Goal: Information Seeking & Learning: Learn about a topic

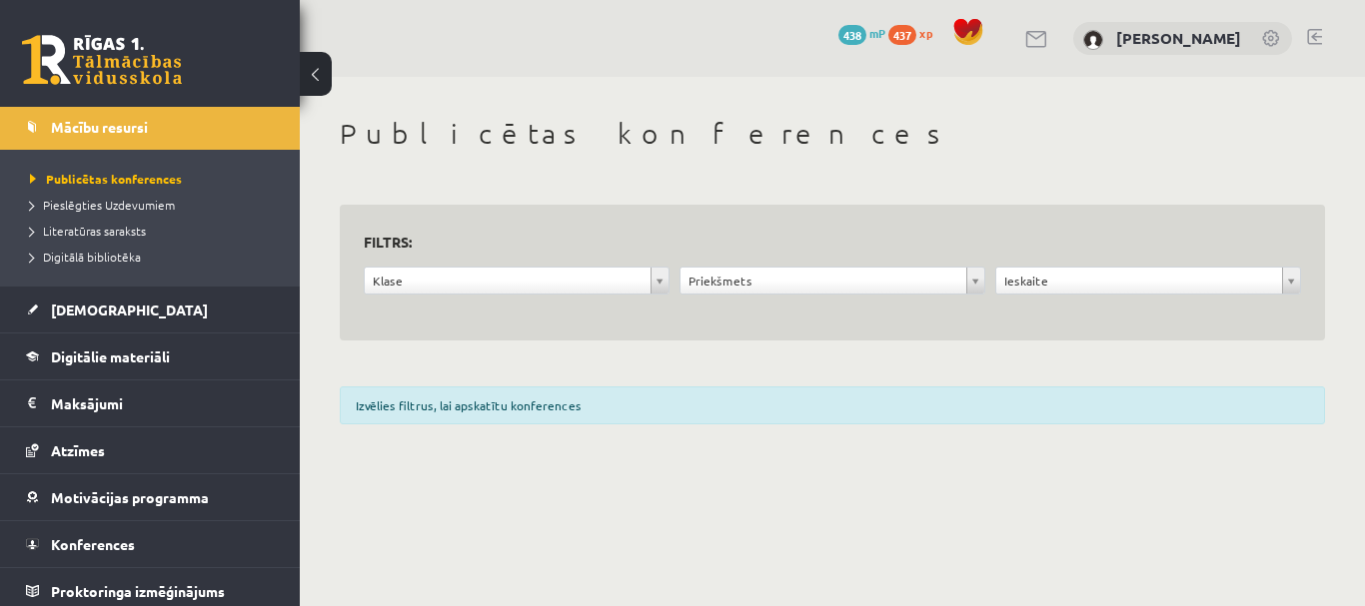
scroll to position [199, 0]
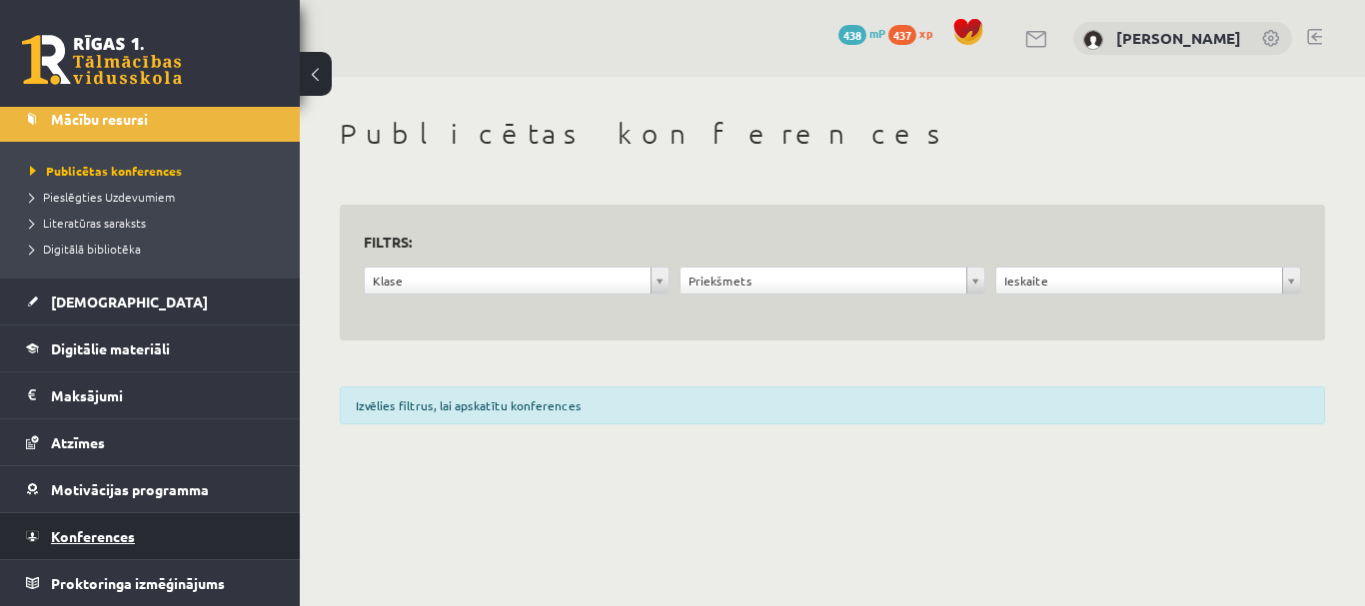
click at [116, 546] on link "Konferences" at bounding box center [150, 536] width 249 height 46
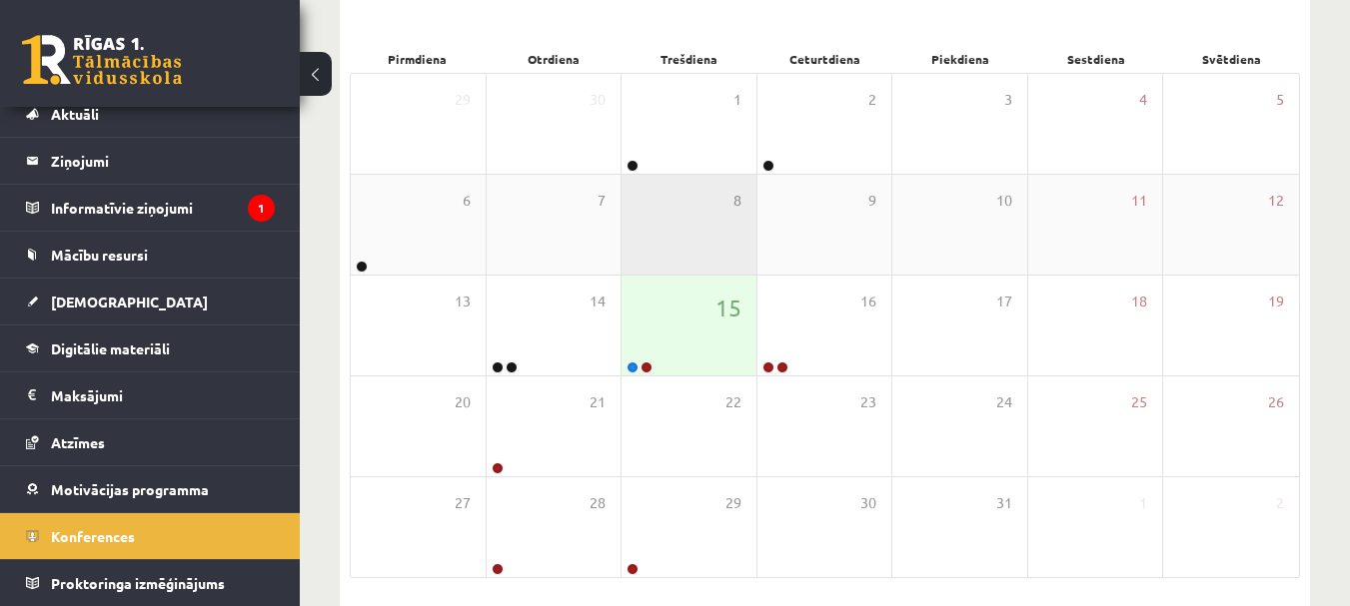
scroll to position [300, 0]
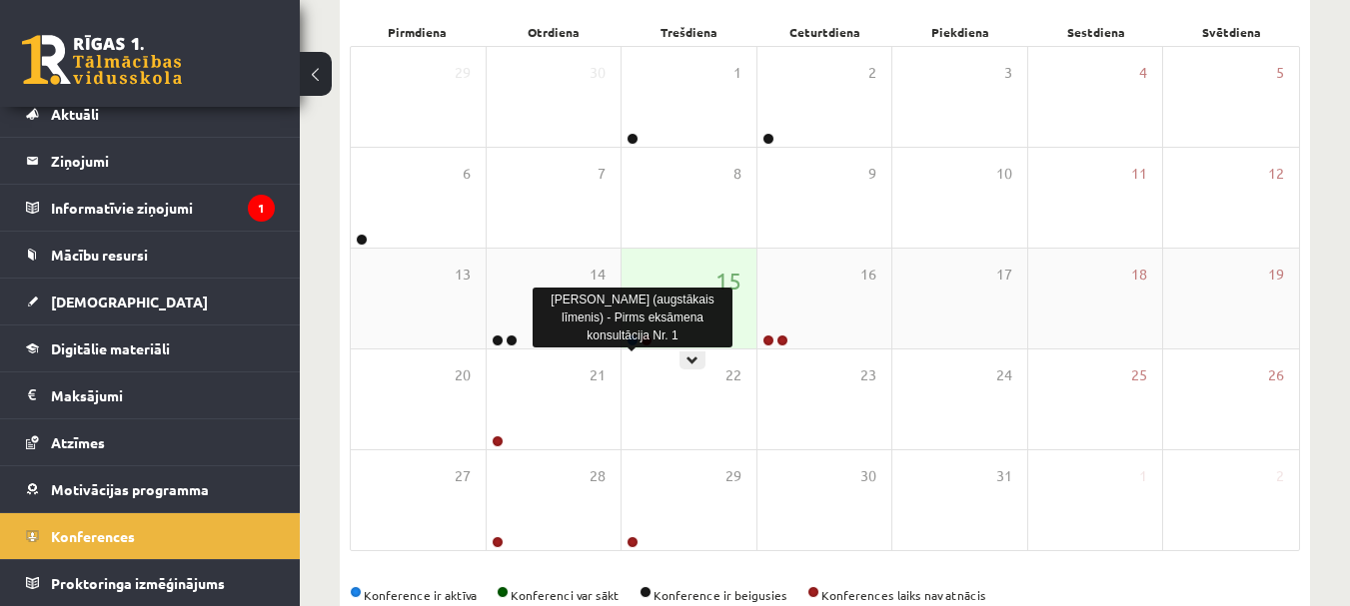
click at [630, 337] on link at bounding box center [632, 341] width 12 height 12
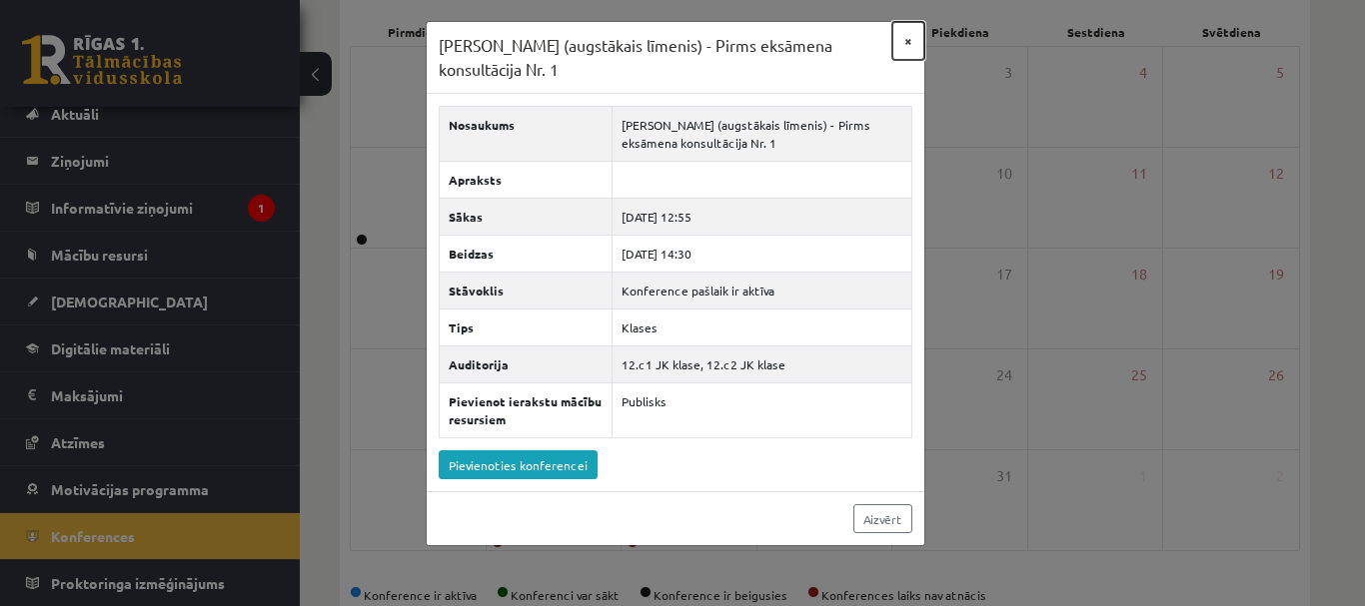
click at [903, 44] on button "×" at bounding box center [908, 41] width 32 height 38
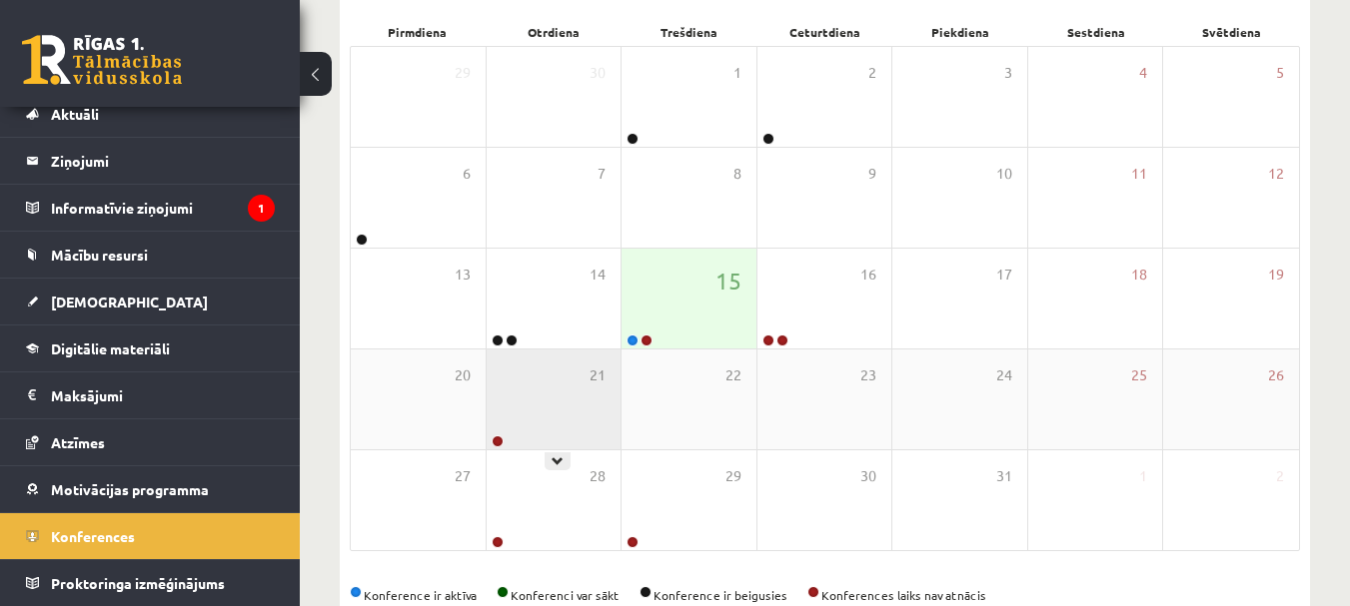
click at [552, 360] on div "21" at bounding box center [554, 400] width 135 height 100
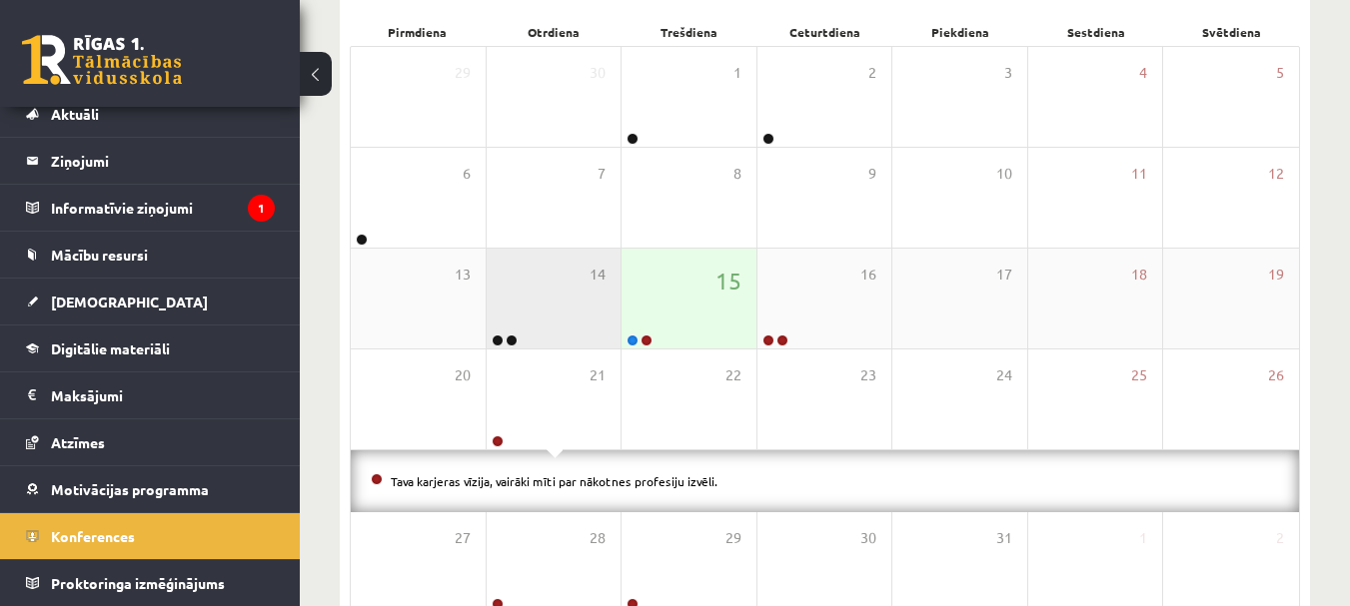
click at [551, 340] on div "14" at bounding box center [554, 299] width 135 height 100
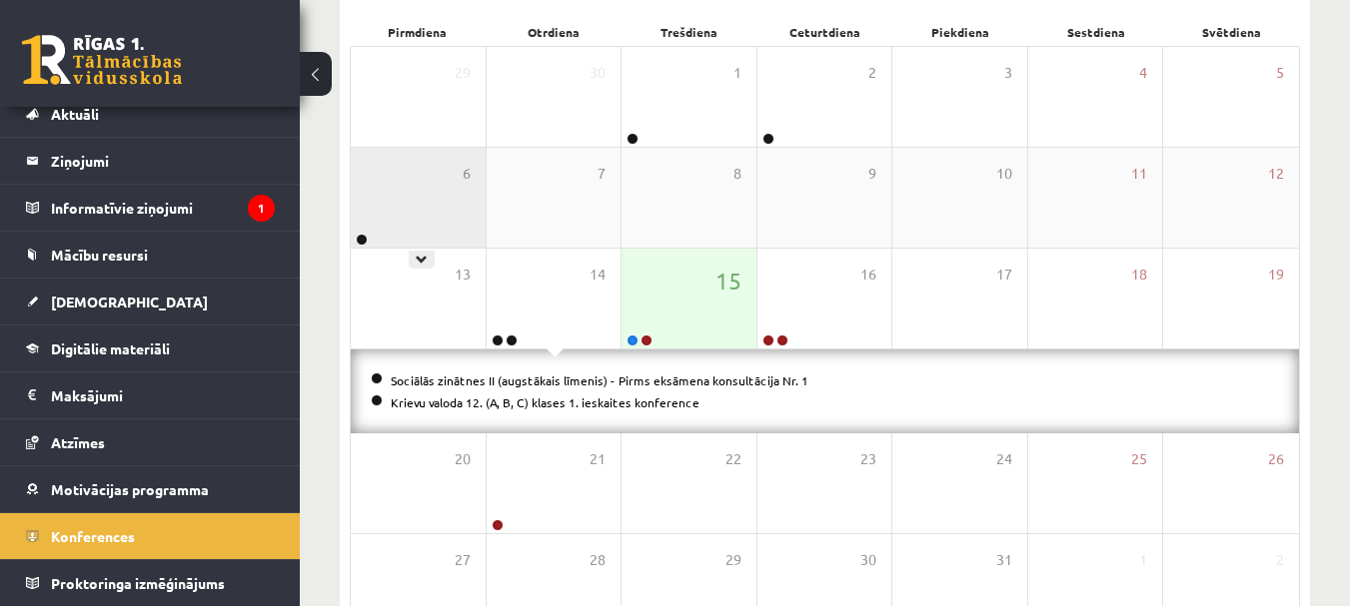
click at [390, 247] on div "6" at bounding box center [418, 198] width 135 height 100
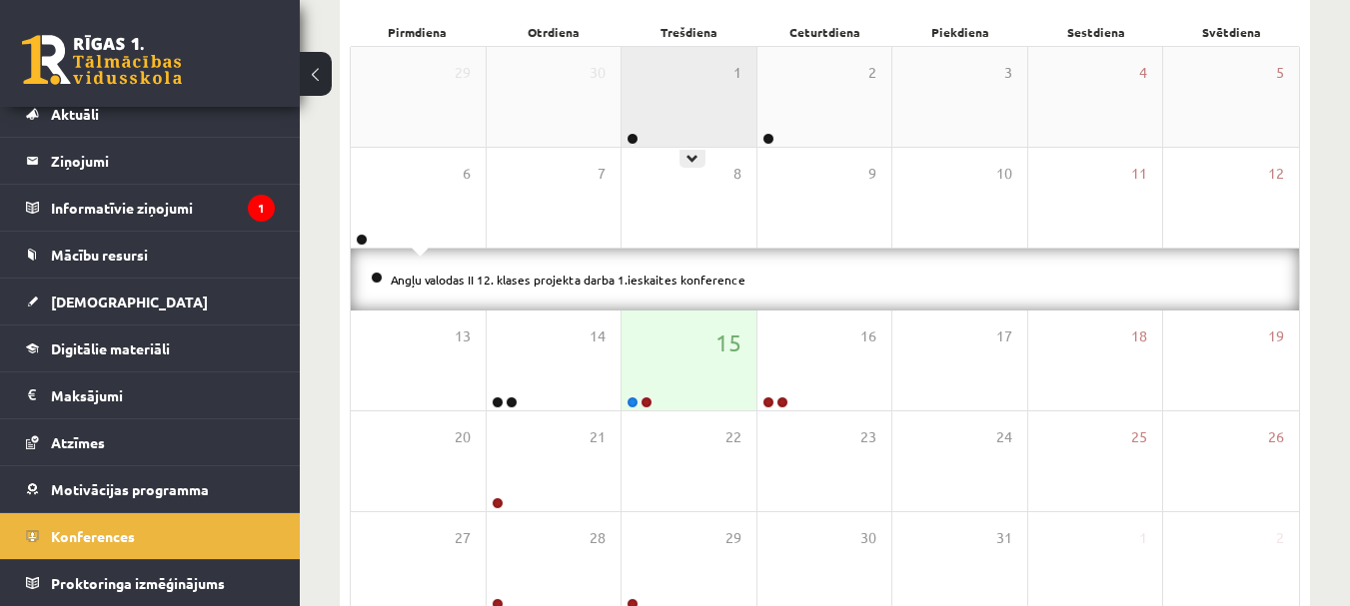
click at [685, 138] on div "1" at bounding box center [688, 97] width 135 height 100
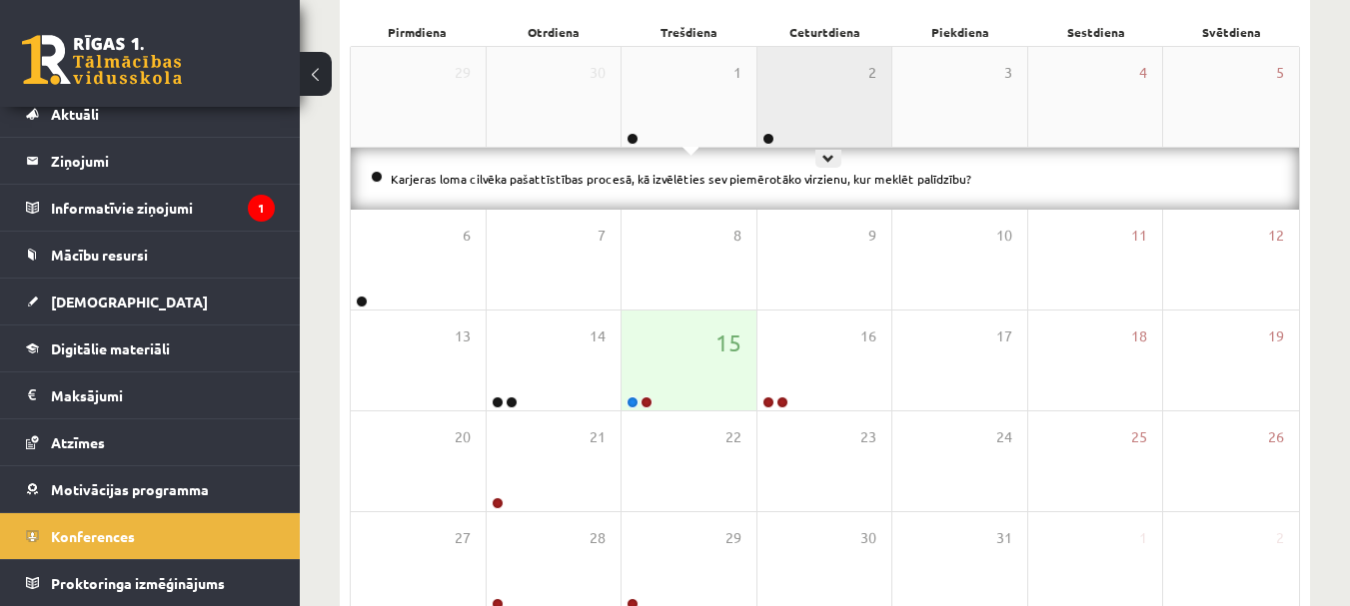
click at [801, 109] on div "2" at bounding box center [824, 97] width 135 height 100
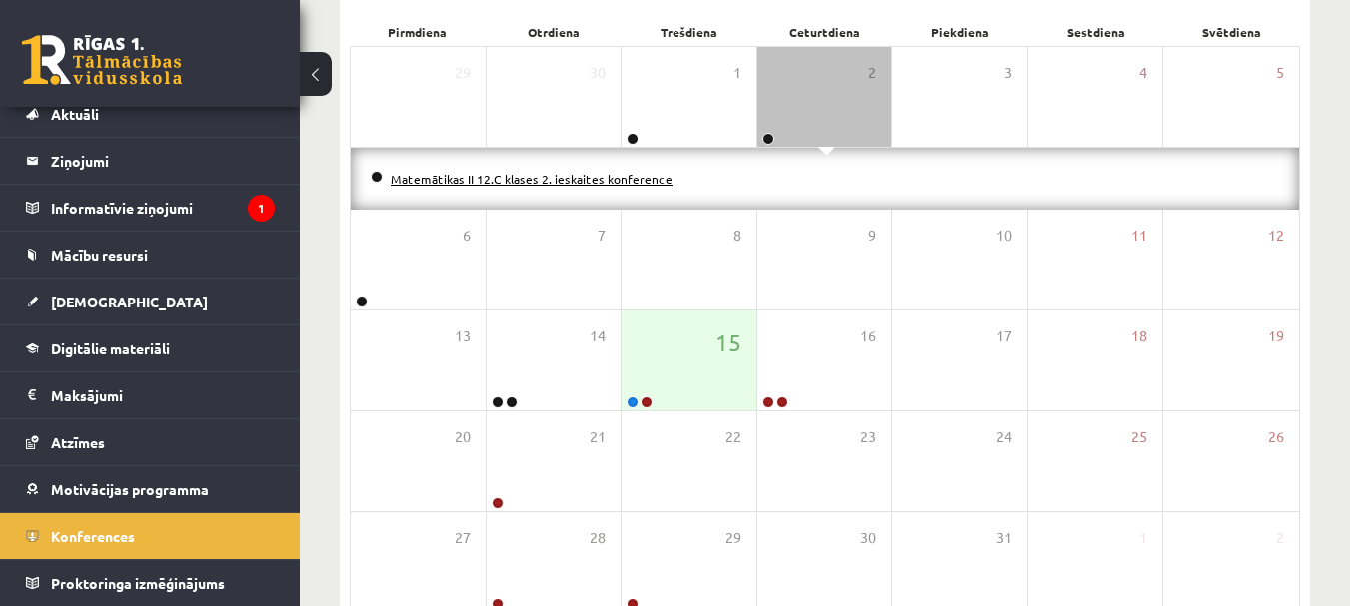
click at [534, 182] on link "Matemātikas II 12.C klases 2. ieskaites konference" at bounding box center [532, 179] width 282 height 16
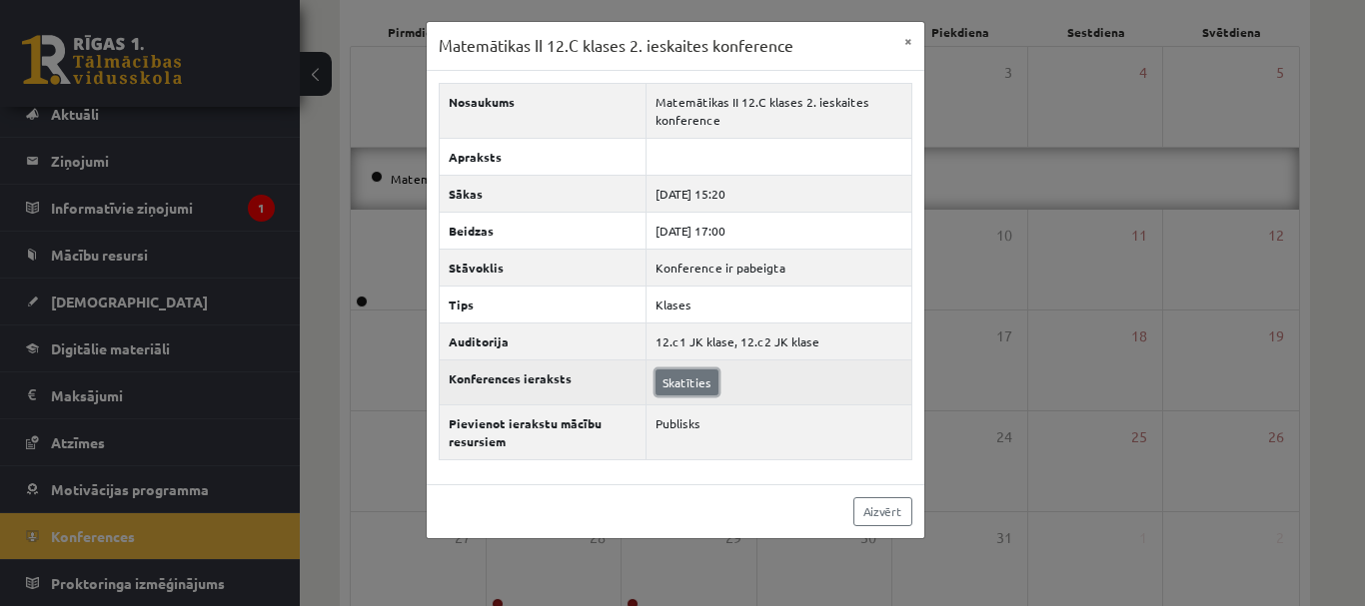
click at [683, 387] on link "Skatīties" at bounding box center [686, 383] width 63 height 26
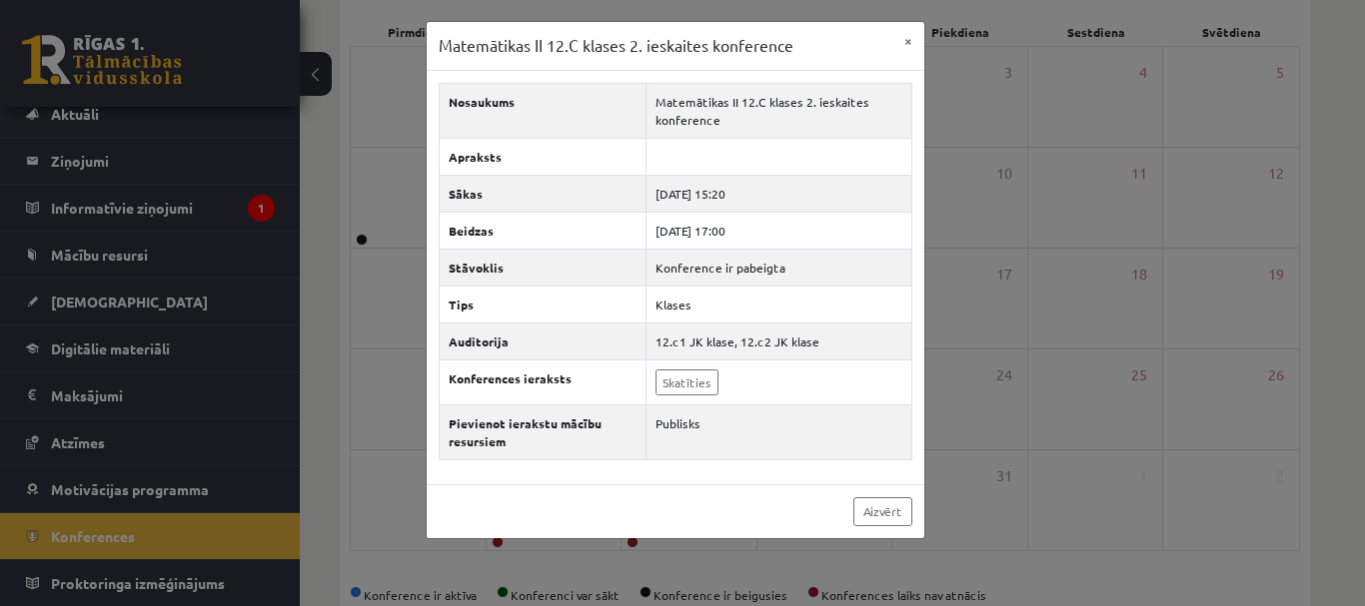
click at [264, 223] on div "Matemātikas II 12.C klases 2. ieskaites konference × Nosaukums Matemātikas II 1…" at bounding box center [682, 303] width 1365 height 606
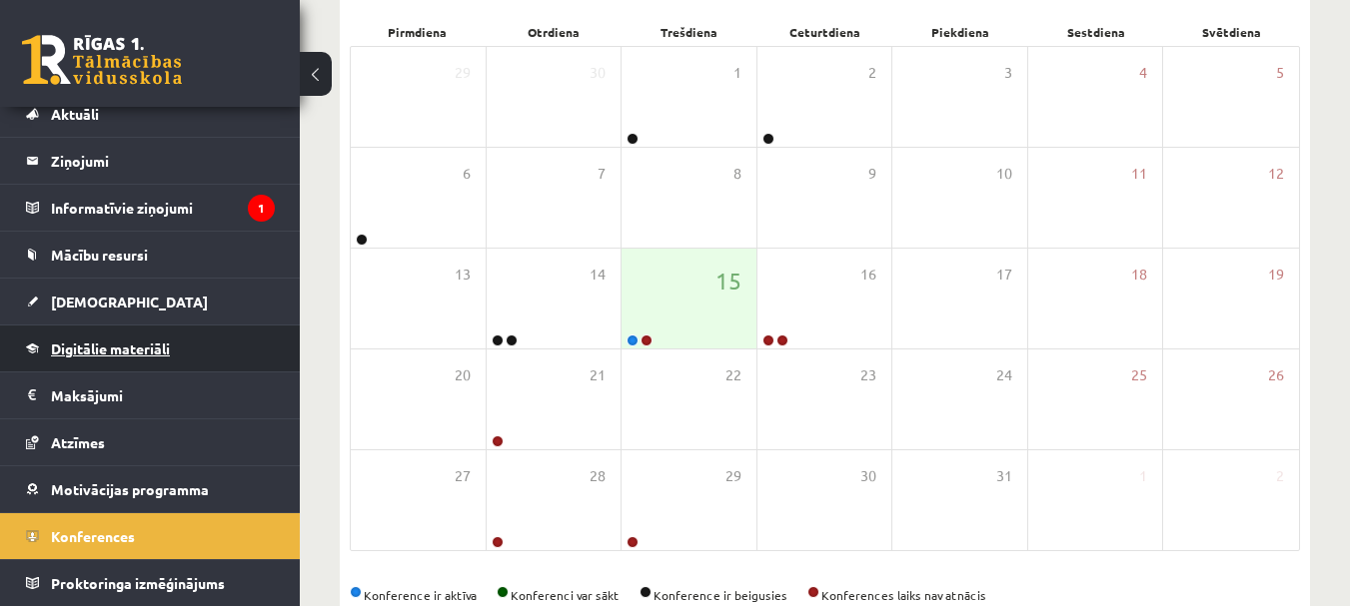
click at [135, 351] on span "Digitālie materiāli" at bounding box center [110, 349] width 119 height 18
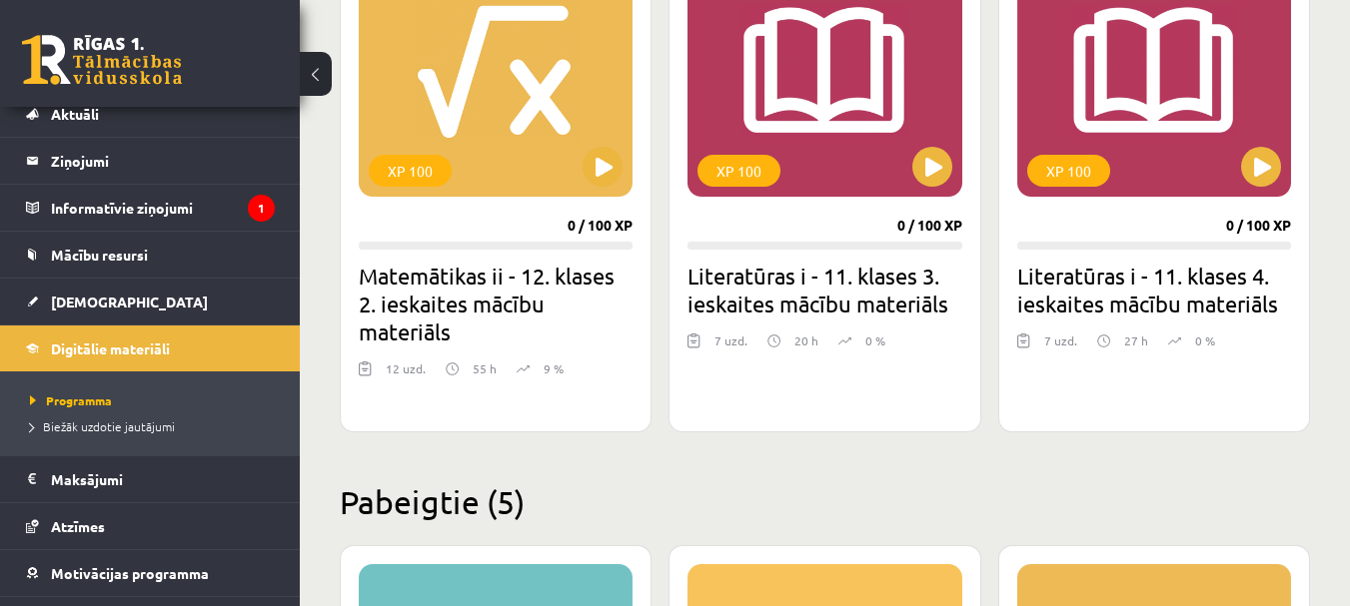
scroll to position [1652, 0]
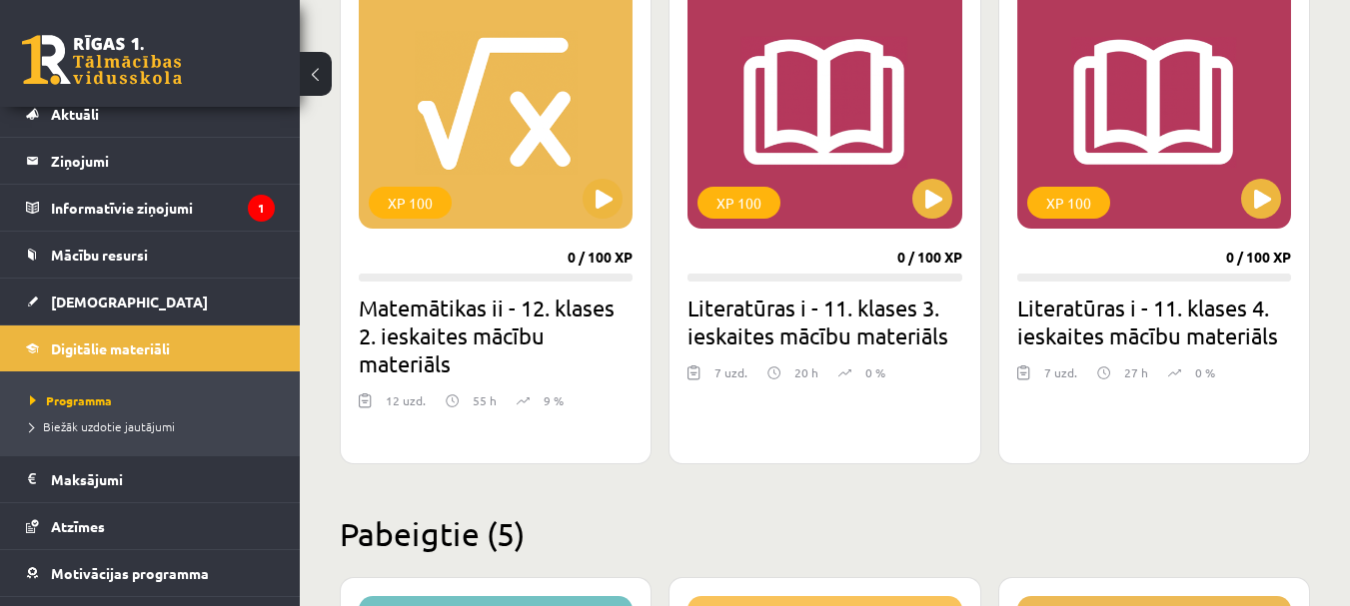
click at [634, 266] on div "XP 100 0 / 100 XP Matemātikas ii - 12. klases 2. ieskaites mācību materiāls 12 …" at bounding box center [496, 212] width 312 height 504
click at [623, 219] on div "XP 100" at bounding box center [496, 104] width 274 height 250
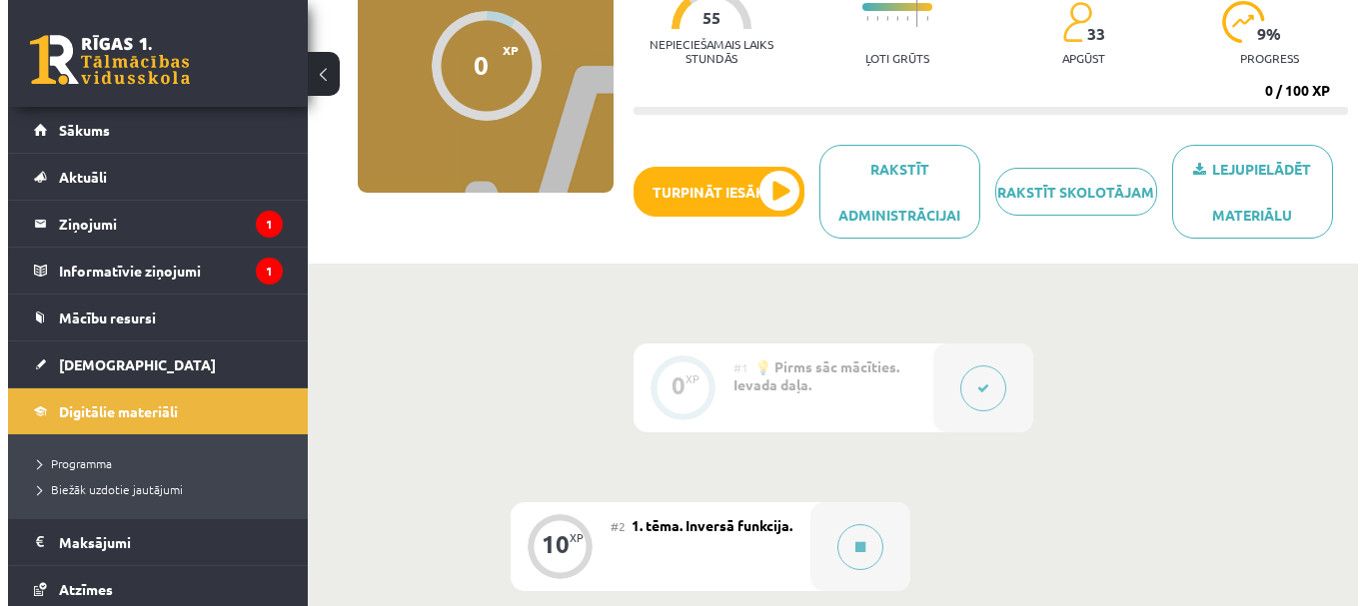
scroll to position [300, 0]
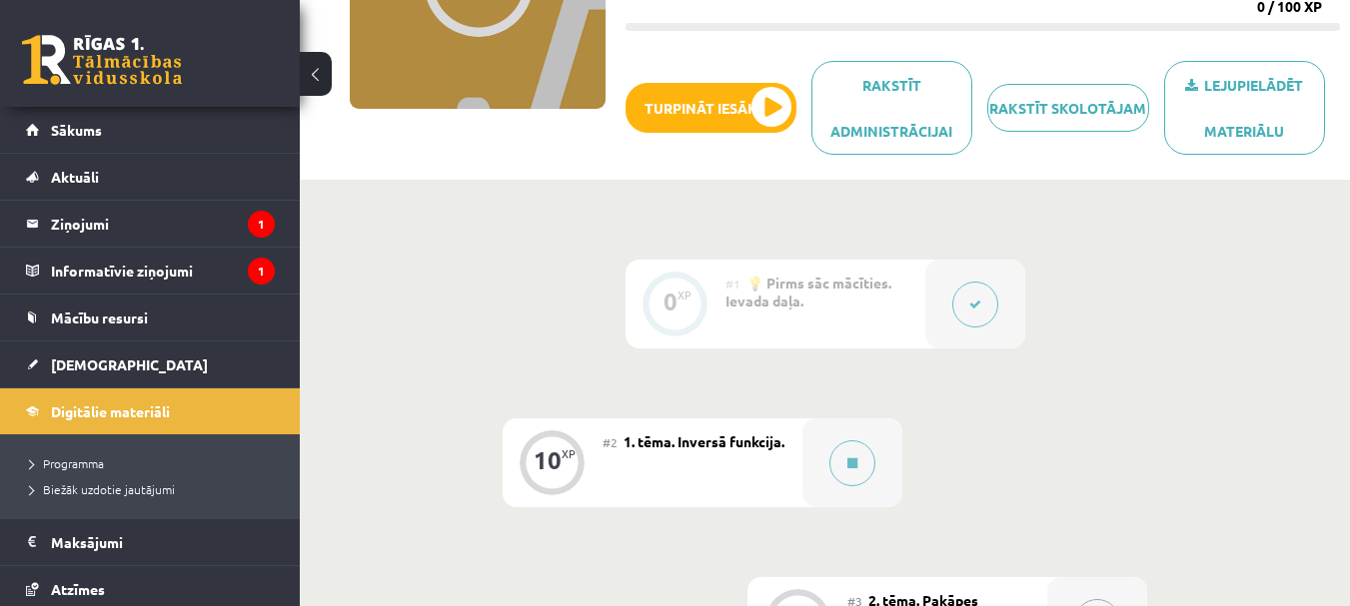
click at [966, 329] on div at bounding box center [975, 304] width 100 height 89
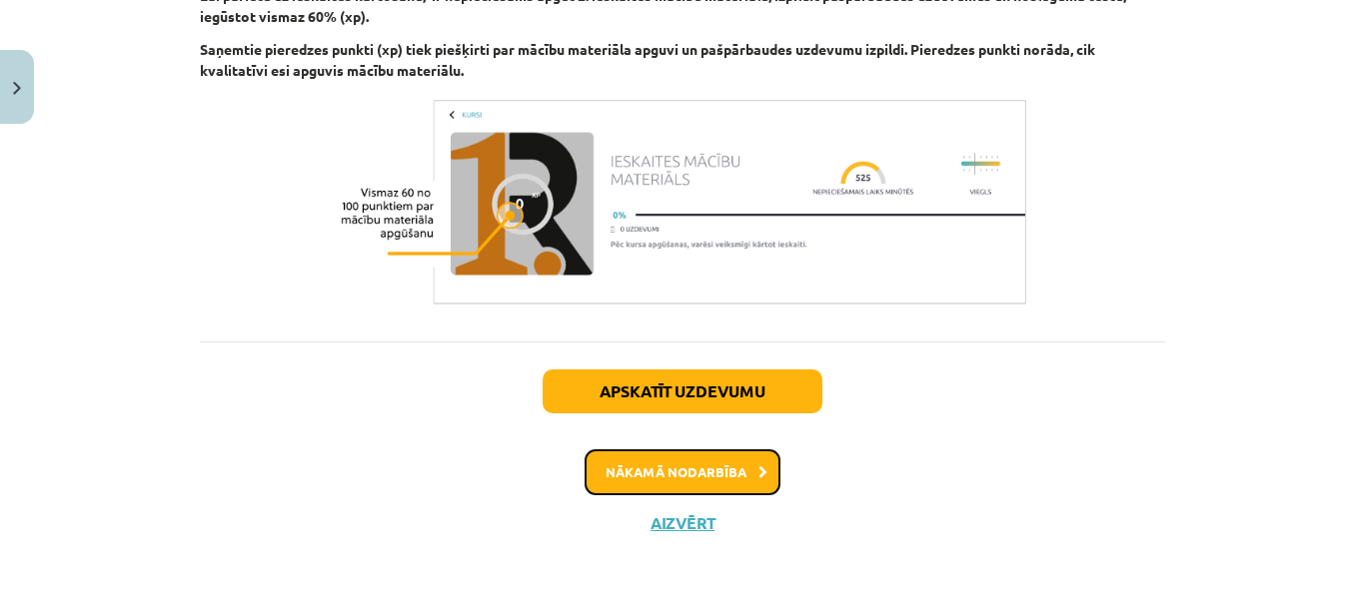
click at [656, 474] on button "Nākamā nodarbība" at bounding box center [682, 473] width 196 height 46
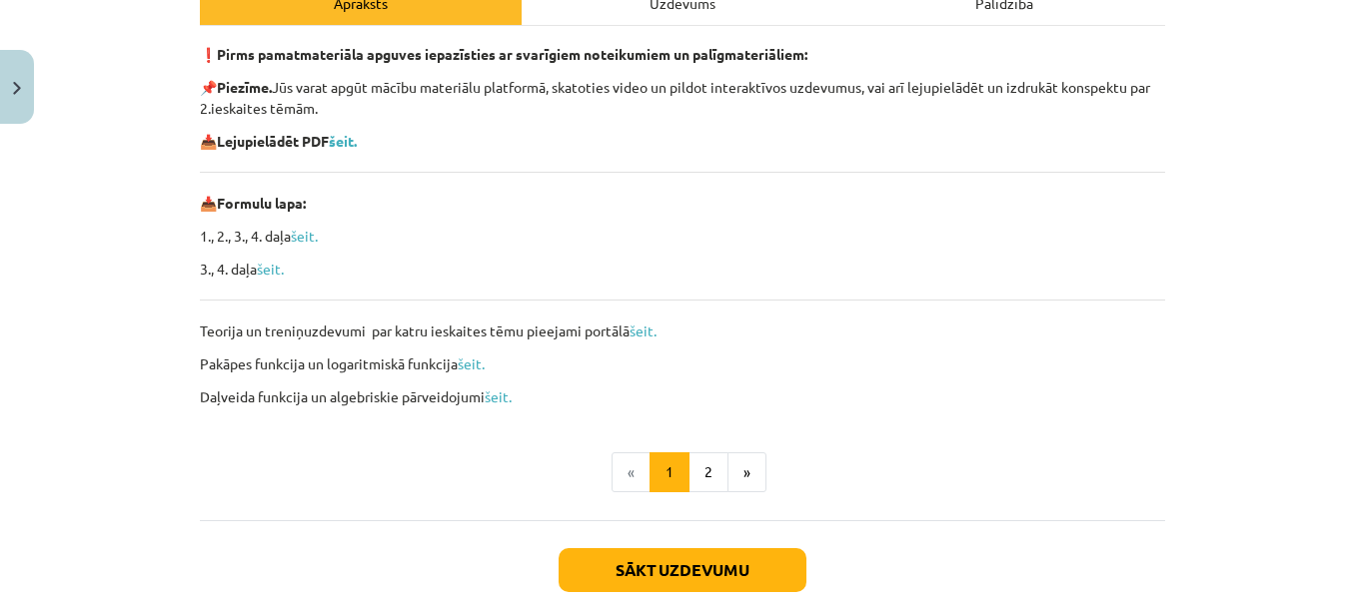
scroll to position [350, 0]
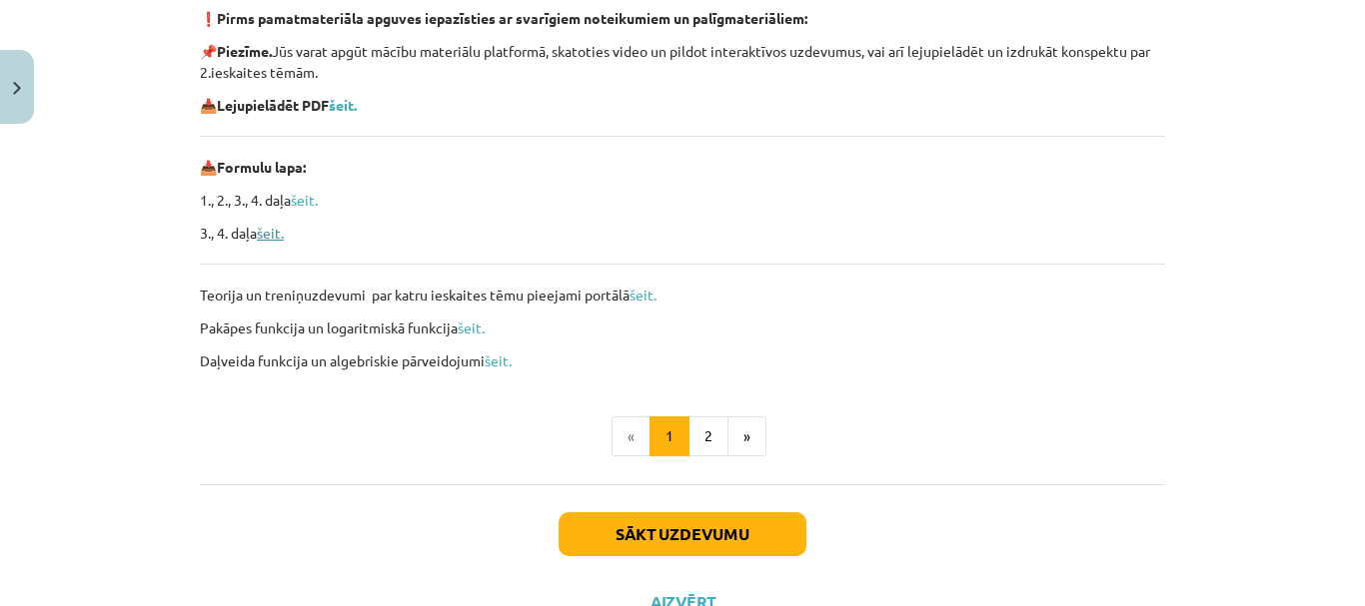
click at [263, 234] on link "šeit." at bounding box center [270, 233] width 27 height 18
click at [306, 202] on link "šeit." at bounding box center [304, 200] width 27 height 18
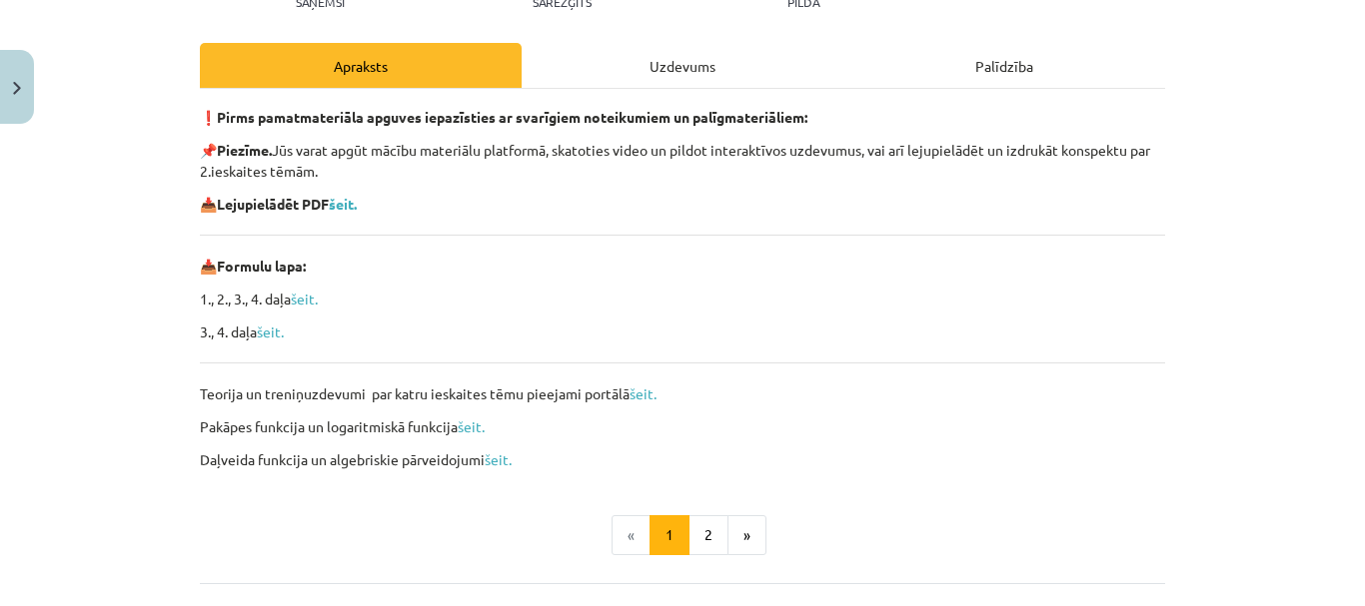
scroll to position [250, 0]
click at [502, 464] on link "šeit." at bounding box center [498, 461] width 27 height 18
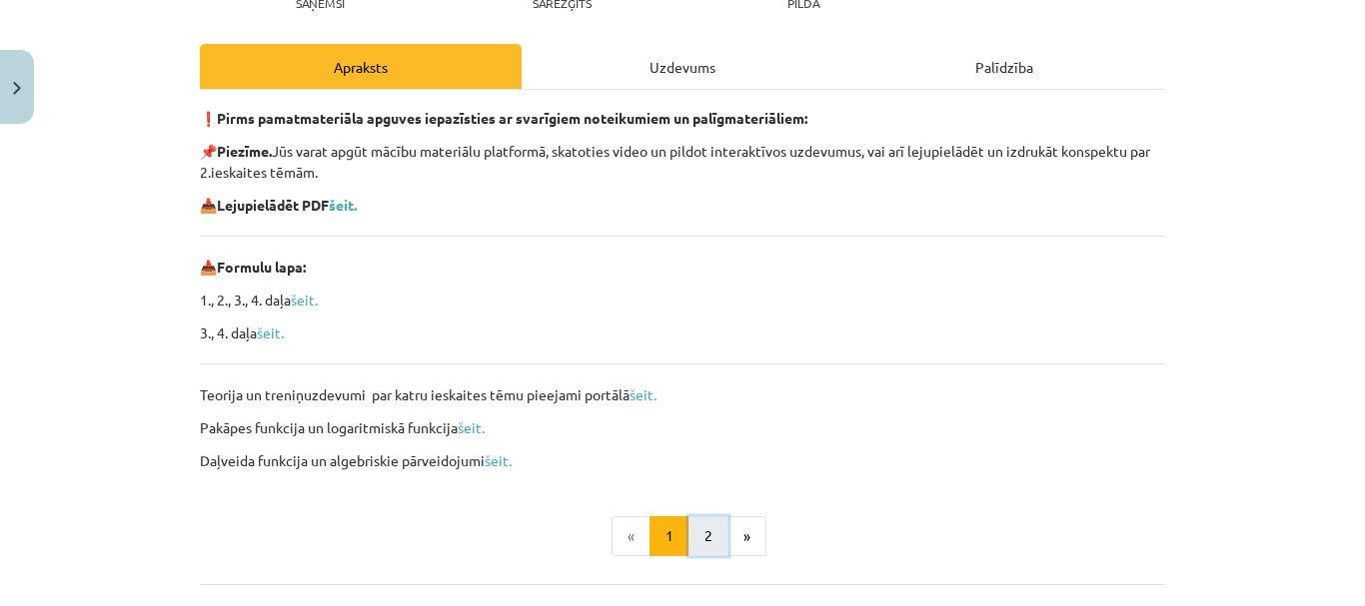
click at [709, 541] on button "2" at bounding box center [708, 536] width 40 height 40
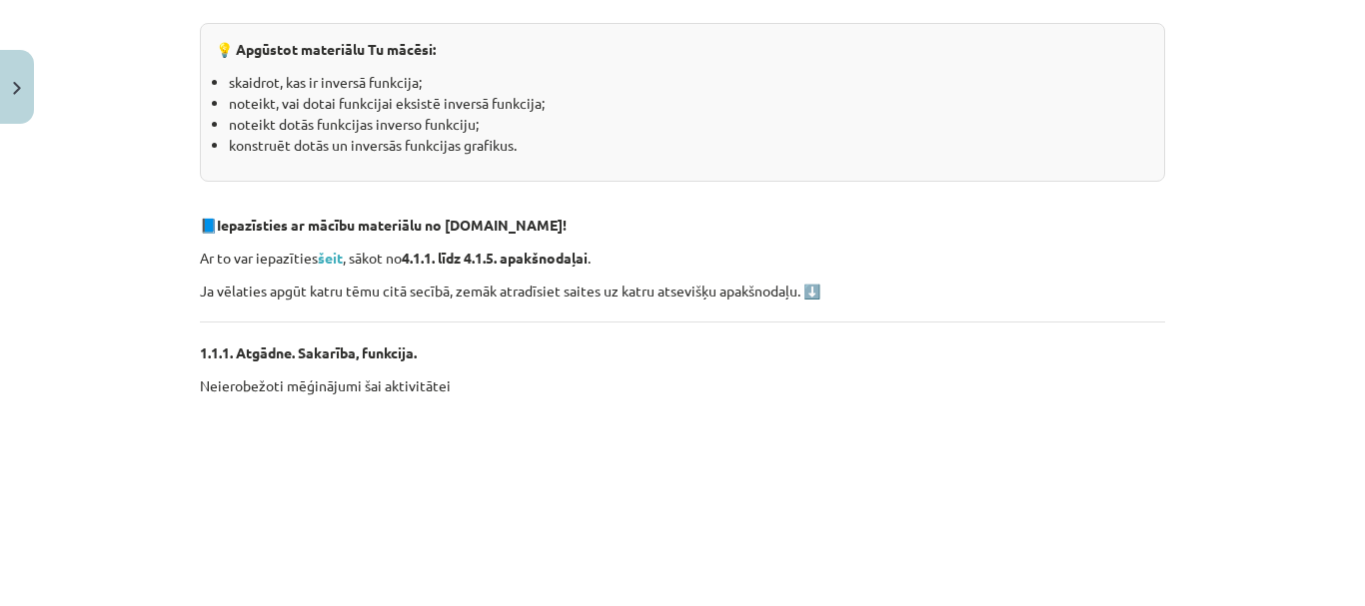
scroll to position [358, 0]
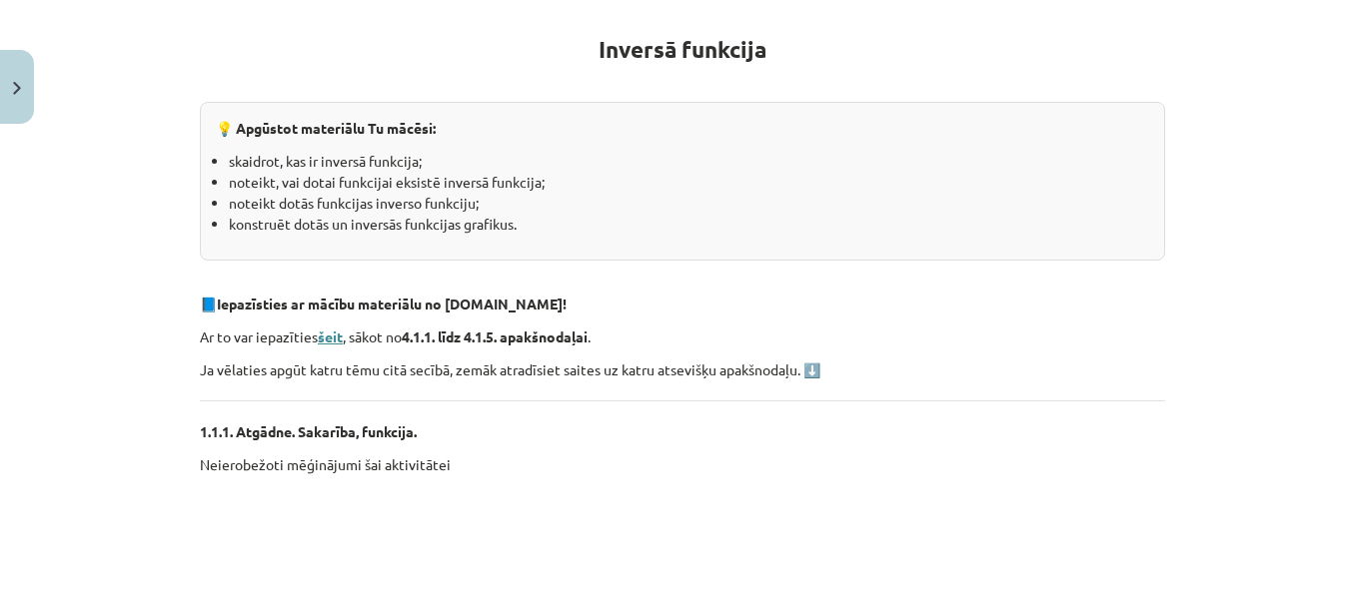
click at [321, 340] on strong "šeit" at bounding box center [330, 337] width 25 height 18
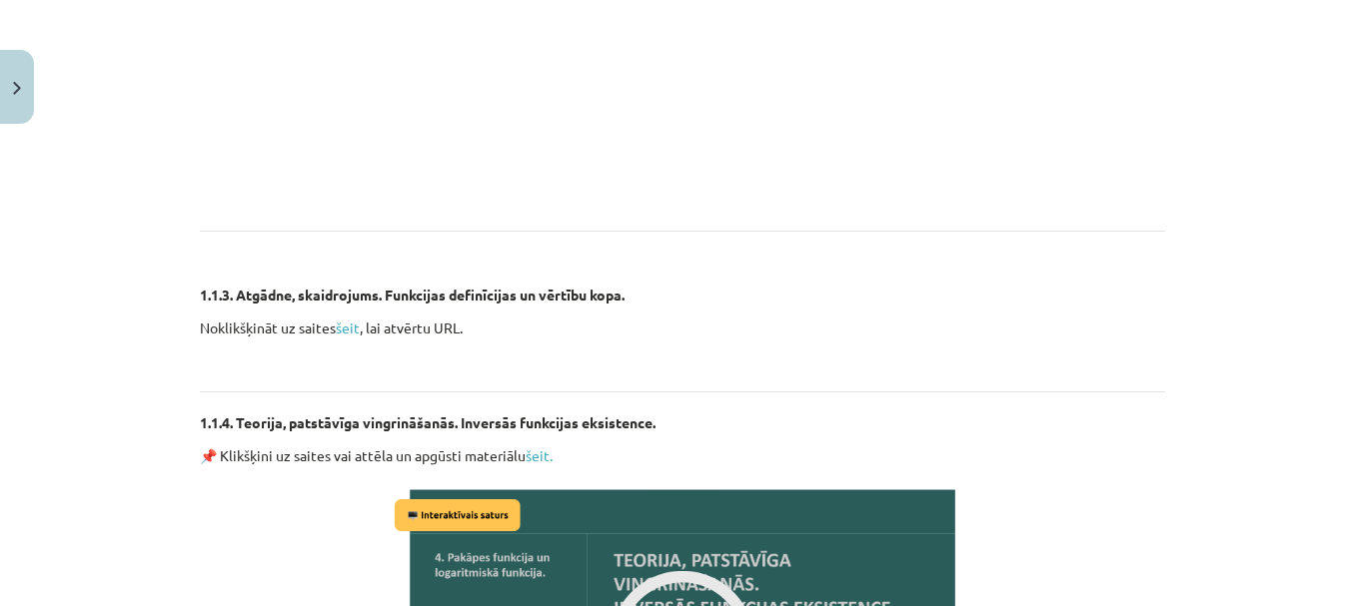
scroll to position [1856, 0]
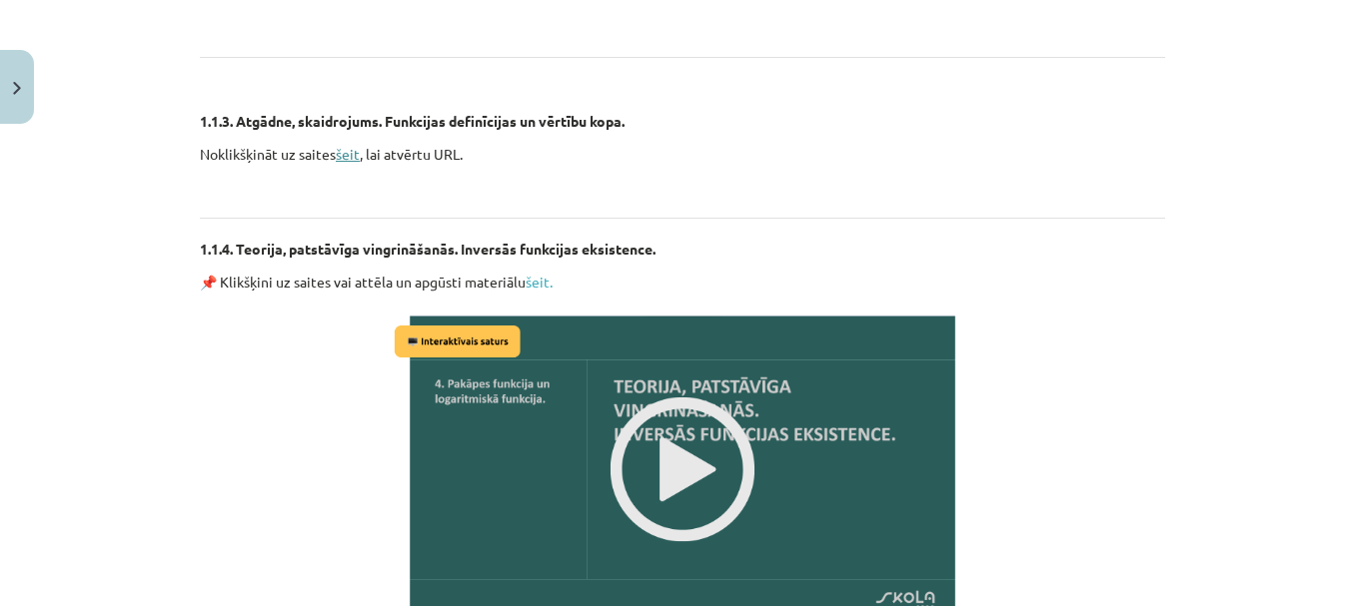
click at [338, 158] on link "šeit" at bounding box center [348, 154] width 24 height 18
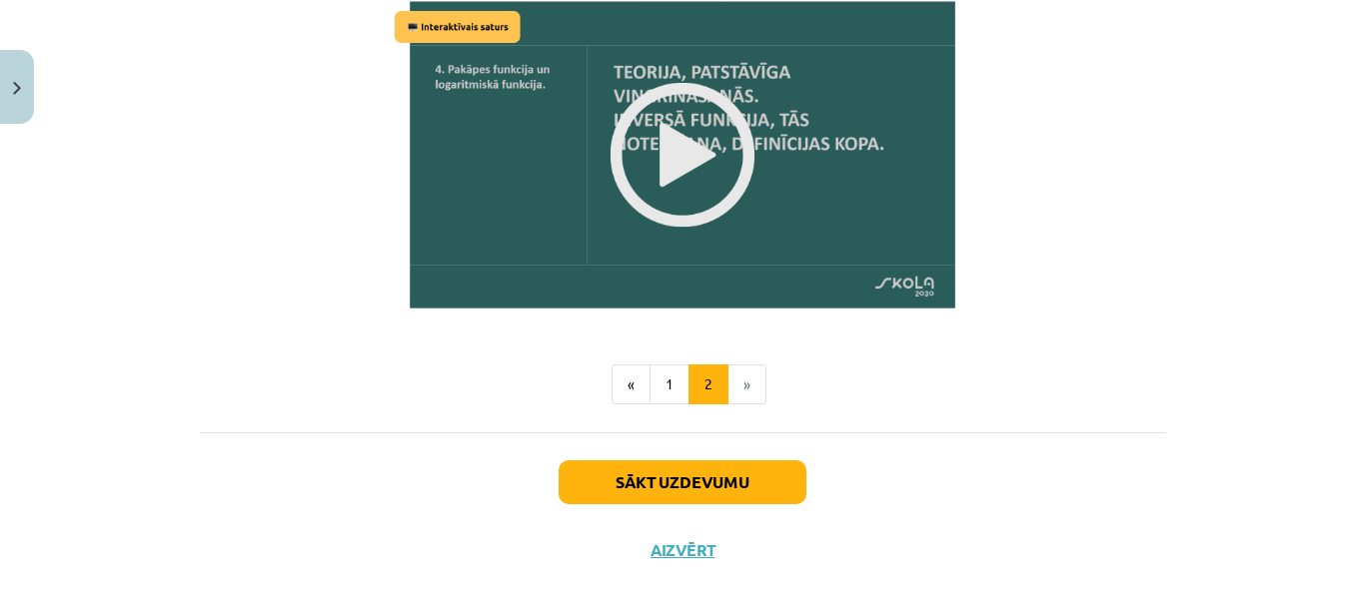
scroll to position [2636, 0]
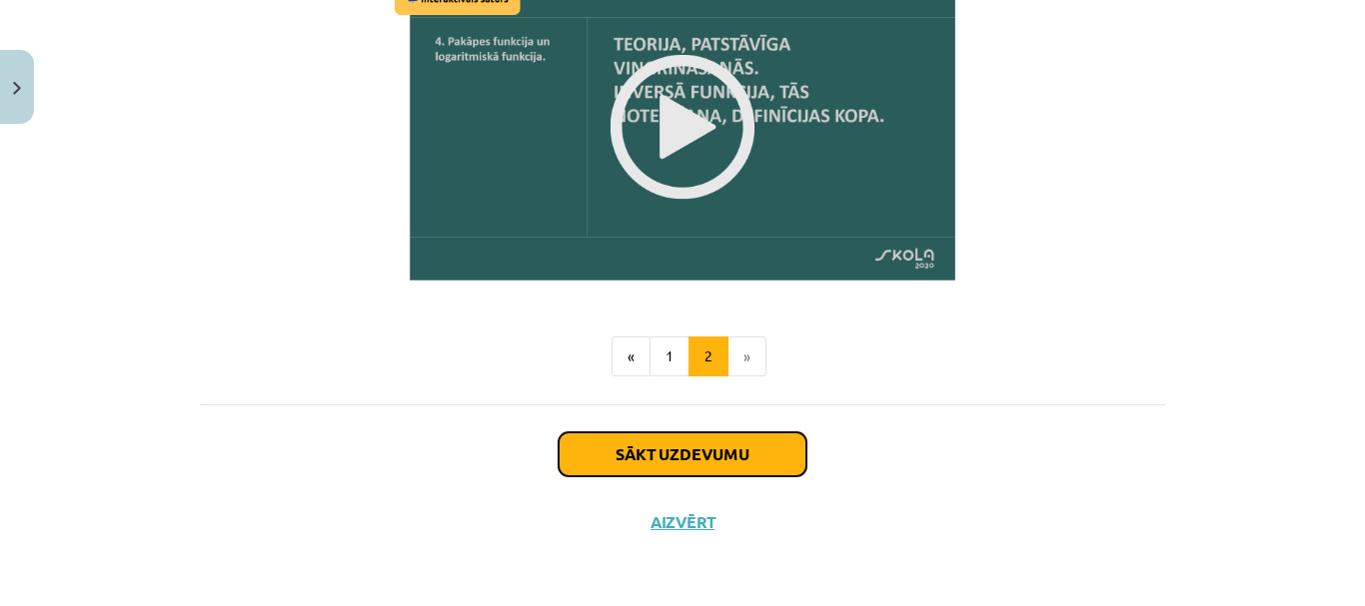
click at [689, 460] on button "Sākt uzdevumu" at bounding box center [682, 455] width 248 height 44
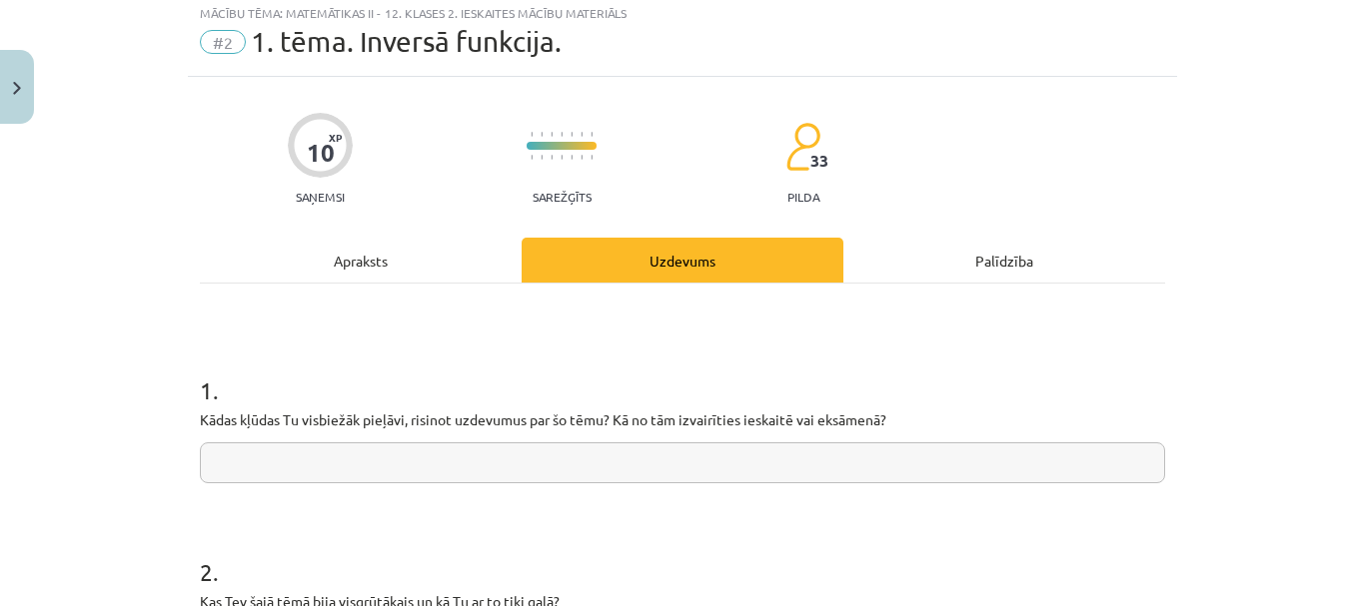
scroll to position [50, 0]
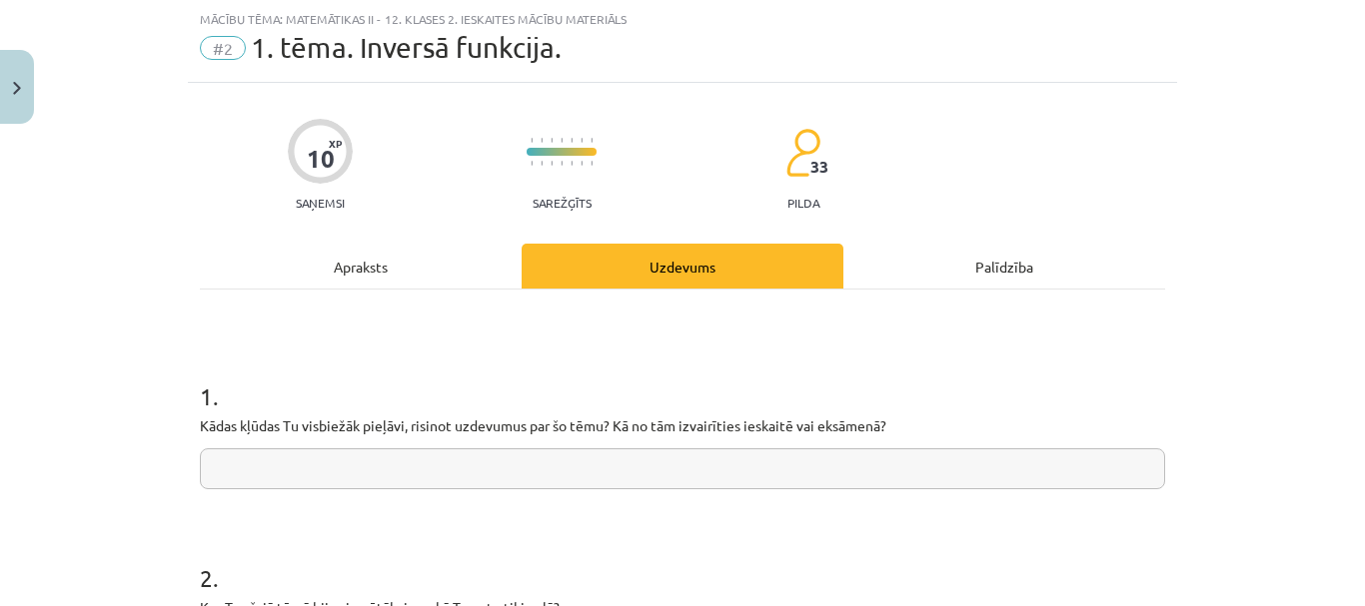
click at [494, 481] on input "text" at bounding box center [682, 469] width 965 height 41
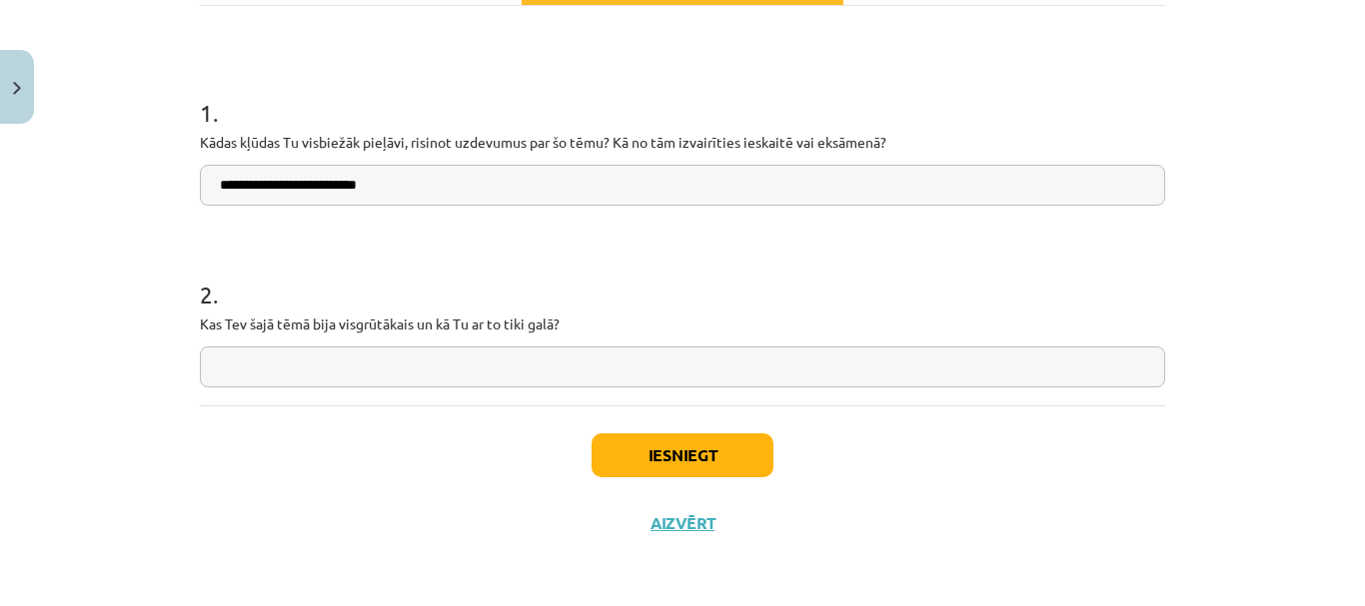
scroll to position [335, 0]
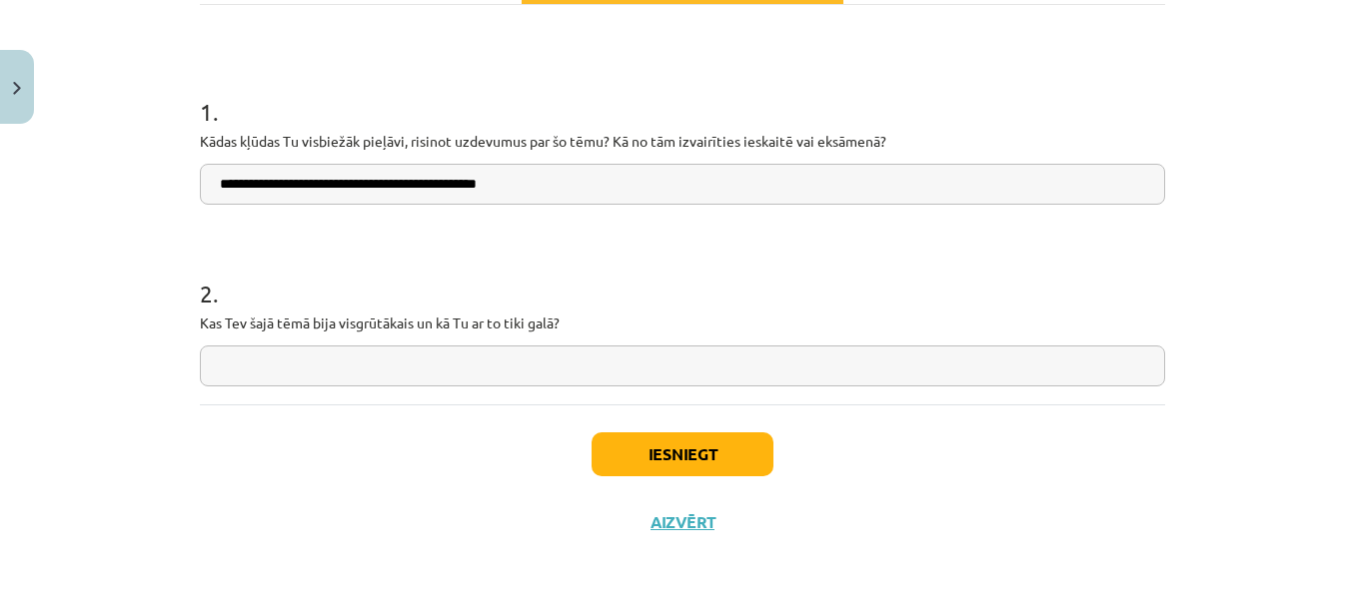
type input "**********"
click at [496, 368] on input "text" at bounding box center [682, 366] width 965 height 41
type input "**********"
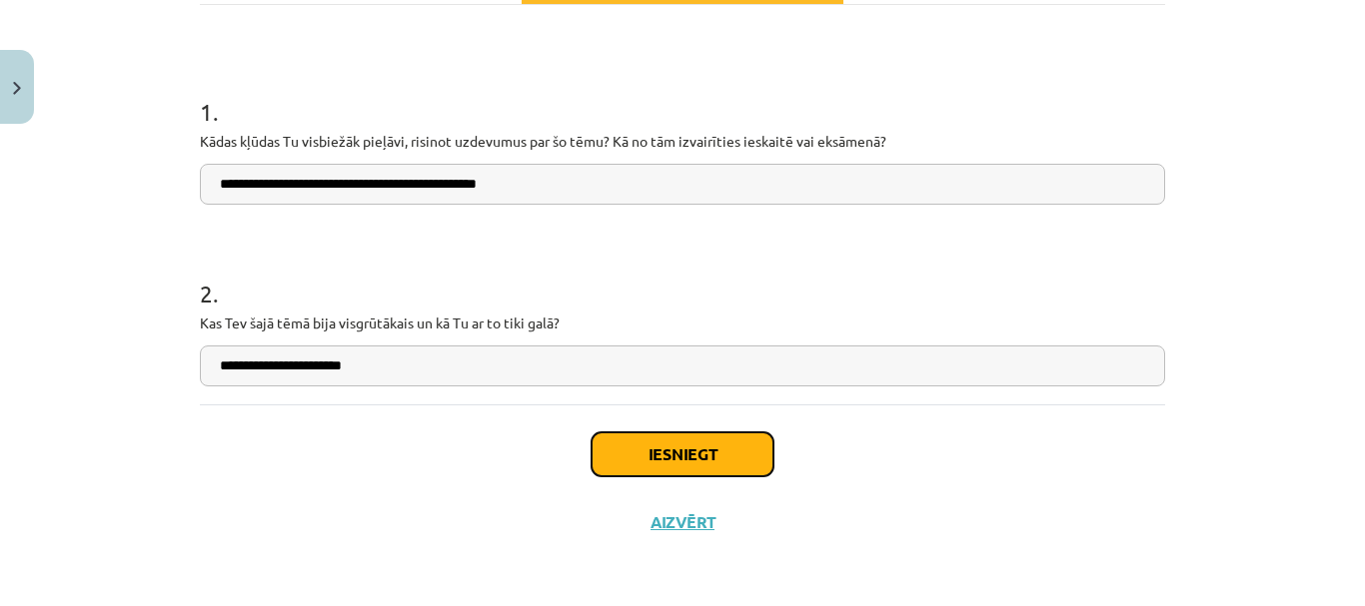
click at [591, 449] on button "Iesniegt" at bounding box center [682, 455] width 182 height 44
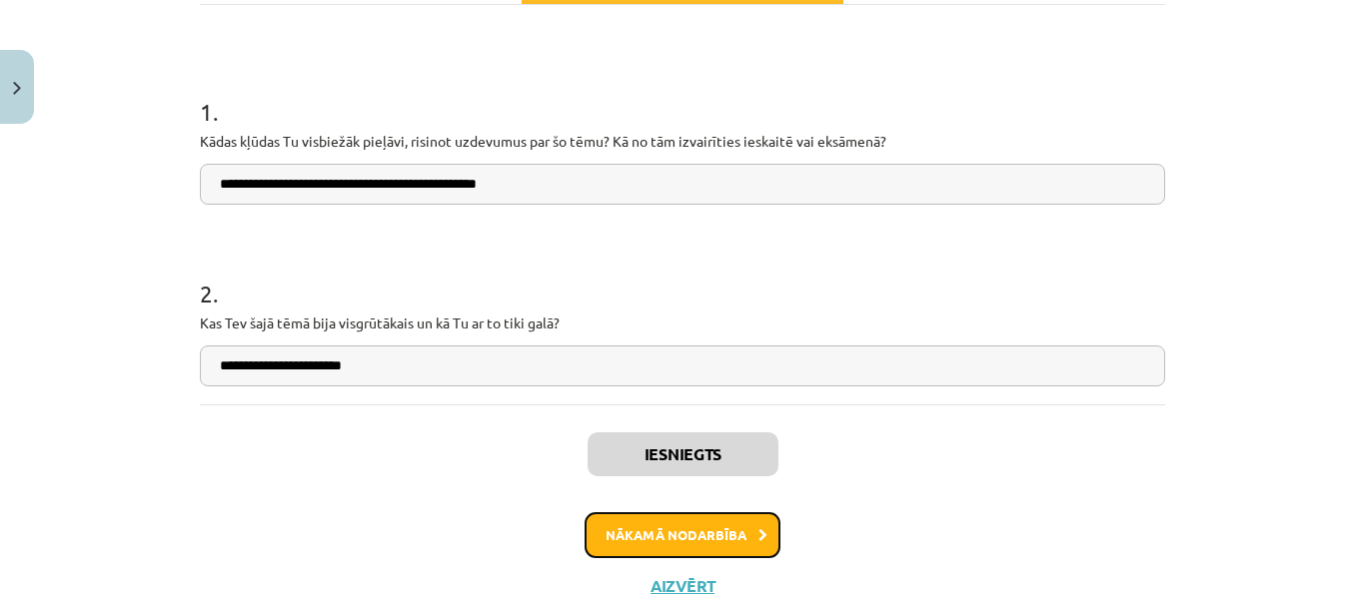
click at [650, 538] on button "Nākamā nodarbība" at bounding box center [682, 535] width 196 height 46
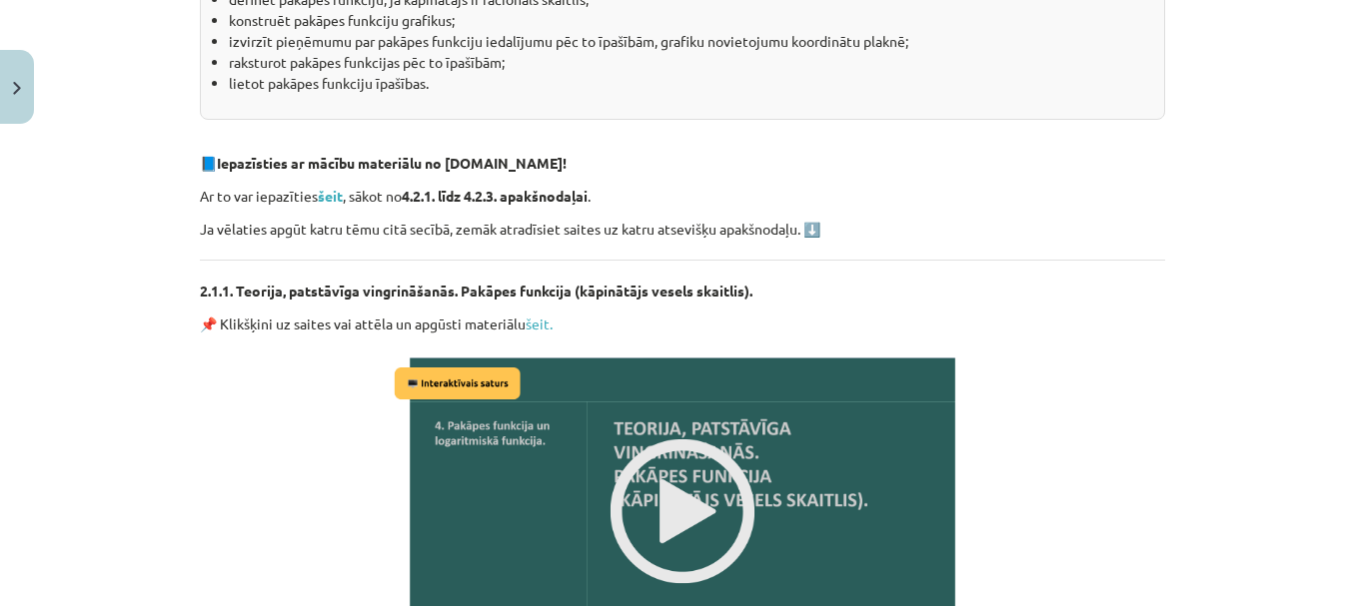
scroll to position [450, 0]
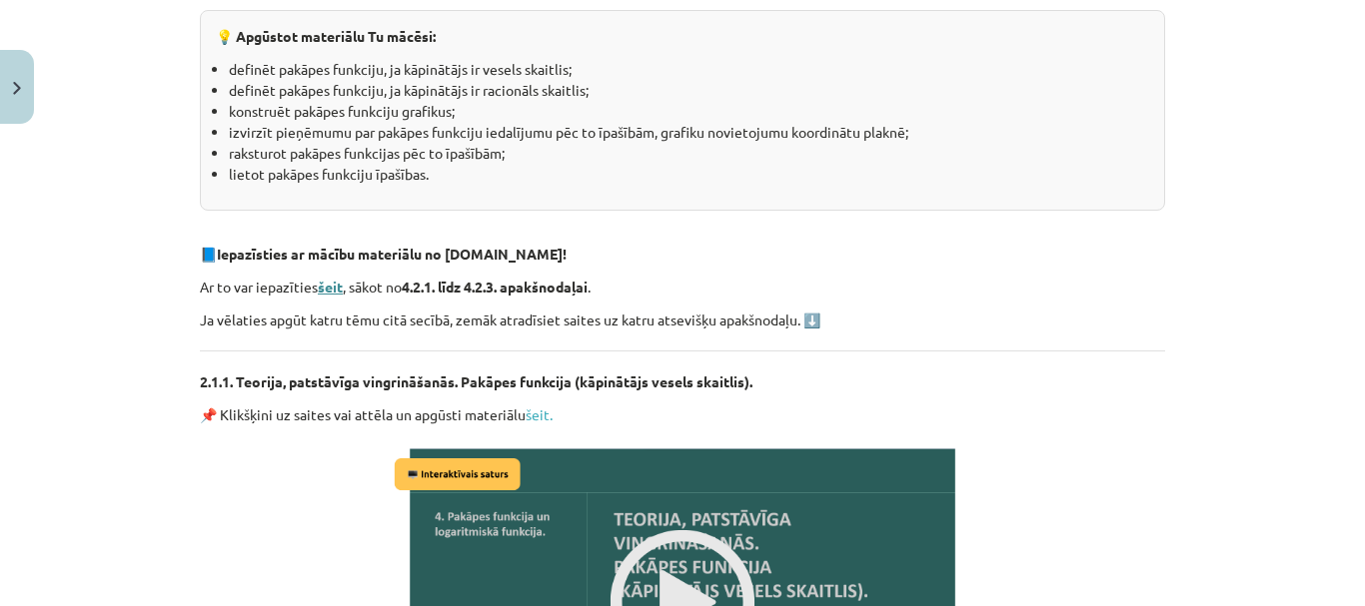
click at [318, 280] on strong "šeit" at bounding box center [330, 287] width 25 height 18
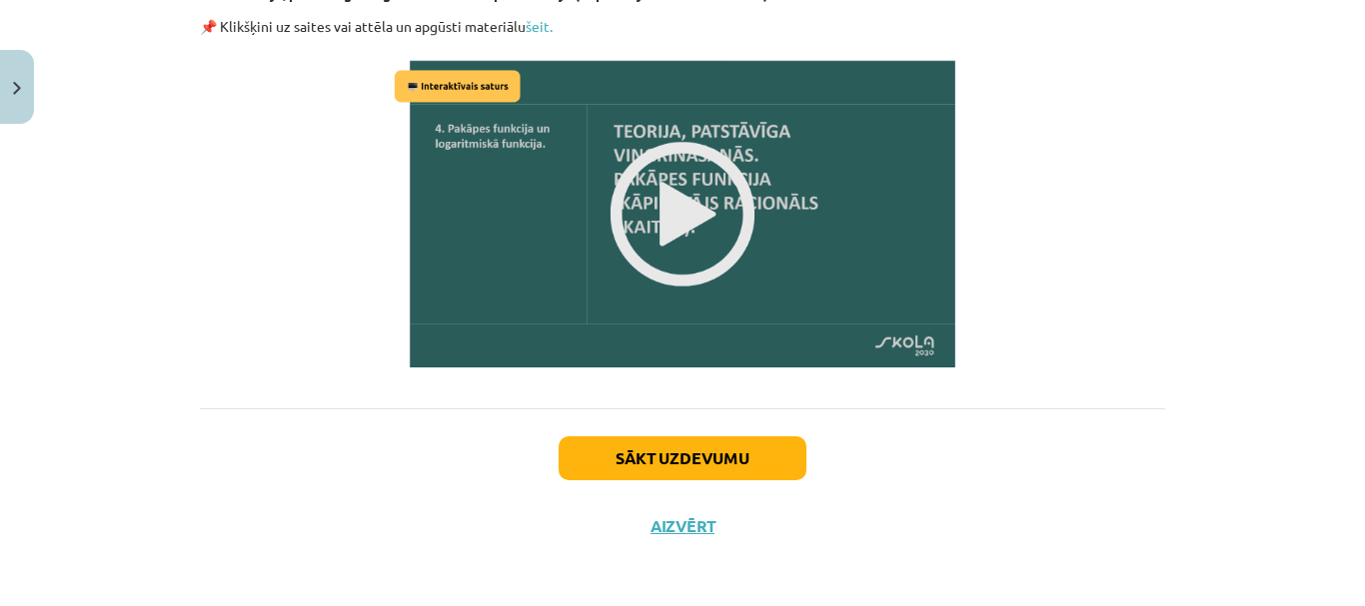
scroll to position [1714, 0]
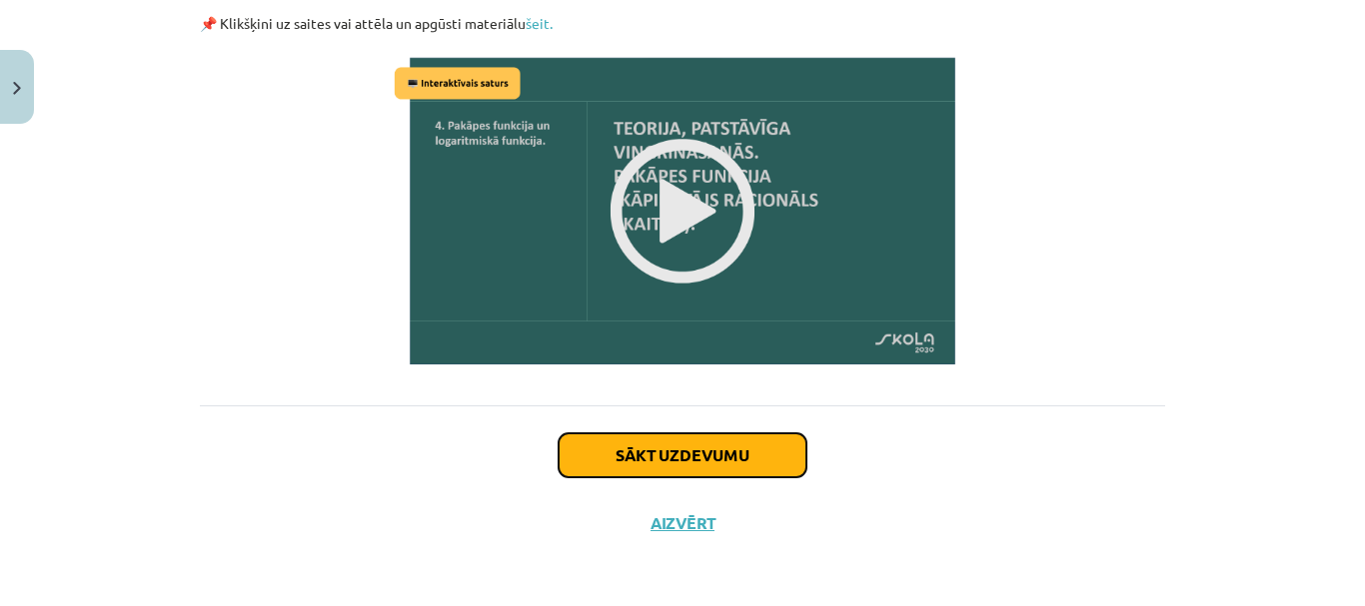
click at [688, 469] on button "Sākt uzdevumu" at bounding box center [682, 456] width 248 height 44
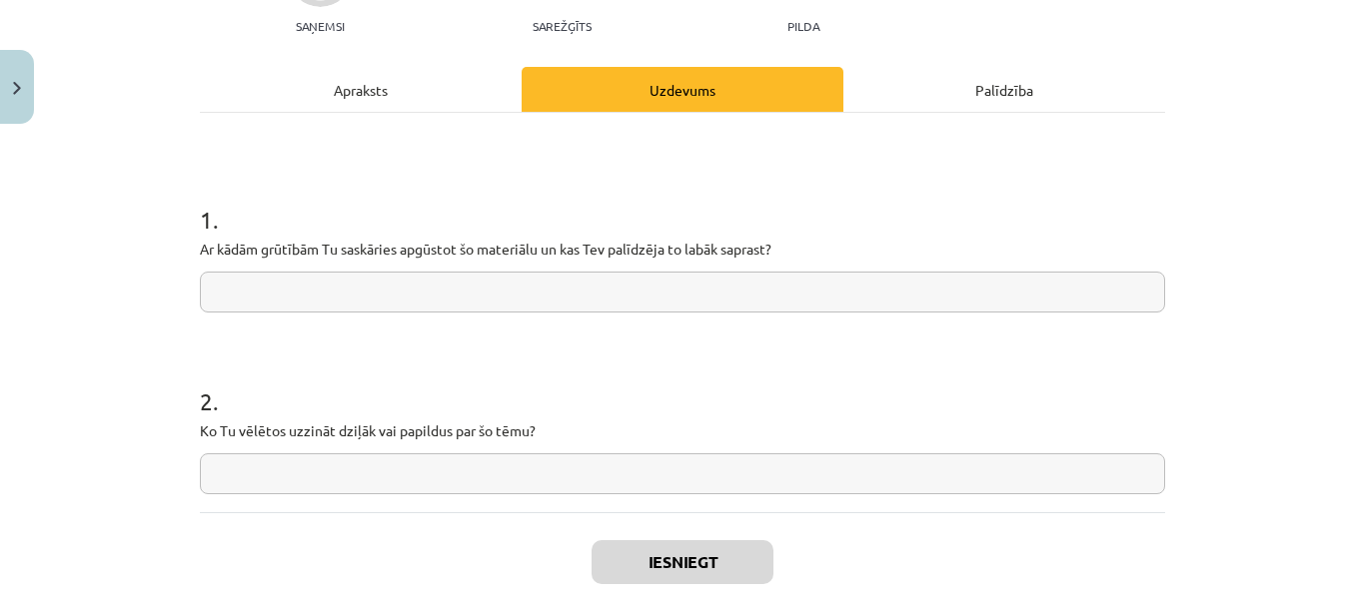
scroll to position [250, 0]
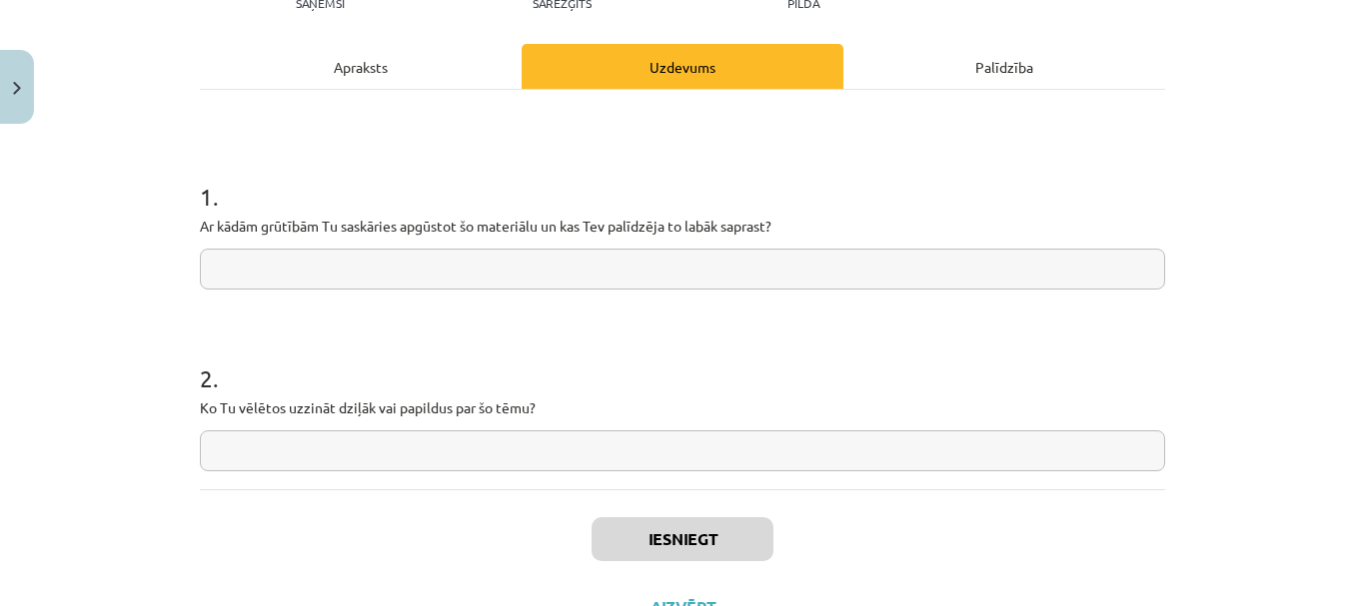
click at [534, 274] on input "text" at bounding box center [682, 269] width 965 height 41
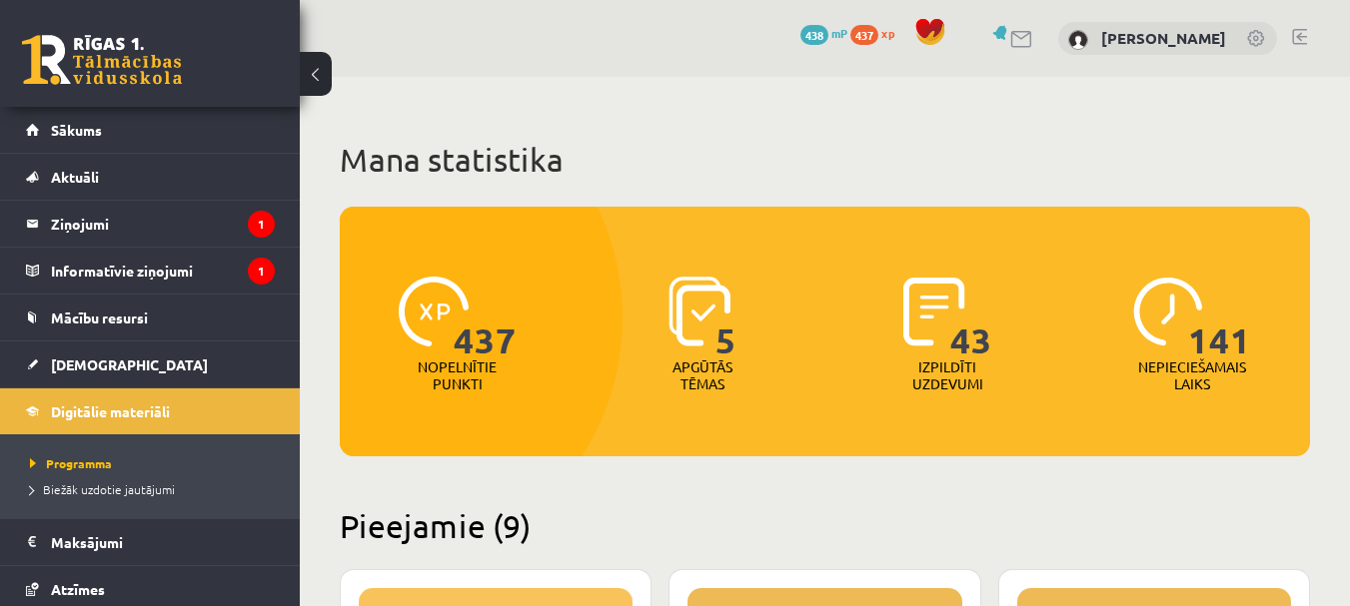
scroll to position [1652, 0]
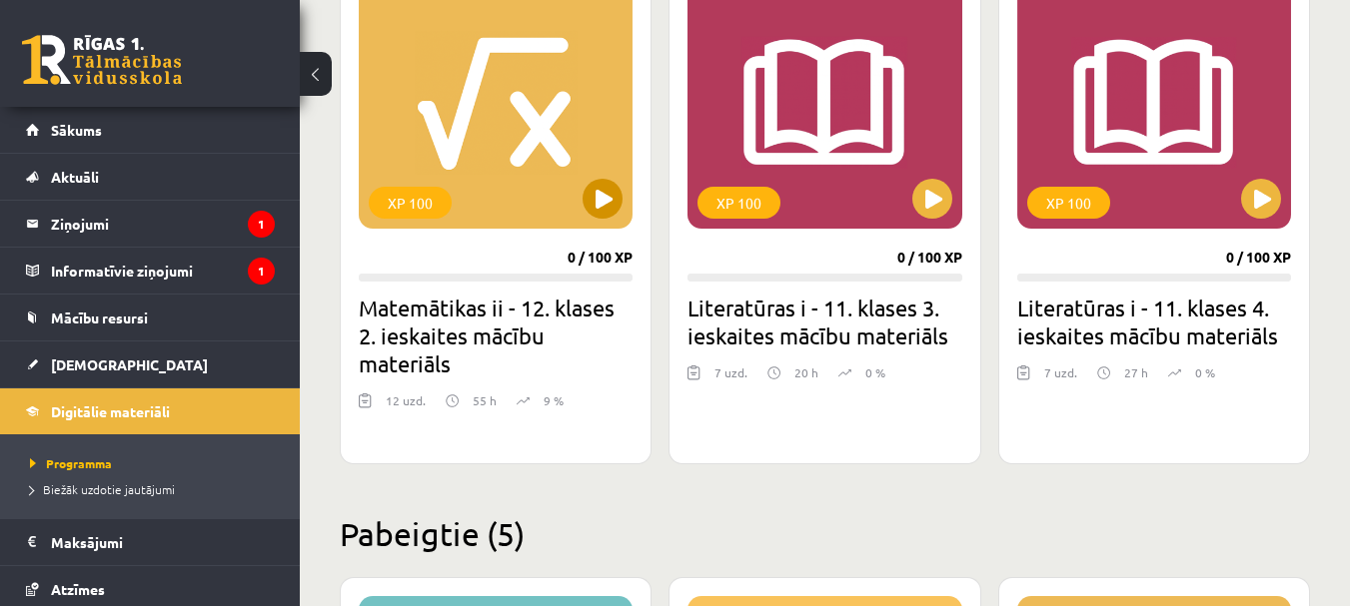
click at [473, 174] on div "XP 100" at bounding box center [496, 104] width 274 height 250
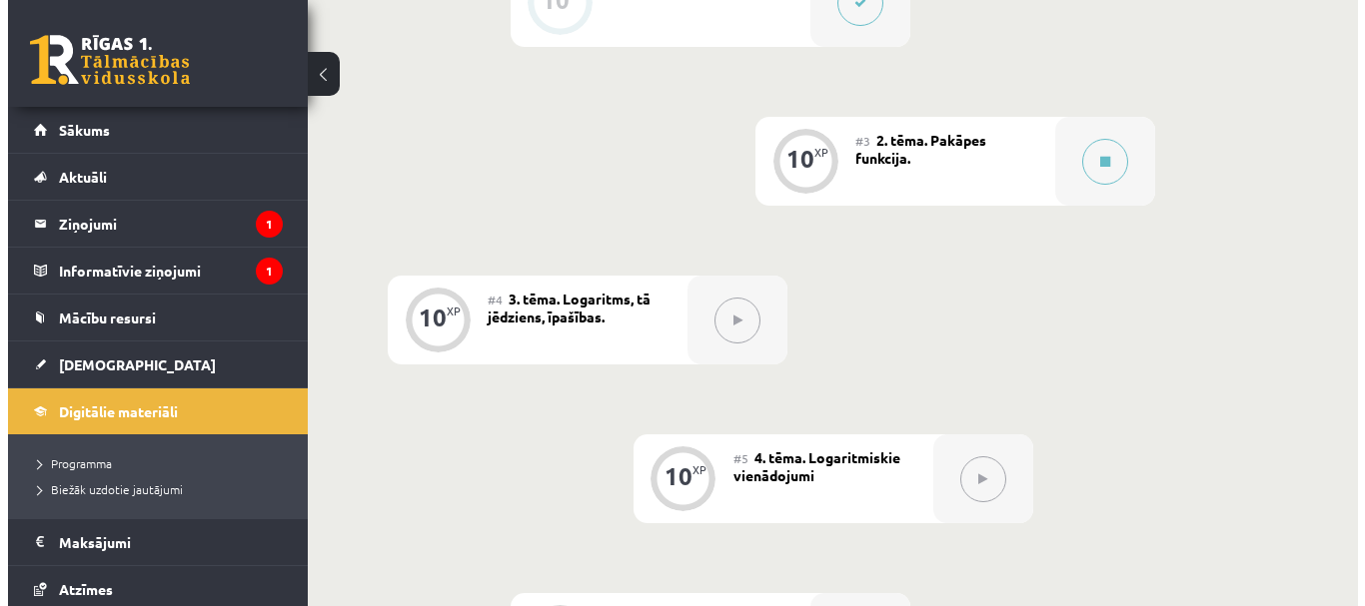
scroll to position [799, 0]
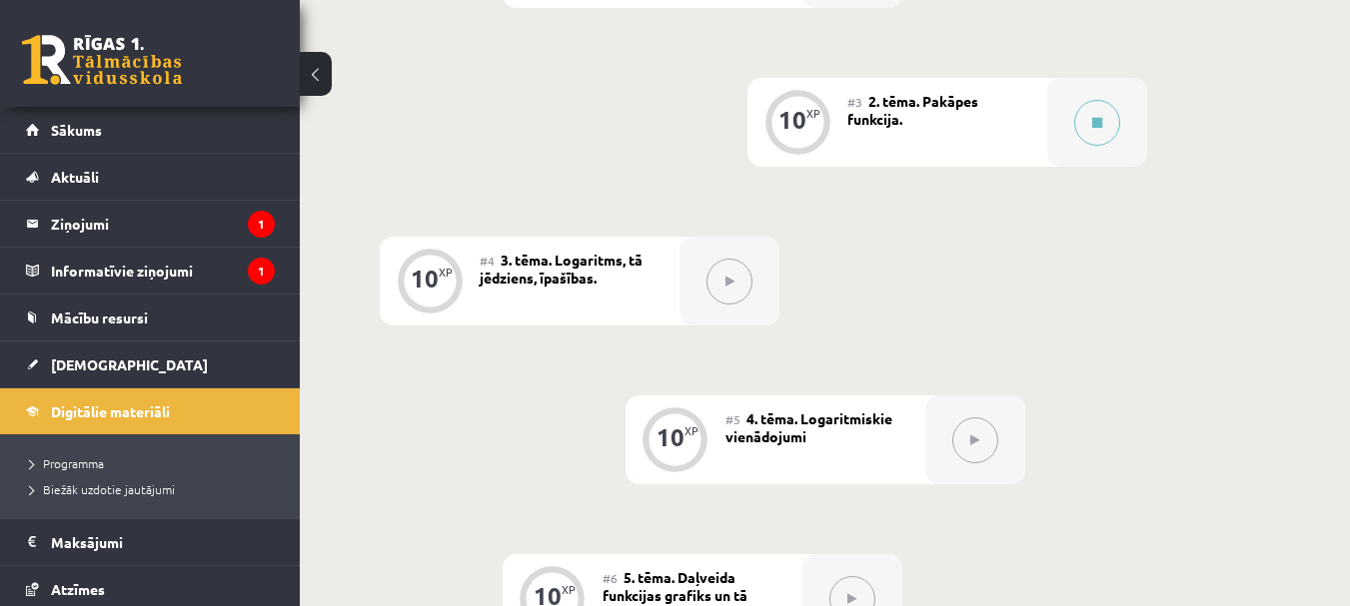
click at [800, 134] on div "10 XP" at bounding box center [797, 120] width 60 height 60
click at [1103, 112] on button at bounding box center [1097, 123] width 46 height 46
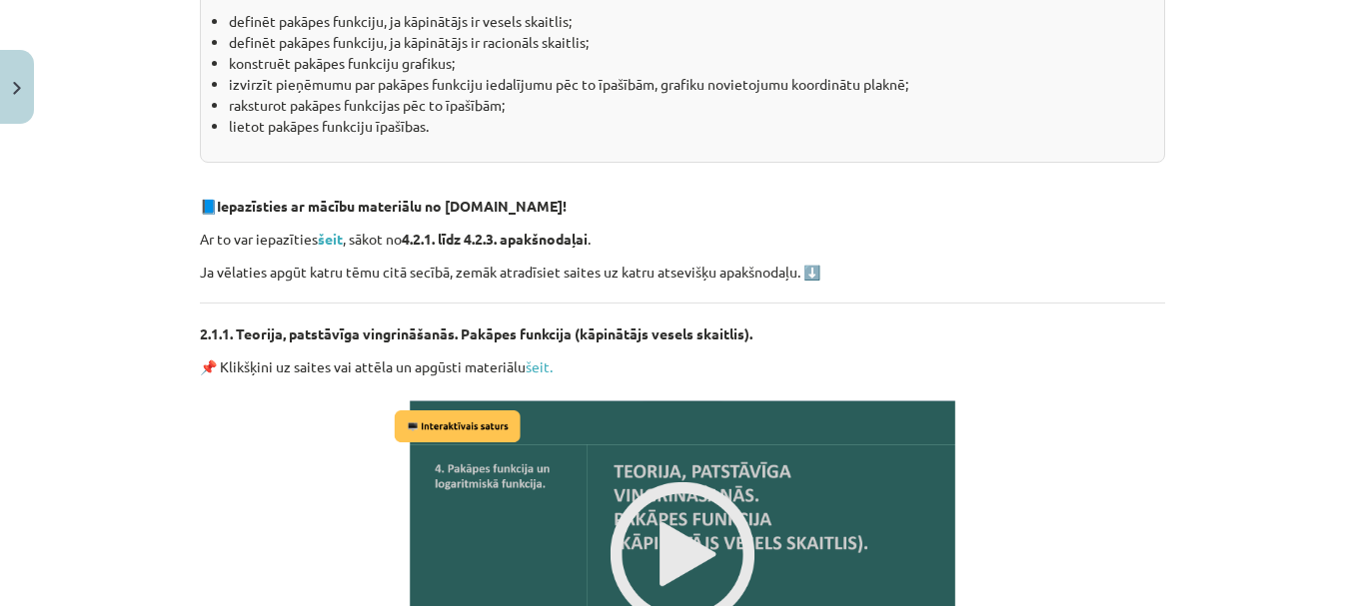
scroll to position [500, 0]
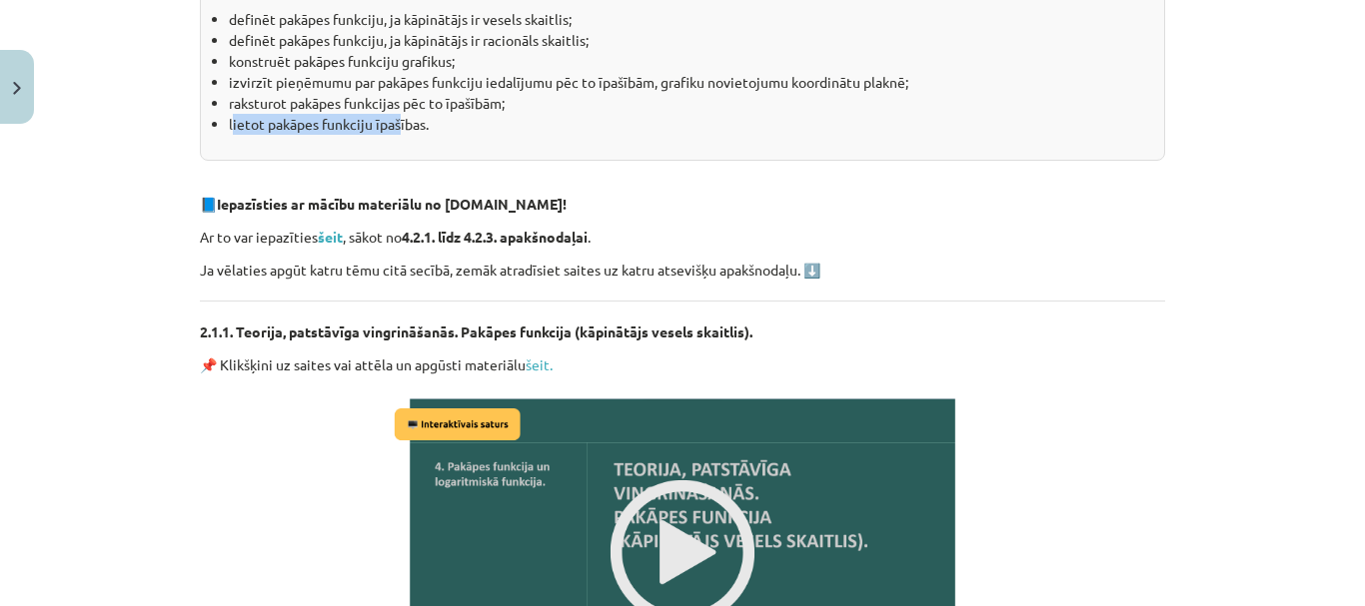
drag, startPoint x: 224, startPoint y: 123, endPoint x: 394, endPoint y: 128, distance: 169.9
click at [394, 128] on li "lietot pakāpes funkciju īpašības." at bounding box center [689, 124] width 920 height 21
drag, startPoint x: 417, startPoint y: 116, endPoint x: 215, endPoint y: 114, distance: 201.8
click at [216, 114] on ul "definēt pakāpes funkciju, ja kāpinātājs ir vesels skaitlis; definēt pakāpes fun…" at bounding box center [682, 72] width 933 height 126
copy li "lietot pakāpes funkciju īpašības"
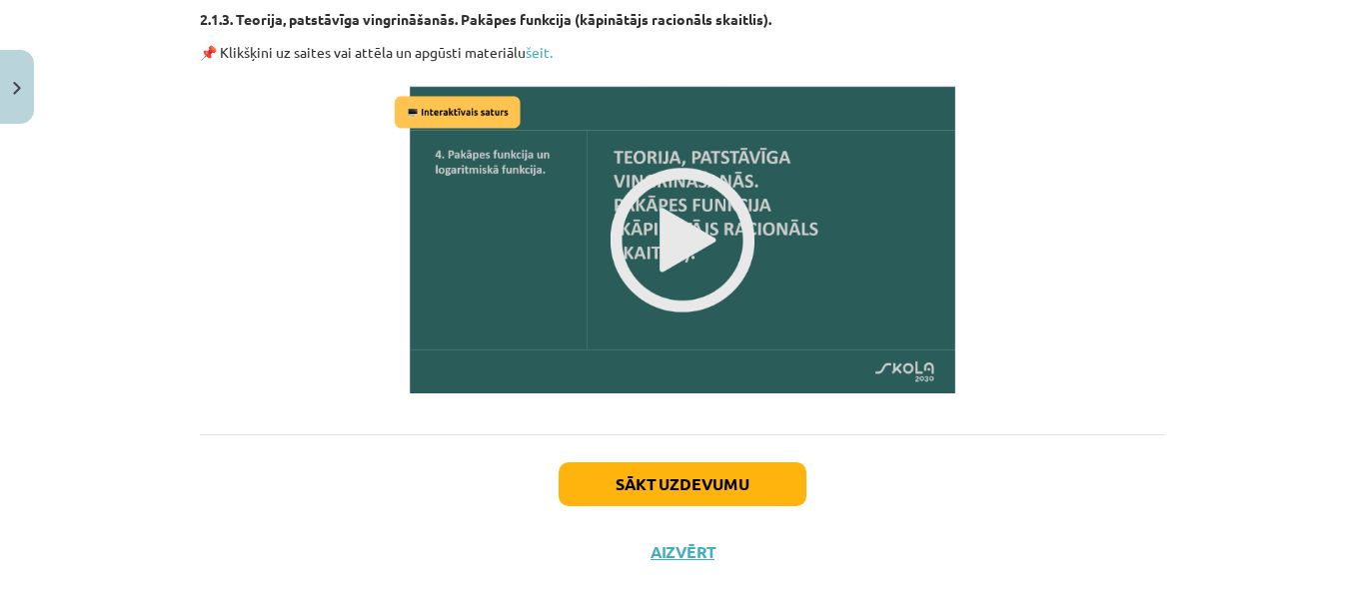
scroll to position [1714, 0]
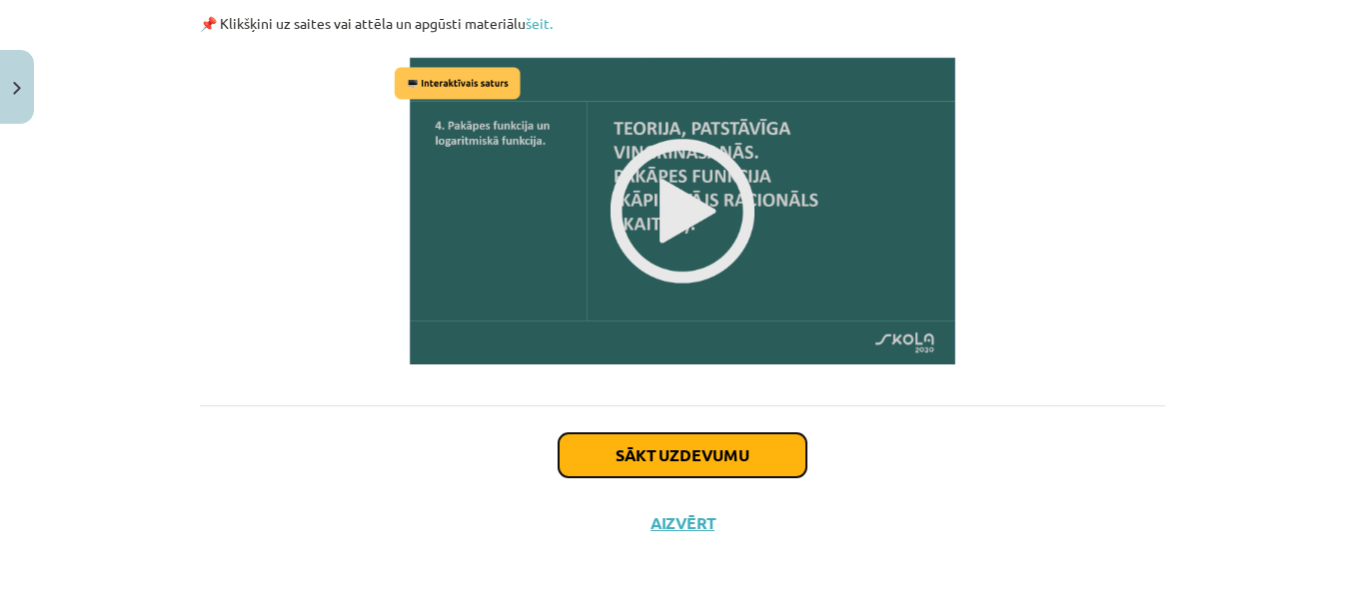
click at [747, 446] on button "Sākt uzdevumu" at bounding box center [682, 456] width 248 height 44
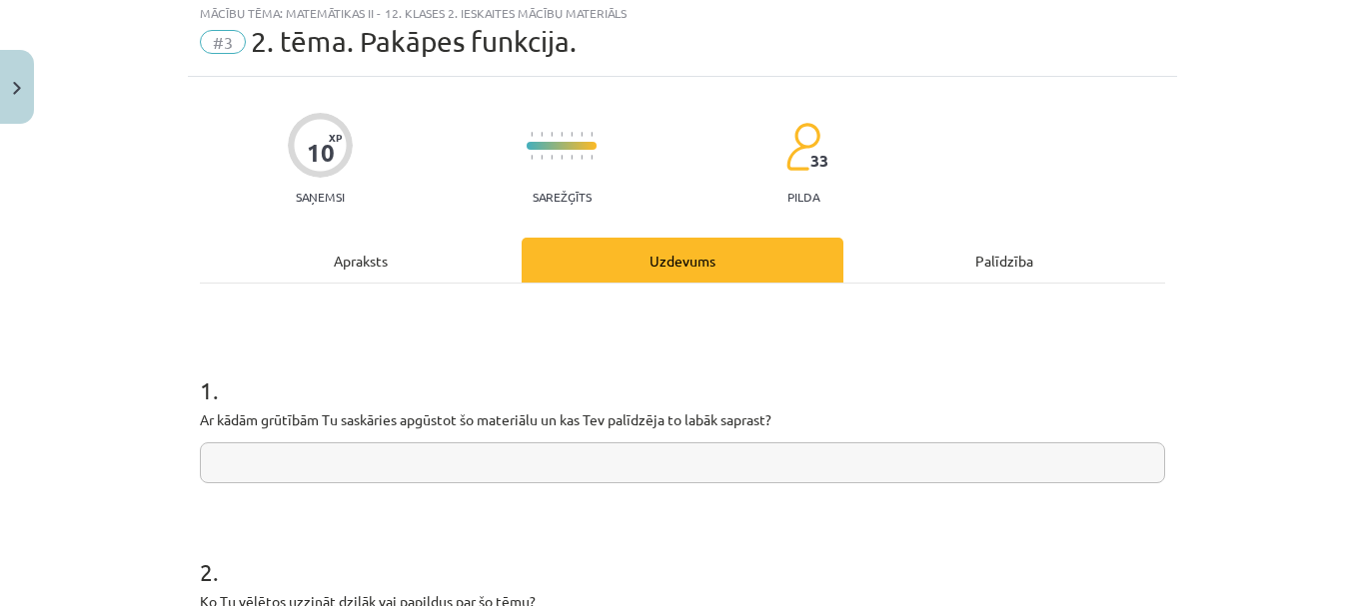
scroll to position [50, 0]
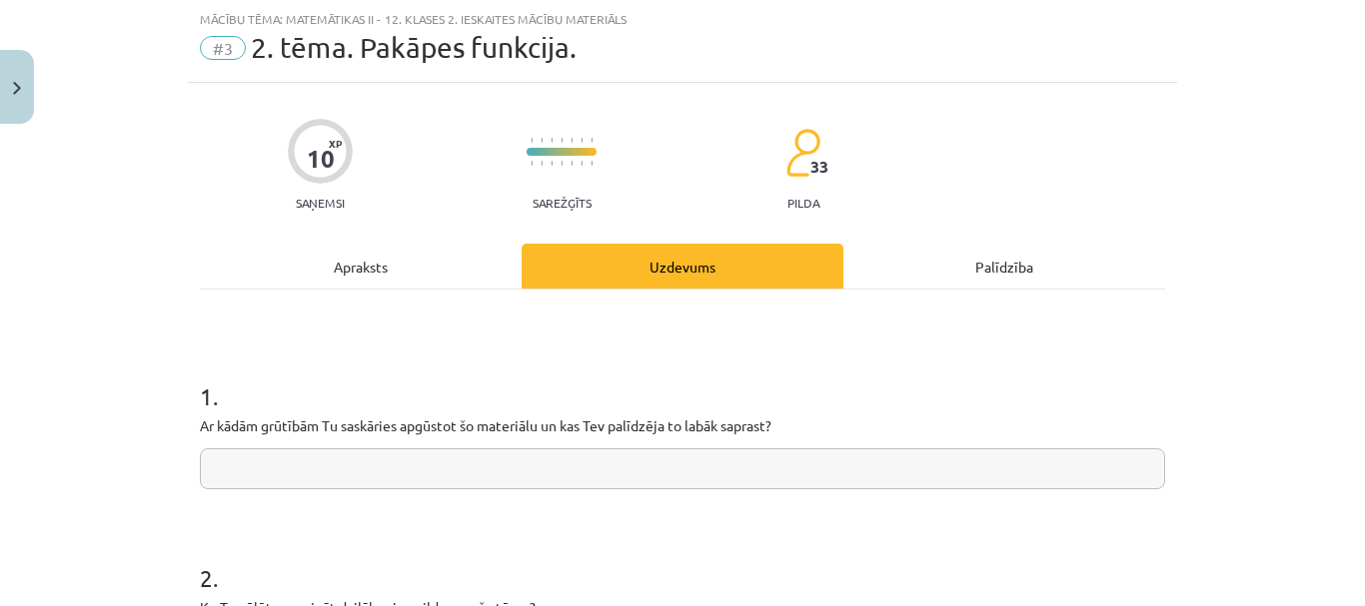
click at [495, 462] on input "text" at bounding box center [682, 469] width 965 height 41
paste input "**********"
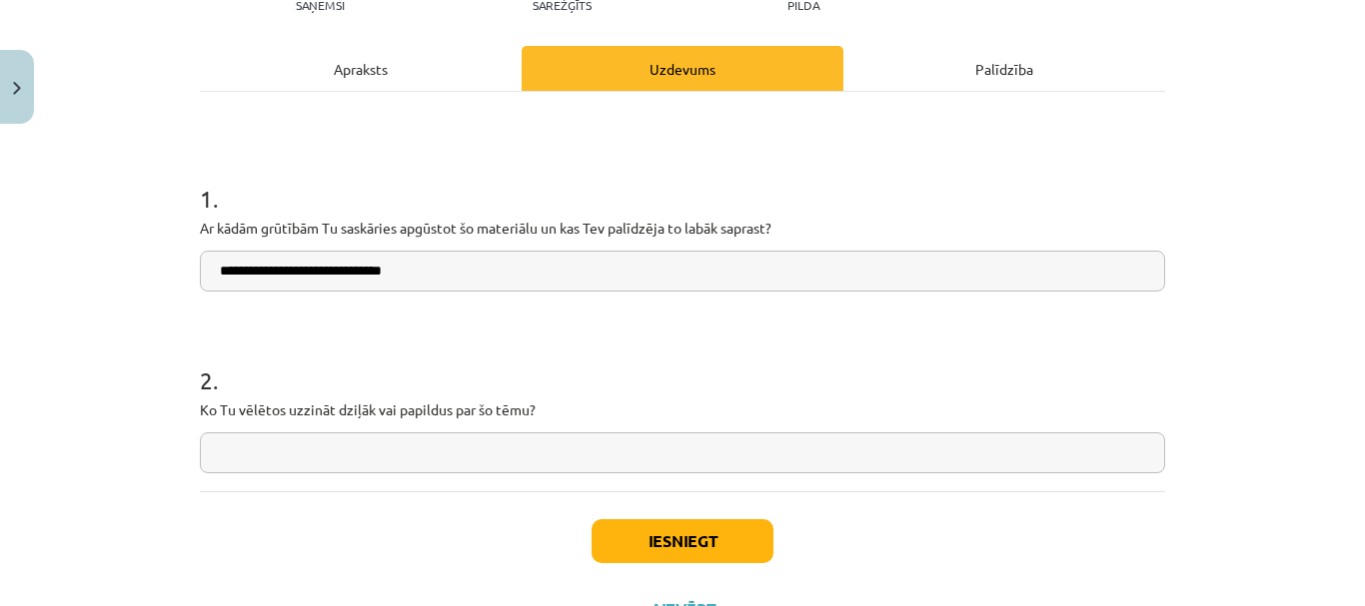
scroll to position [250, 0]
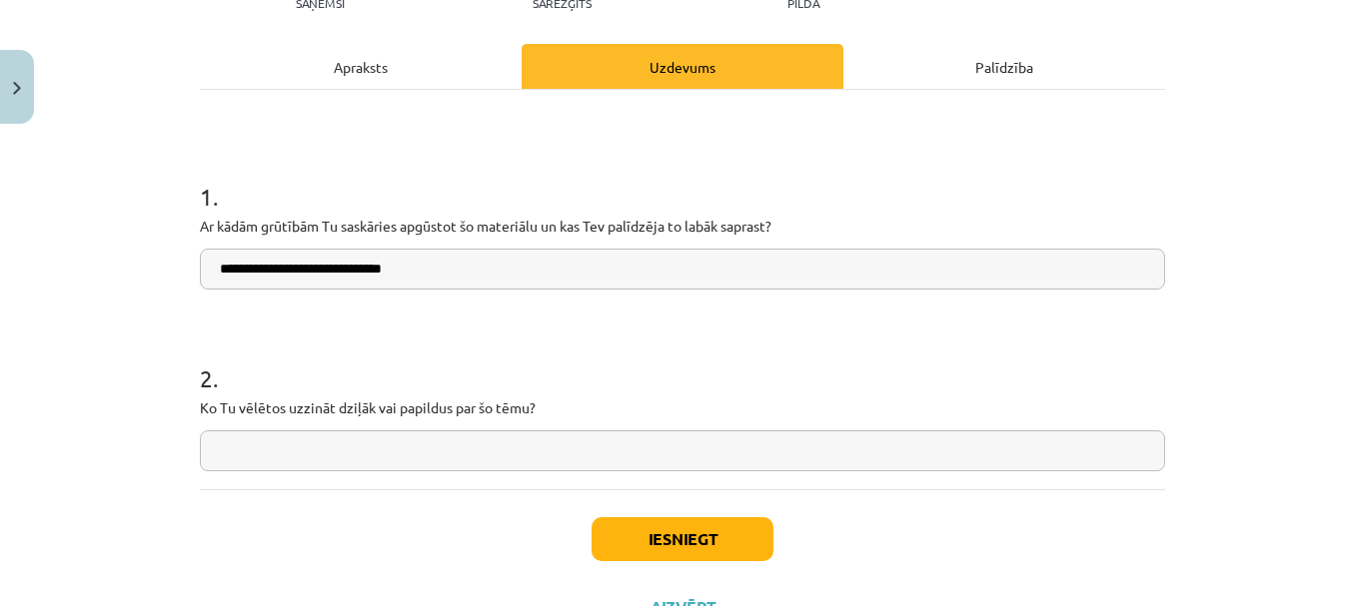
type input "**********"
click at [431, 471] on input "text" at bounding box center [682, 451] width 965 height 41
type input "*"
type input "**********"
click at [629, 550] on button "Iesniegt" at bounding box center [682, 539] width 182 height 44
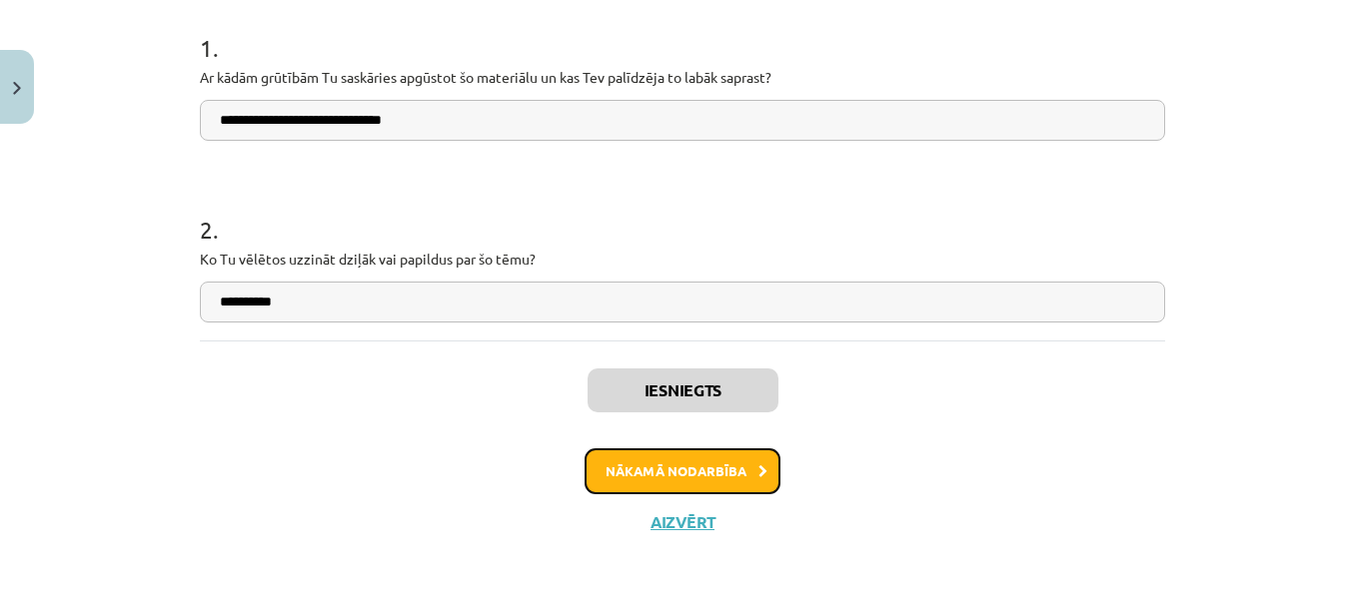
click at [646, 465] on button "Nākamā nodarbība" at bounding box center [682, 472] width 196 height 46
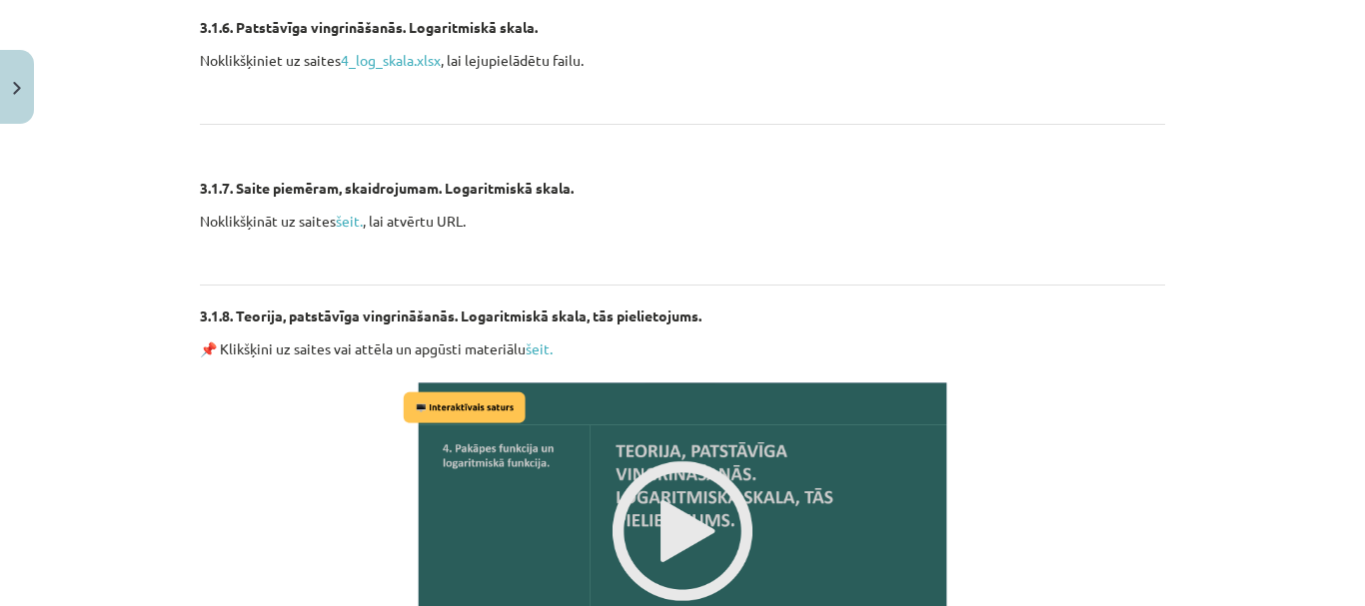
scroll to position [3247, 0]
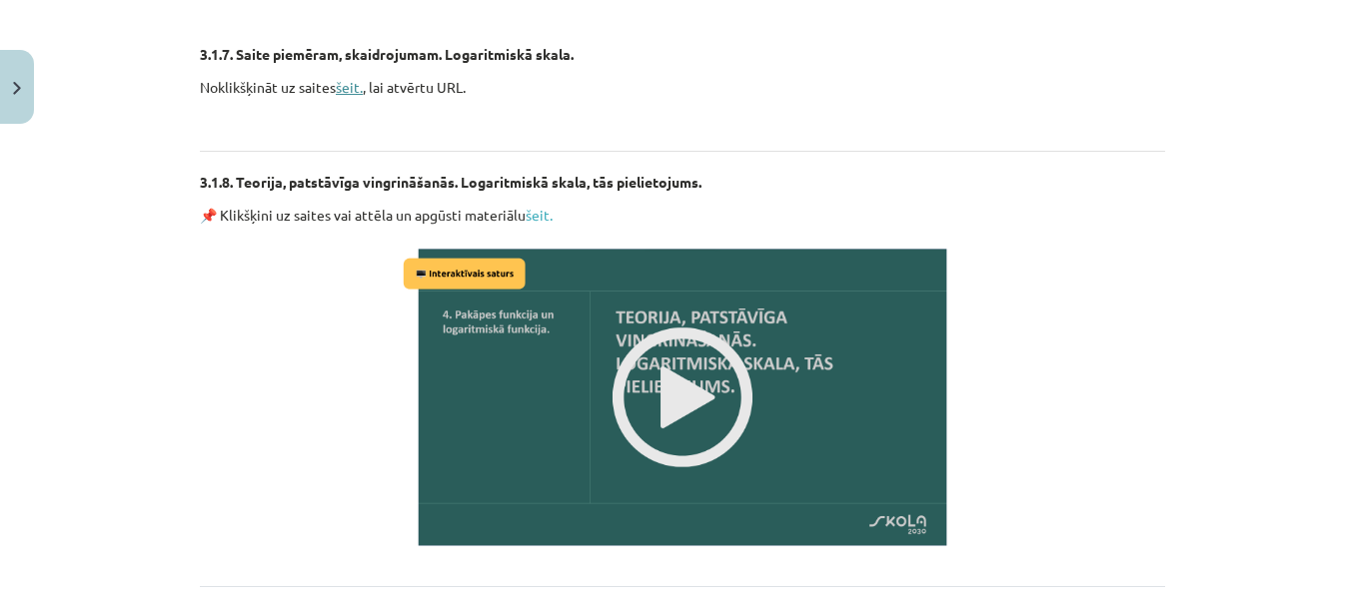
click at [352, 89] on link "šeit." at bounding box center [349, 87] width 27 height 18
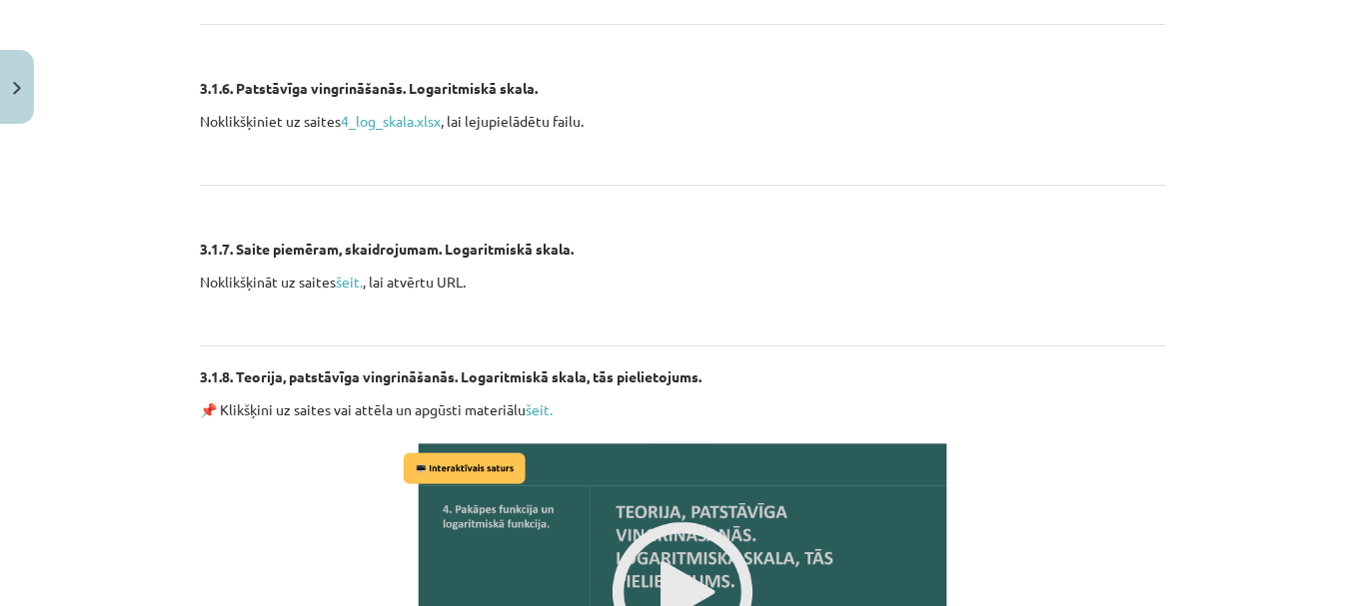
scroll to position [3047, 0]
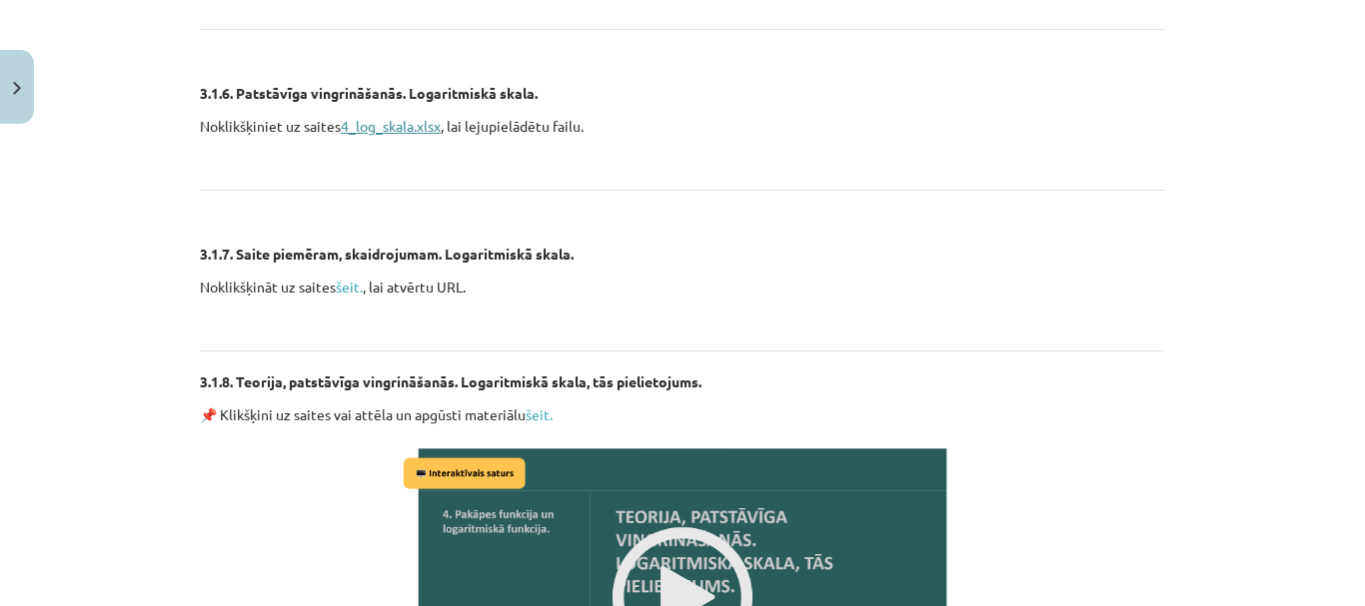
click at [395, 120] on link "4_log_skala.xlsx" at bounding box center [391, 126] width 100 height 18
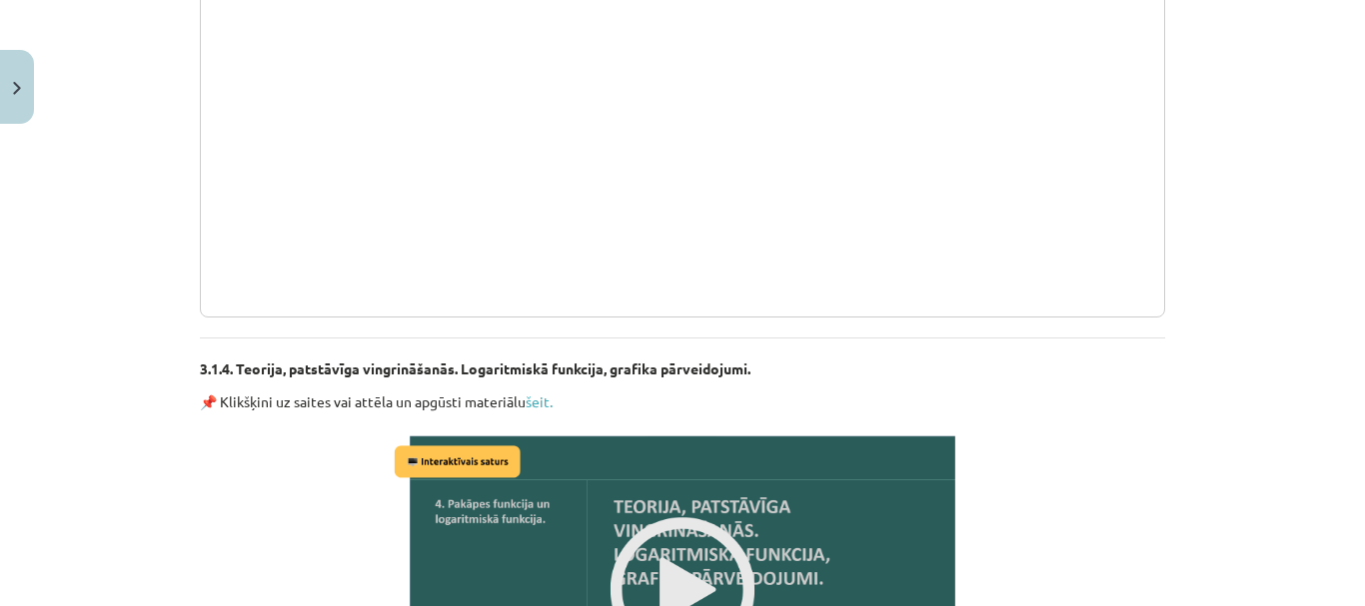
scroll to position [1829, 0]
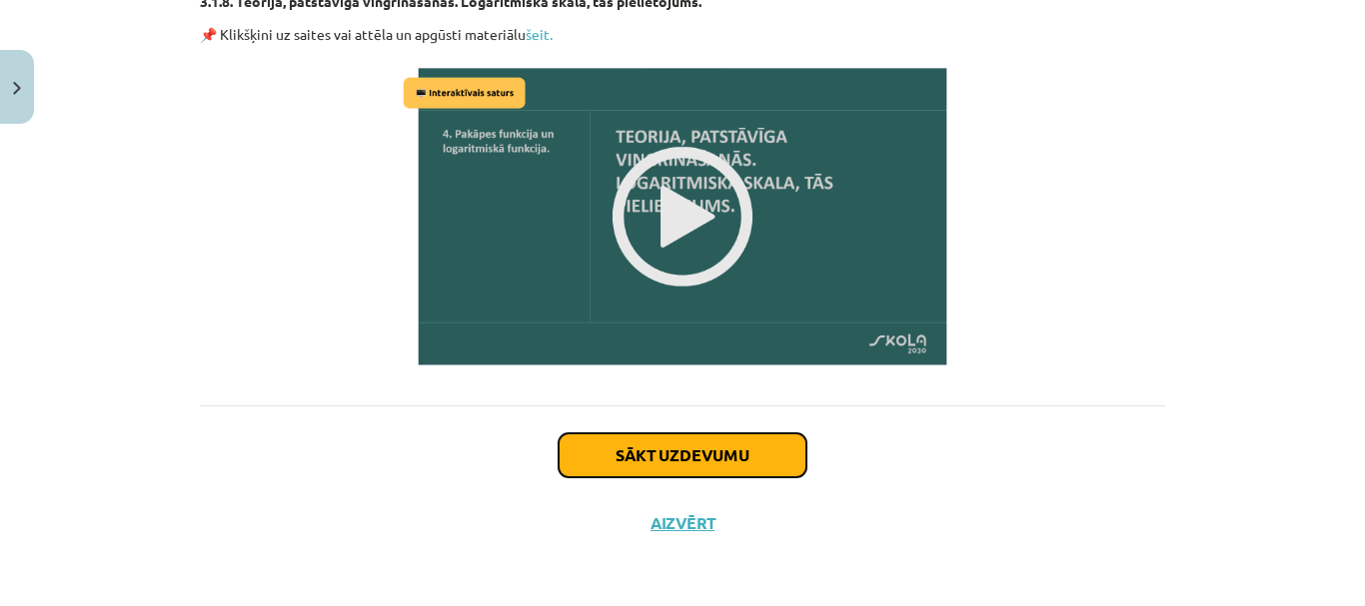
click at [728, 435] on button "Sākt uzdevumu" at bounding box center [682, 456] width 248 height 44
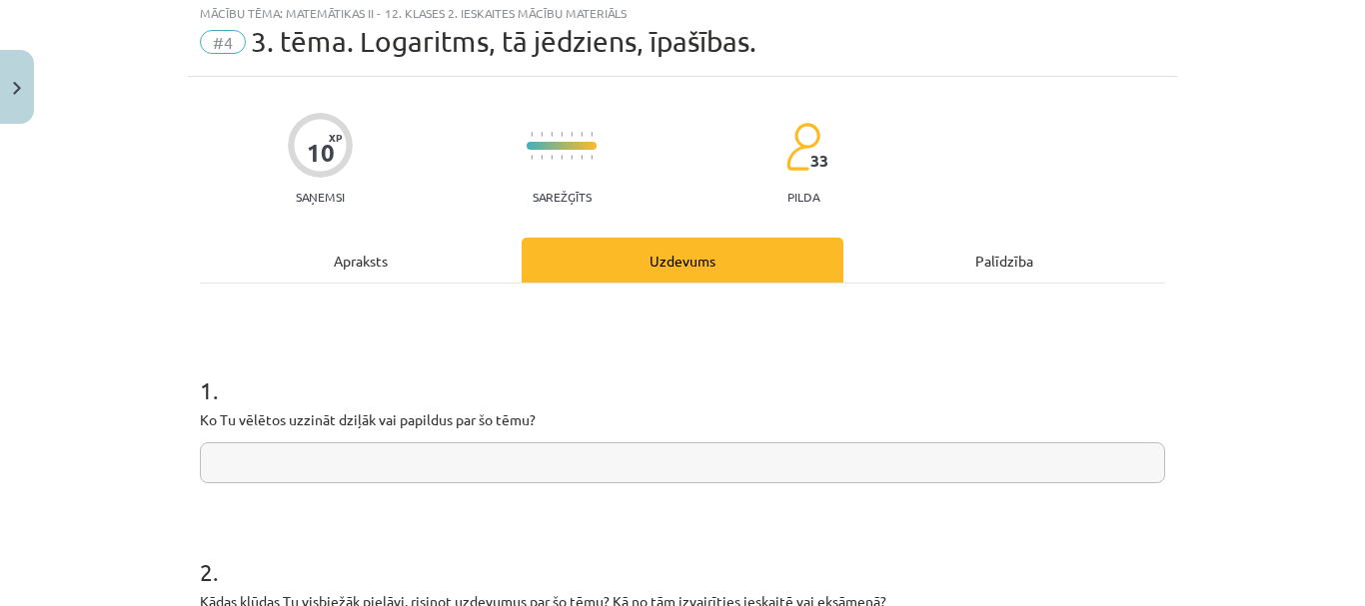
scroll to position [50, 0]
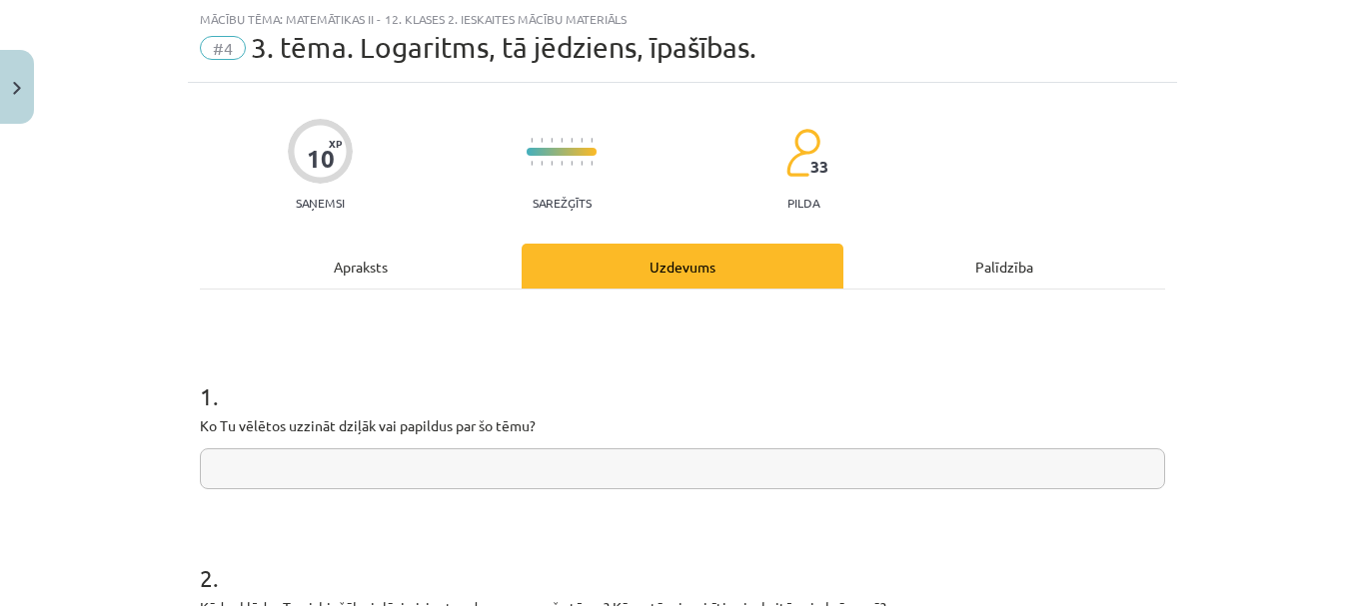
click at [549, 456] on input "text" at bounding box center [682, 469] width 965 height 41
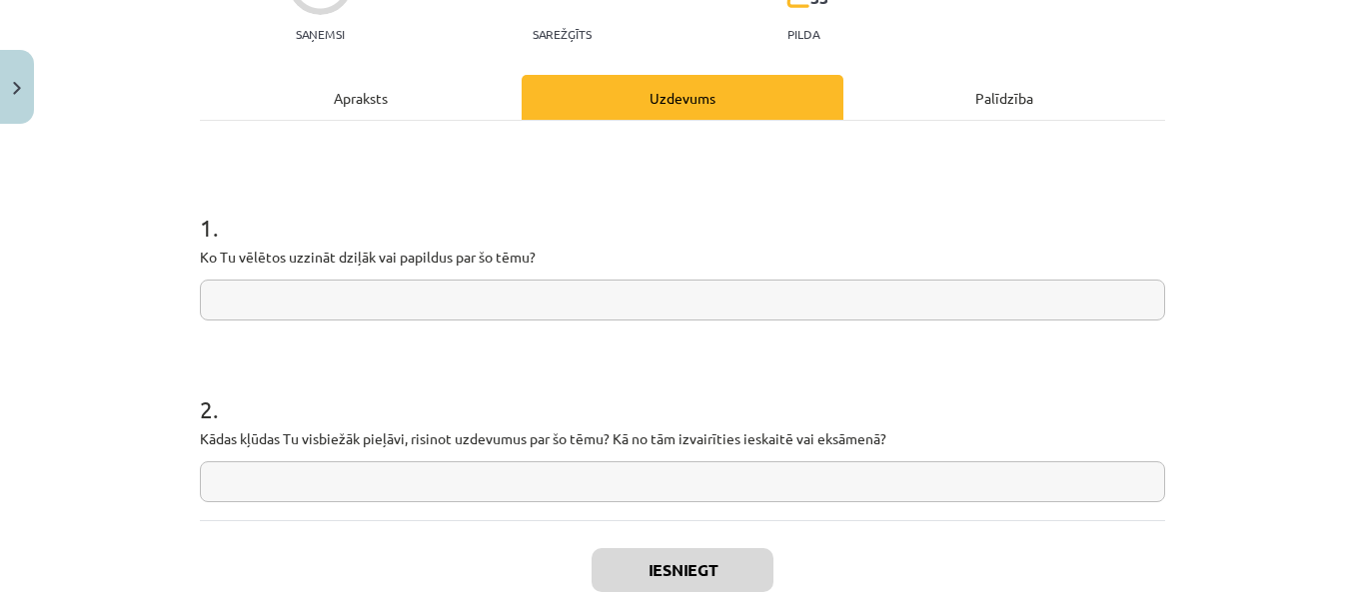
scroll to position [250, 0]
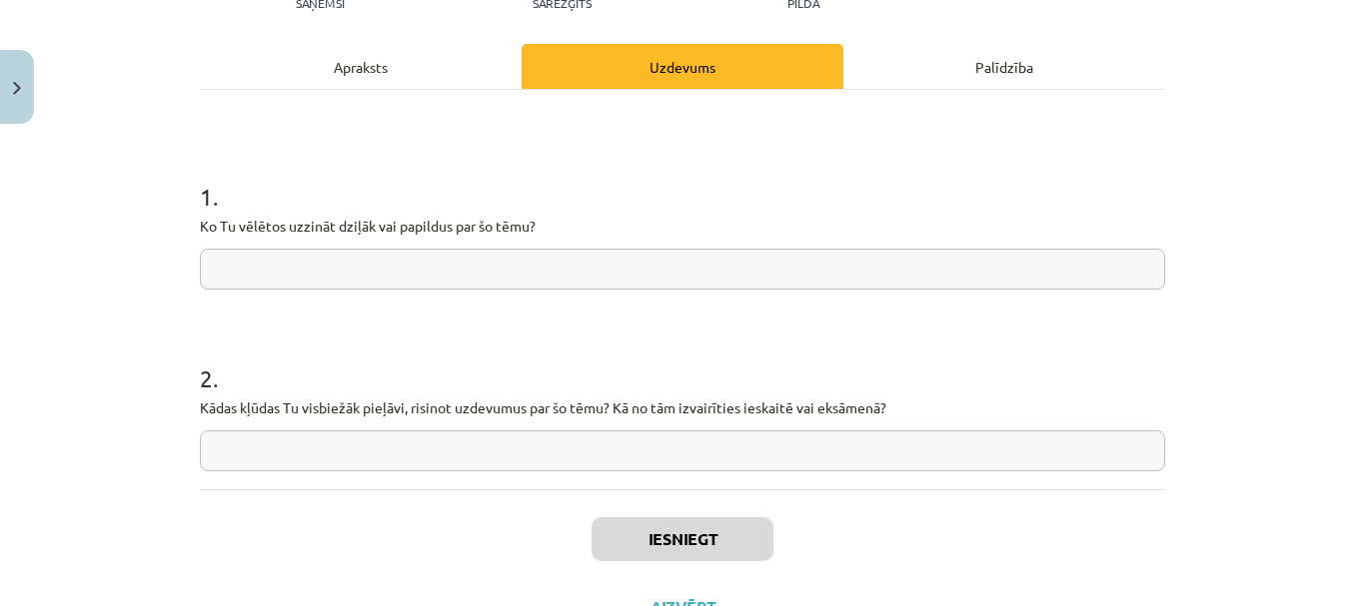
click at [510, 432] on input "text" at bounding box center [682, 451] width 965 height 41
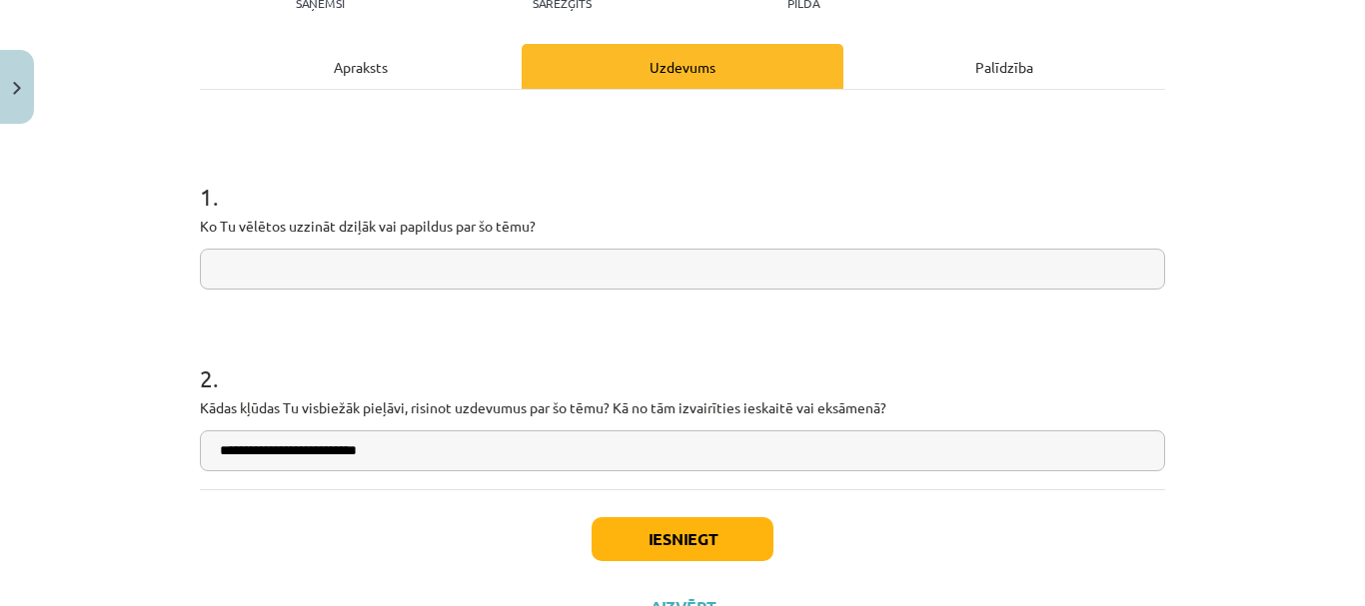
type input "**********"
click at [578, 283] on input "text" at bounding box center [682, 269] width 965 height 41
type input "**********"
click at [666, 538] on button "Iesniegt" at bounding box center [682, 539] width 182 height 44
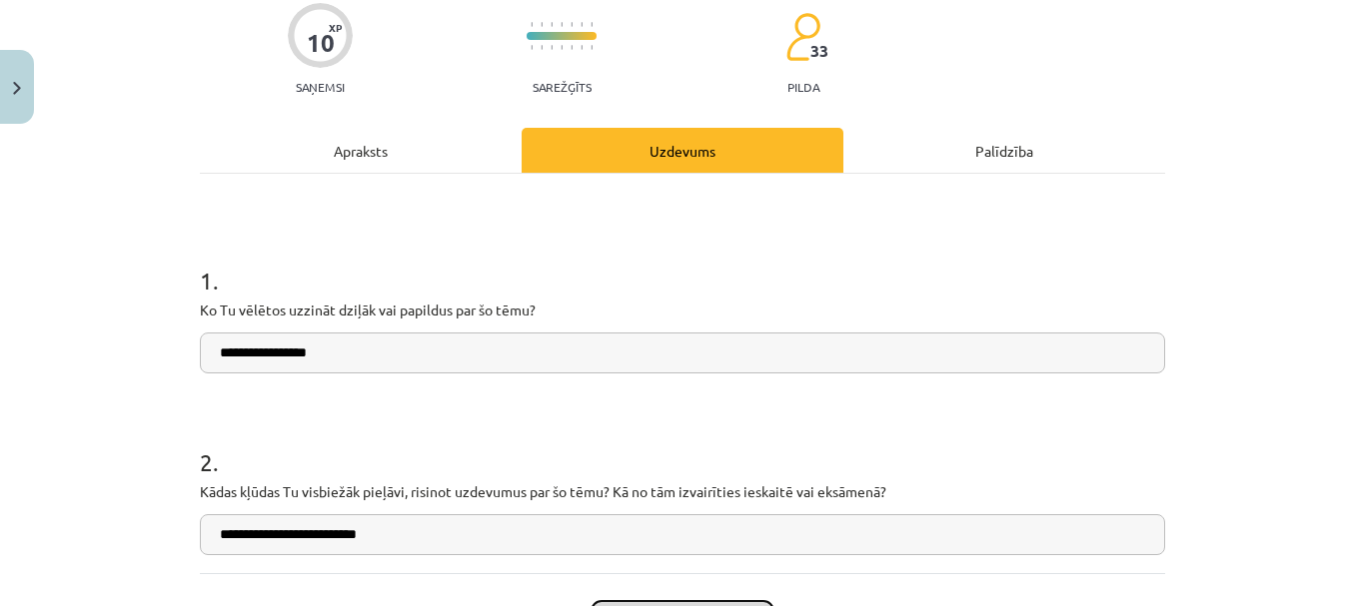
scroll to position [50, 0]
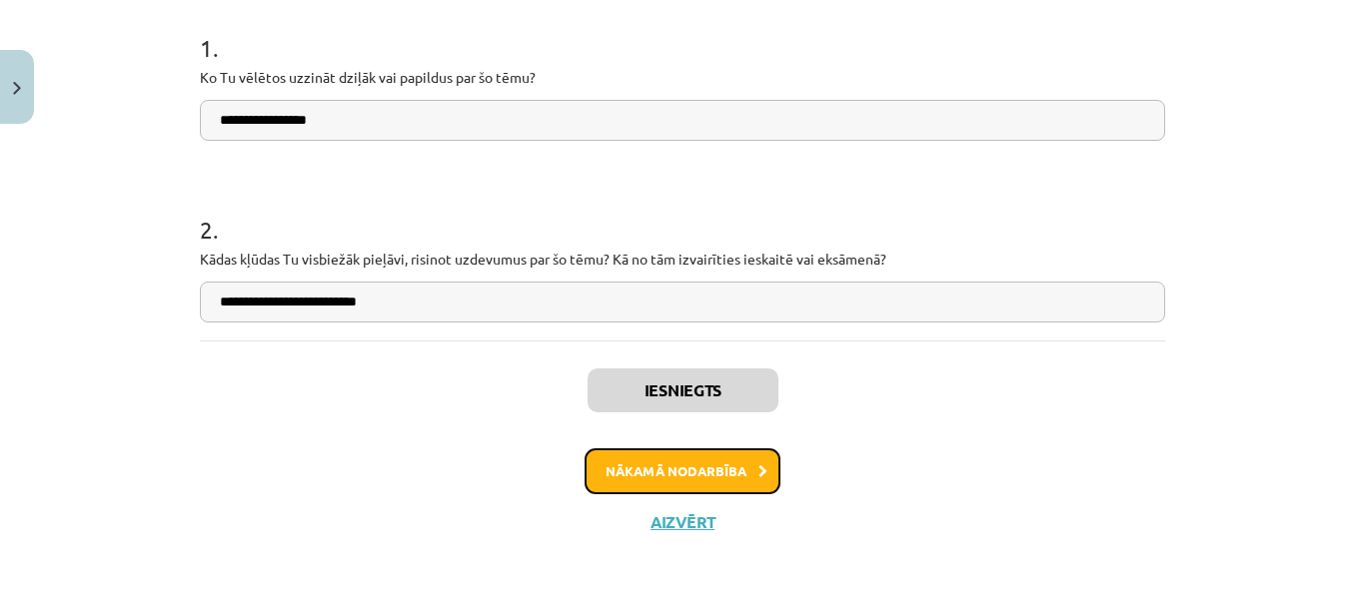
click at [691, 464] on button "Nākamā nodarbība" at bounding box center [682, 472] width 196 height 46
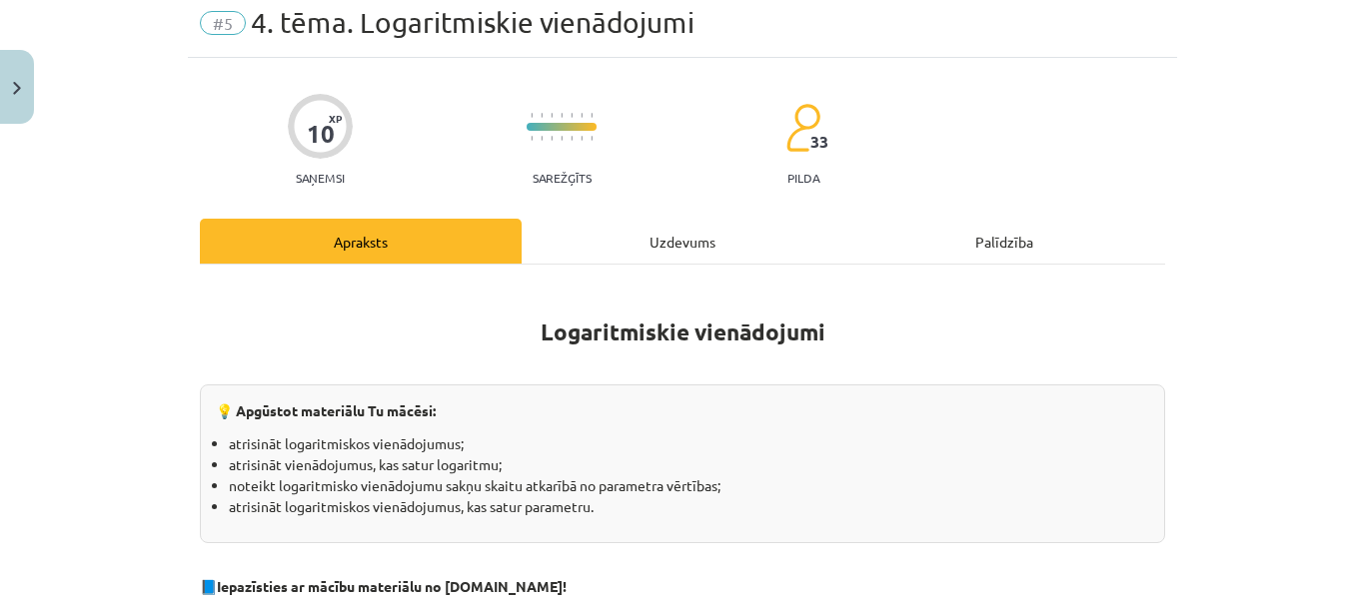
scroll to position [150, 0]
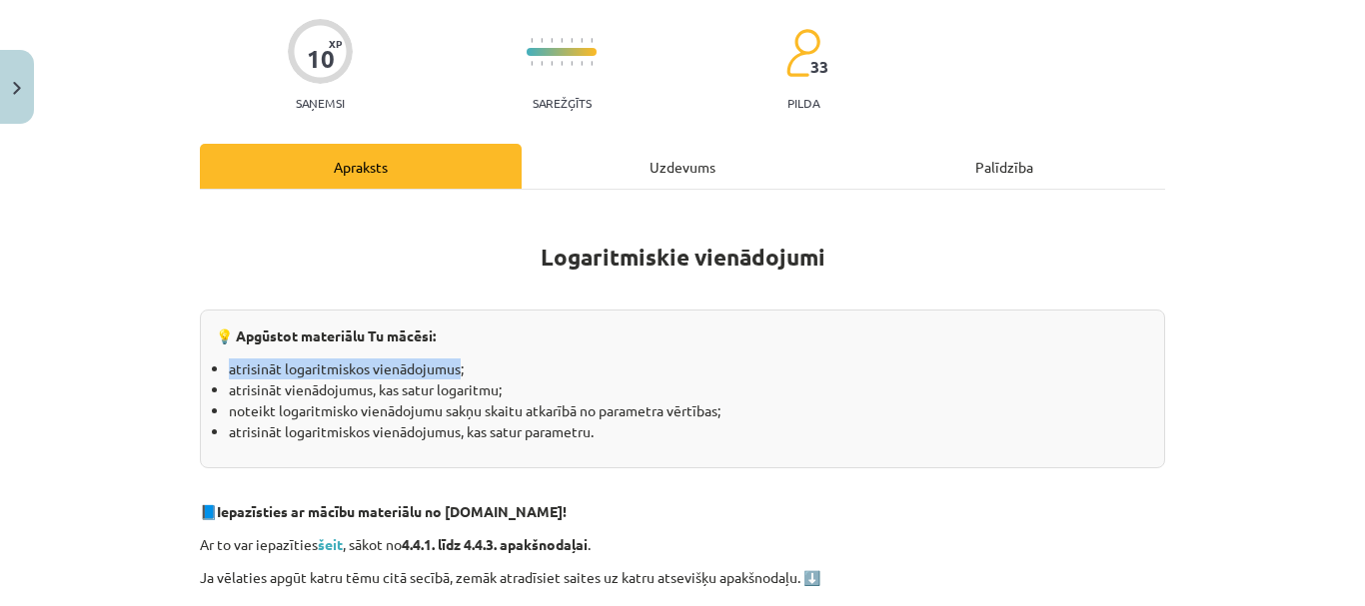
drag, startPoint x: 220, startPoint y: 368, endPoint x: 455, endPoint y: 368, distance: 234.8
click at [455, 368] on ul "atrisināt logaritmiskos vienādojumus; atrisināt vienādojumus, kas satur logarit…" at bounding box center [682, 401] width 933 height 84
copy li "atrisināt logaritmiskos vienādojumus"
click at [563, 477] on p at bounding box center [682, 479] width 965 height 21
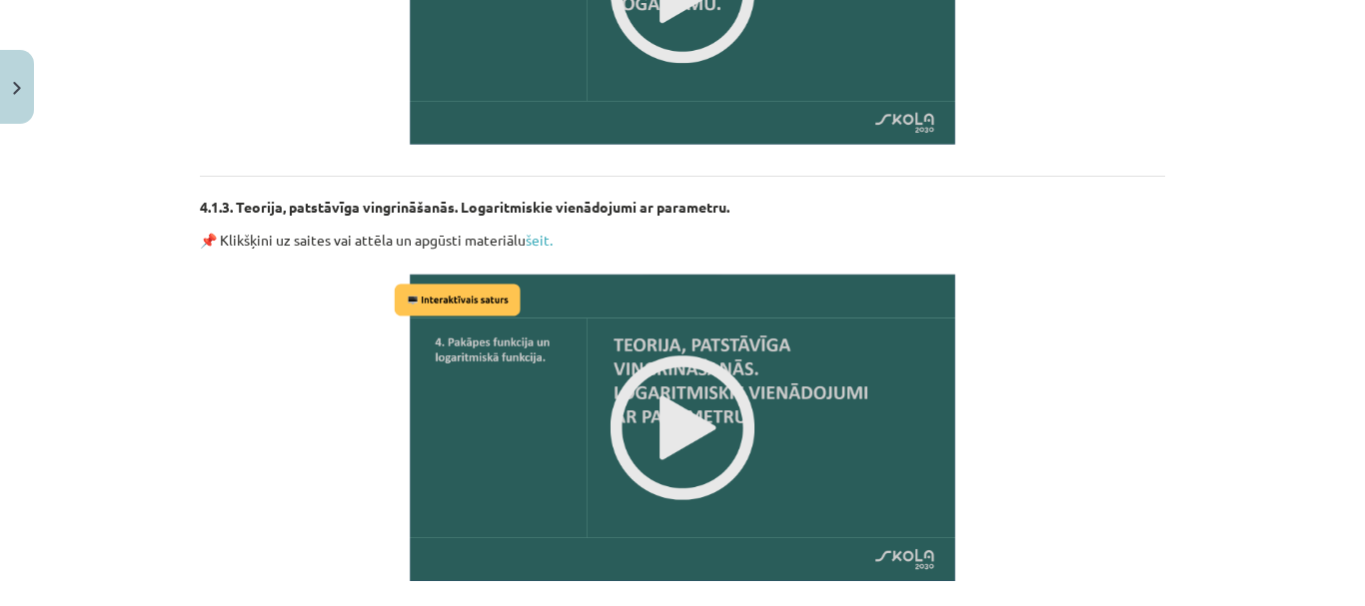
scroll to position [1672, 0]
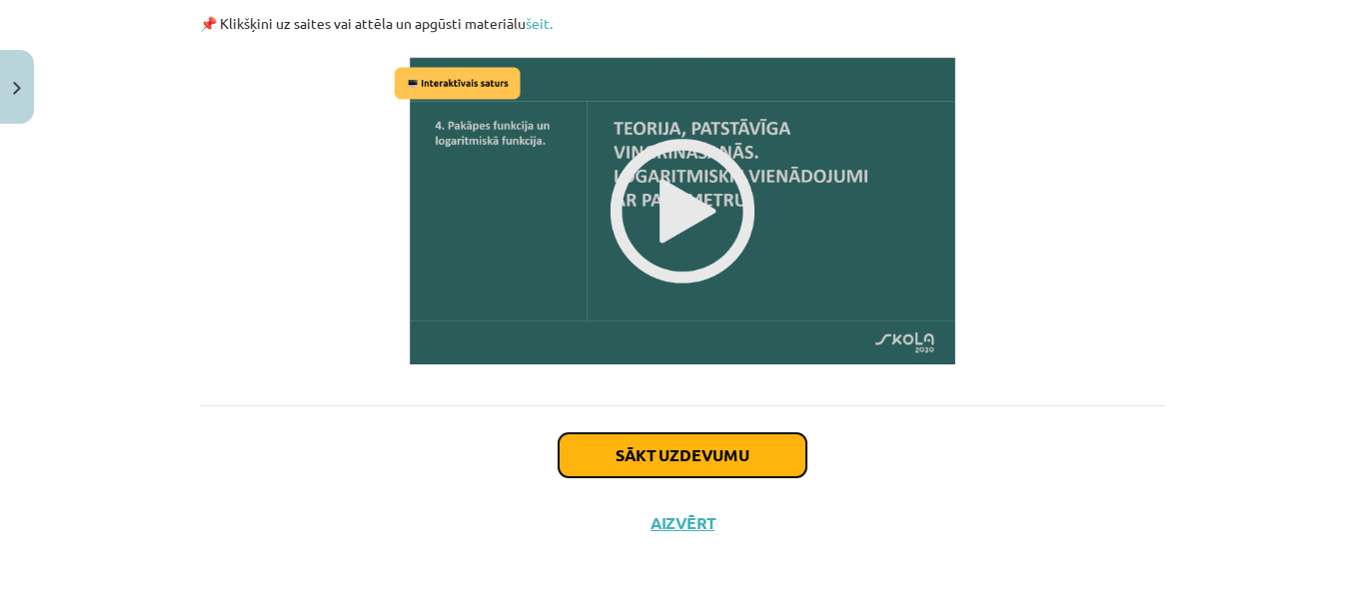
click at [790, 458] on button "Sākt uzdevumu" at bounding box center [682, 456] width 248 height 44
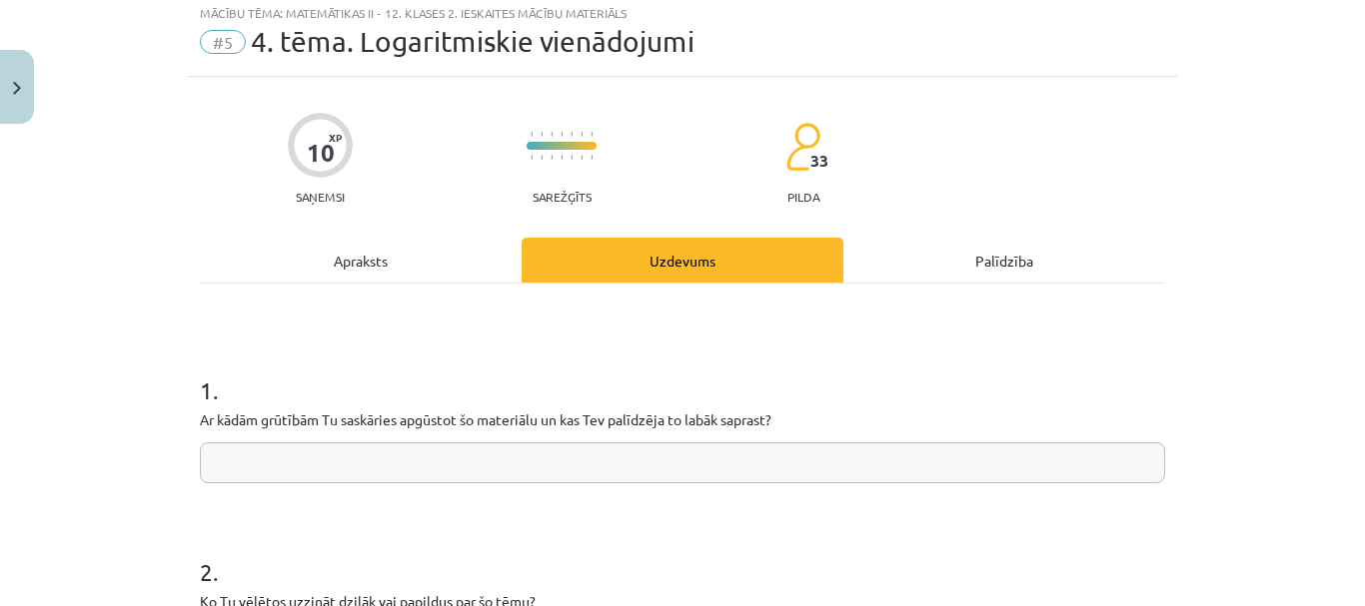
scroll to position [50, 0]
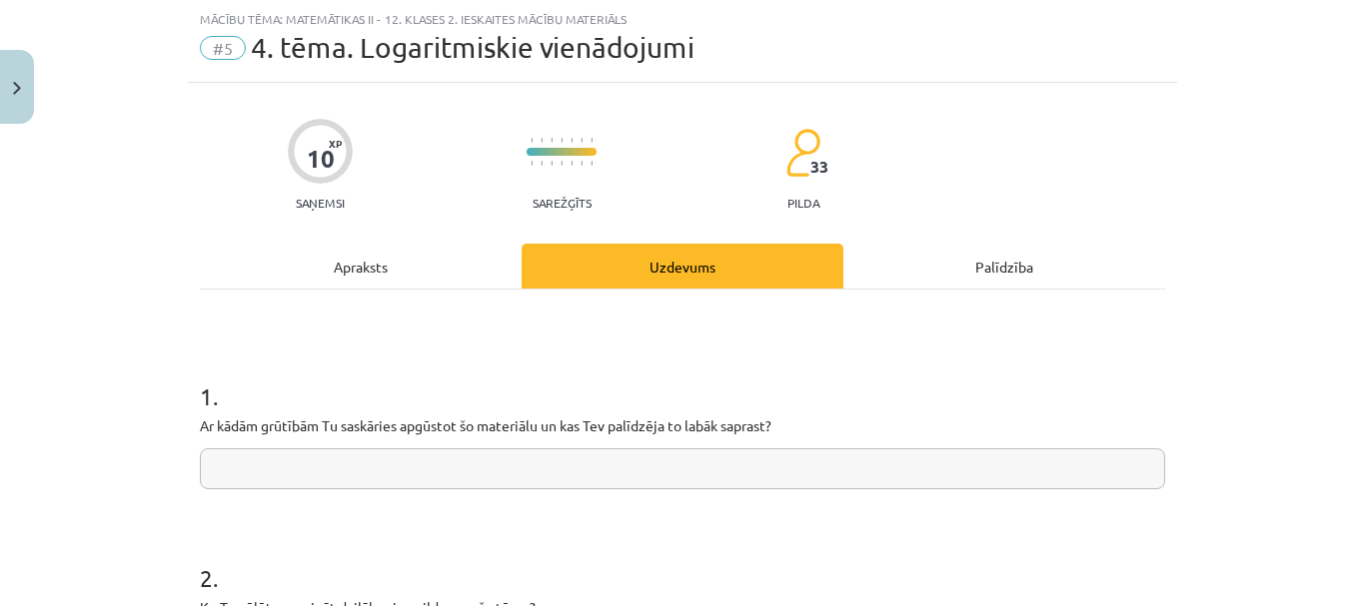
click at [411, 484] on input "text" at bounding box center [682, 469] width 965 height 41
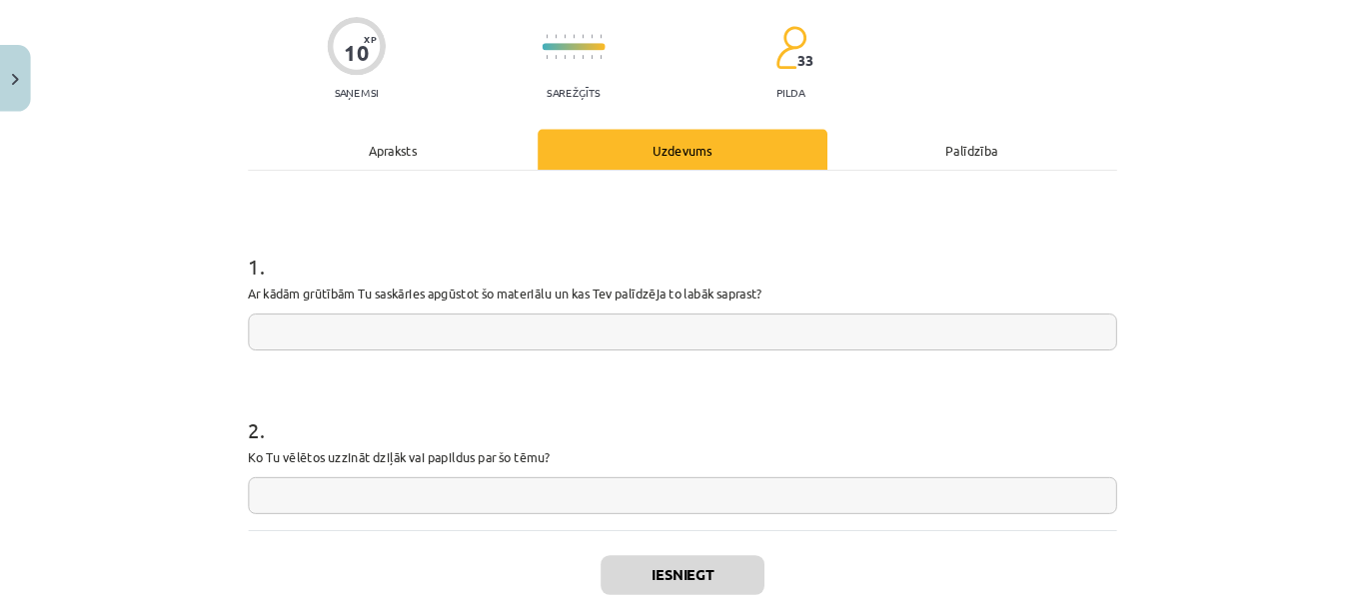
scroll to position [150, 0]
click at [485, 386] on input "text" at bounding box center [758, 369] width 965 height 41
paste input "**********"
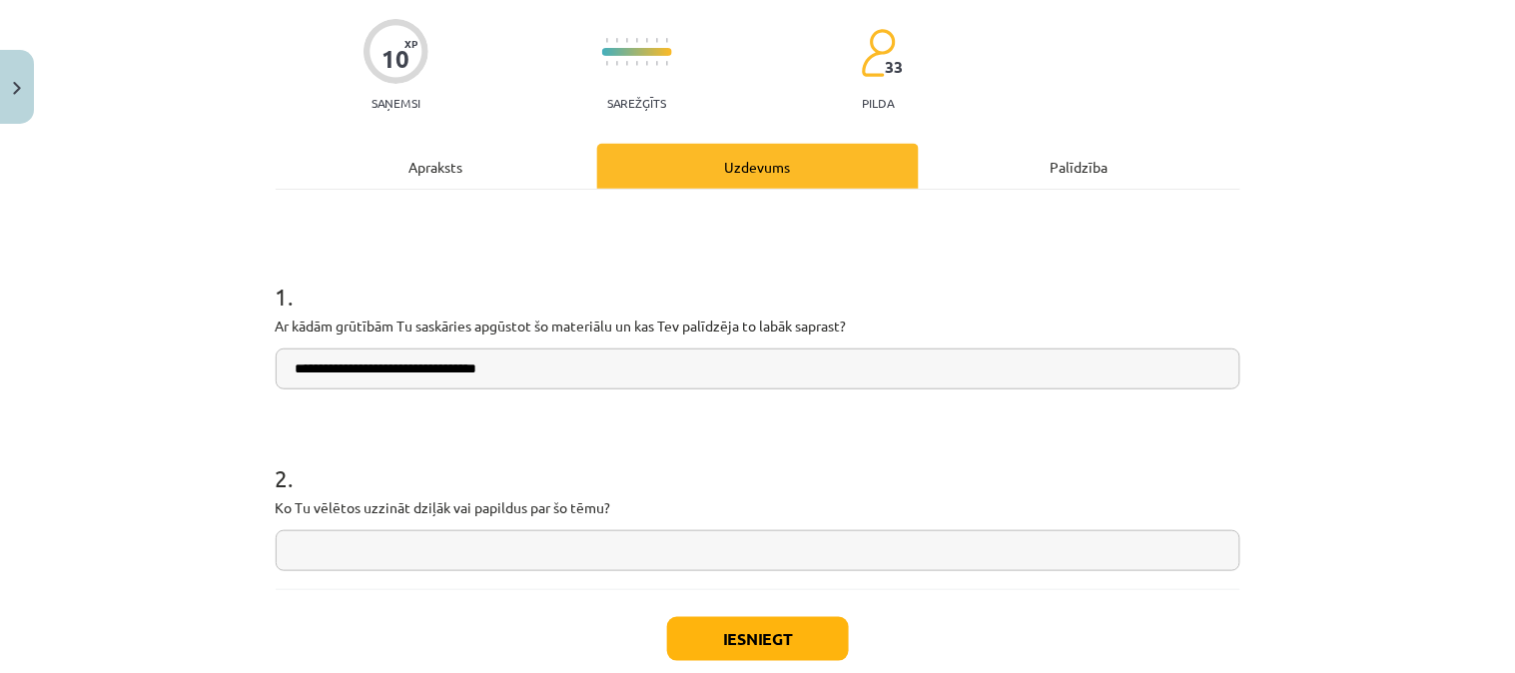
type input "**********"
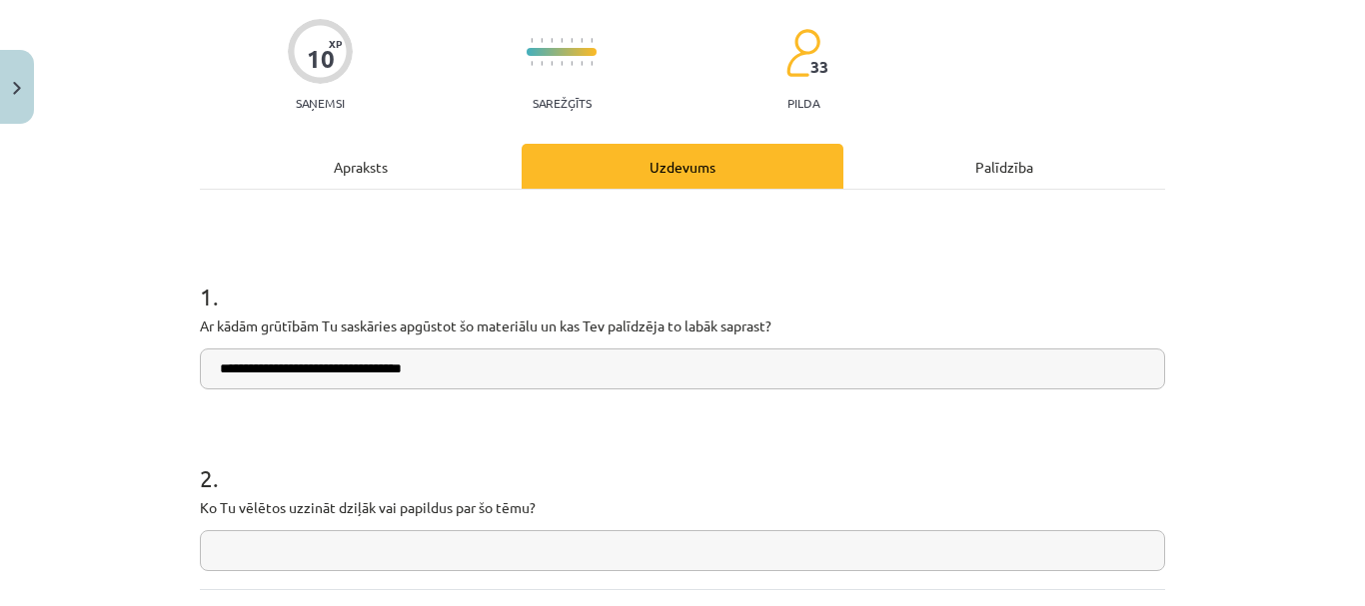
click at [869, 275] on h1 "1 ." at bounding box center [682, 279] width 965 height 62
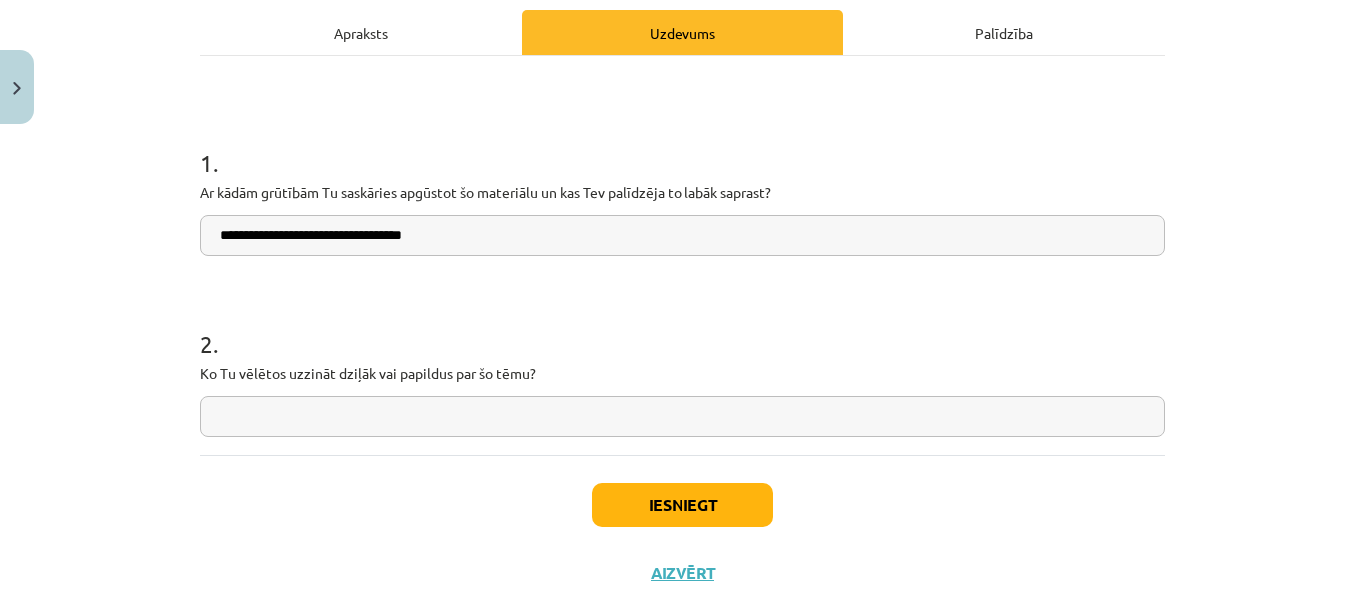
scroll to position [335, 0]
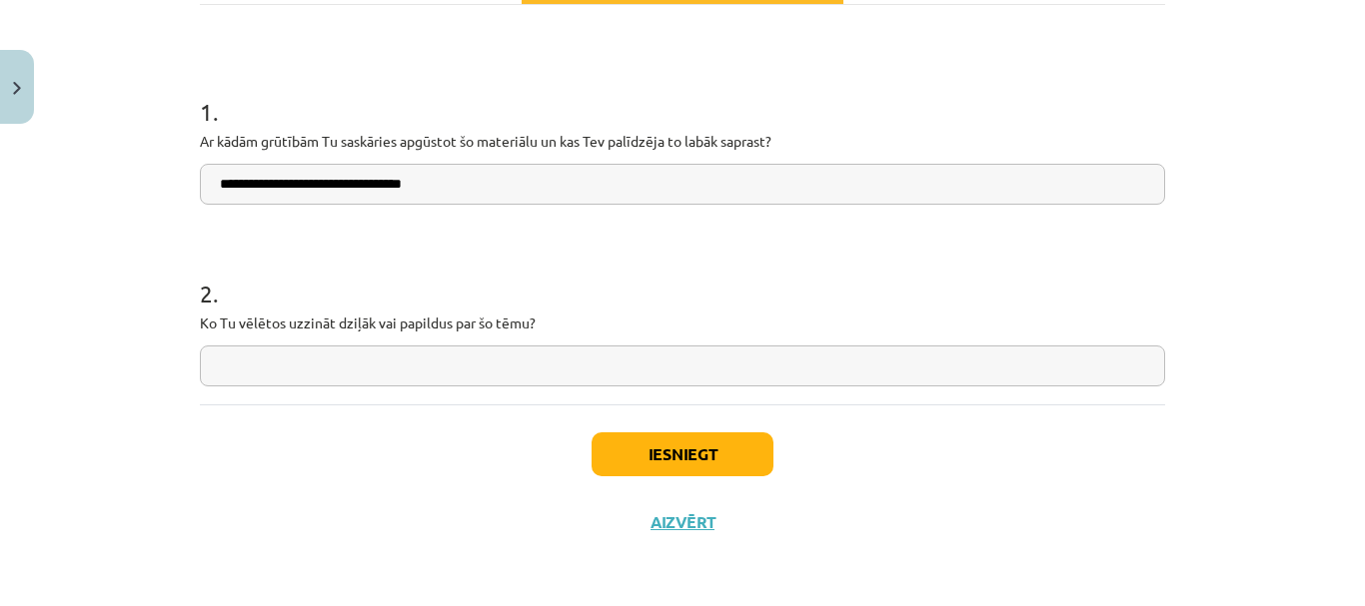
click at [484, 358] on input "text" at bounding box center [682, 366] width 965 height 41
type input "*****"
click at [687, 455] on button "Iesniegt" at bounding box center [682, 455] width 182 height 44
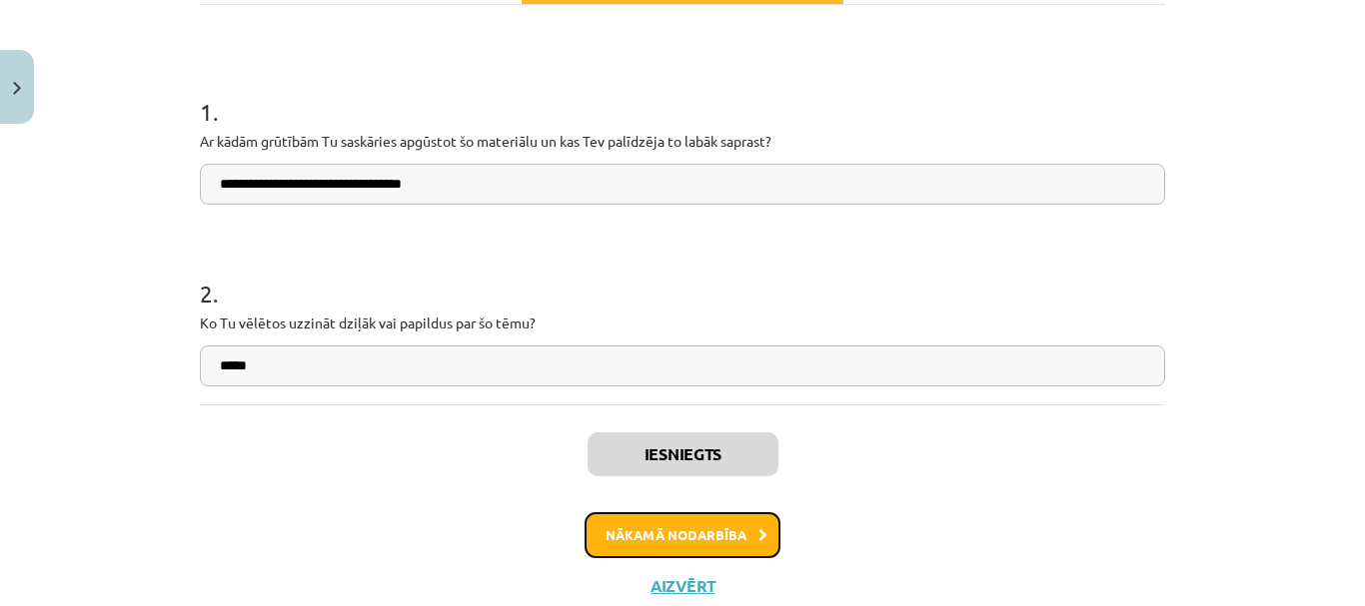
click at [669, 540] on button "Nākamā nodarbība" at bounding box center [682, 535] width 196 height 46
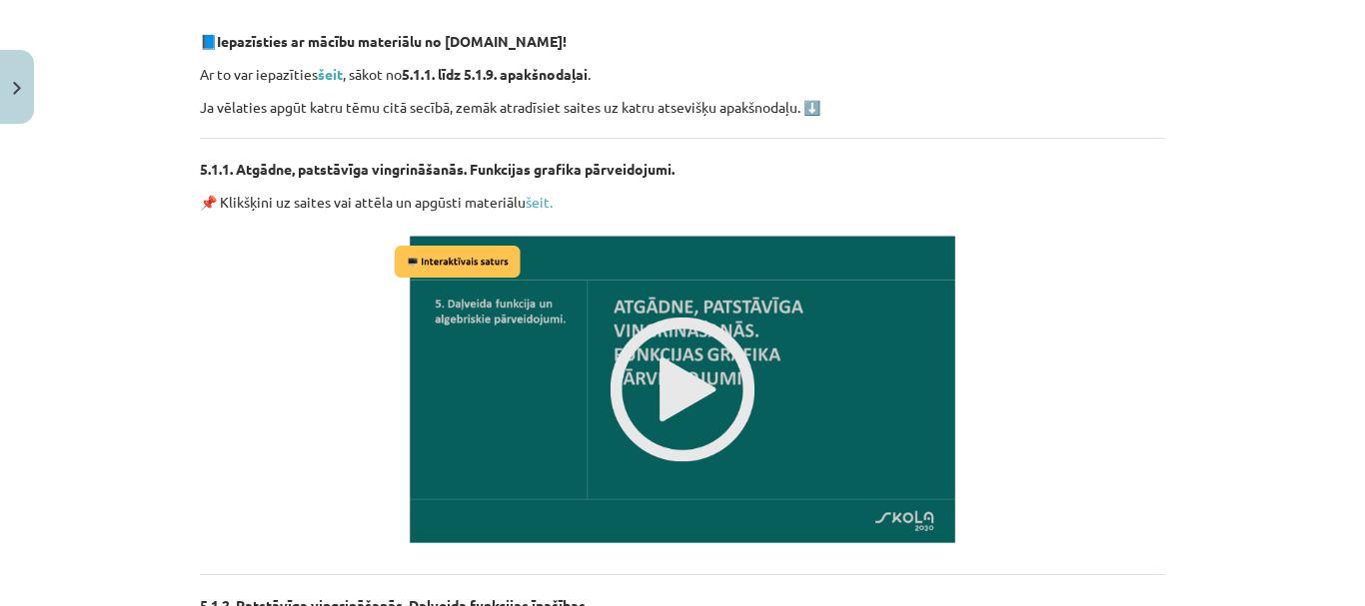
scroll to position [649, 0]
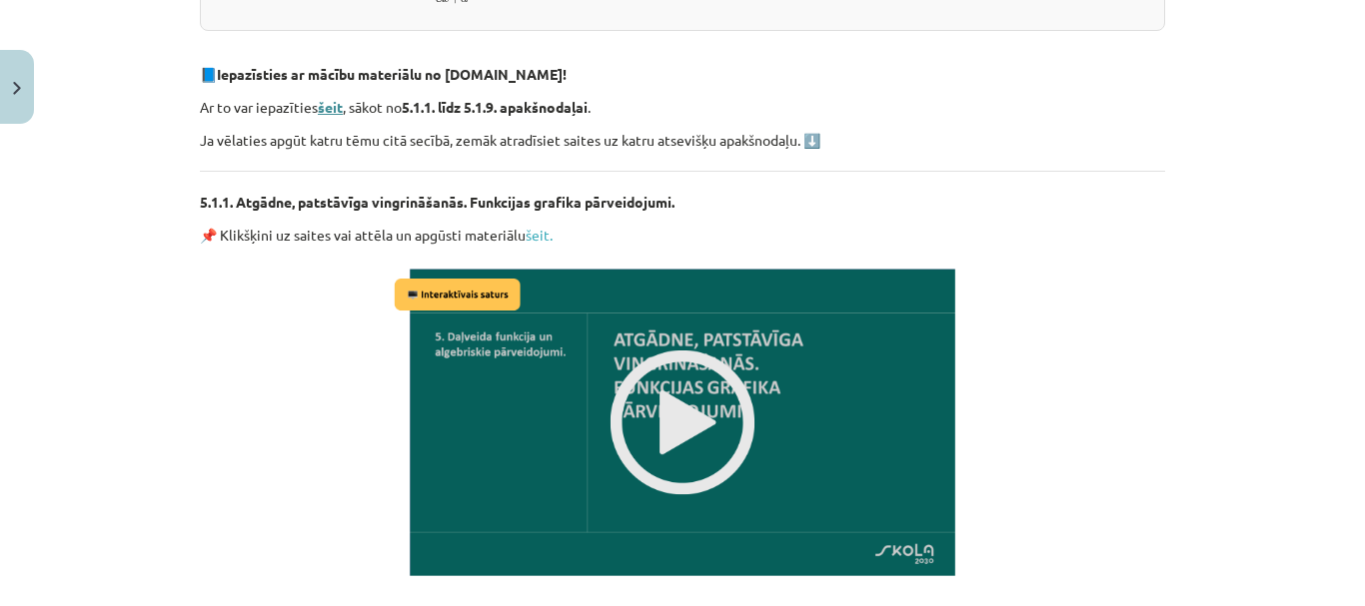
click at [318, 106] on strong "šeit" at bounding box center [330, 107] width 25 height 18
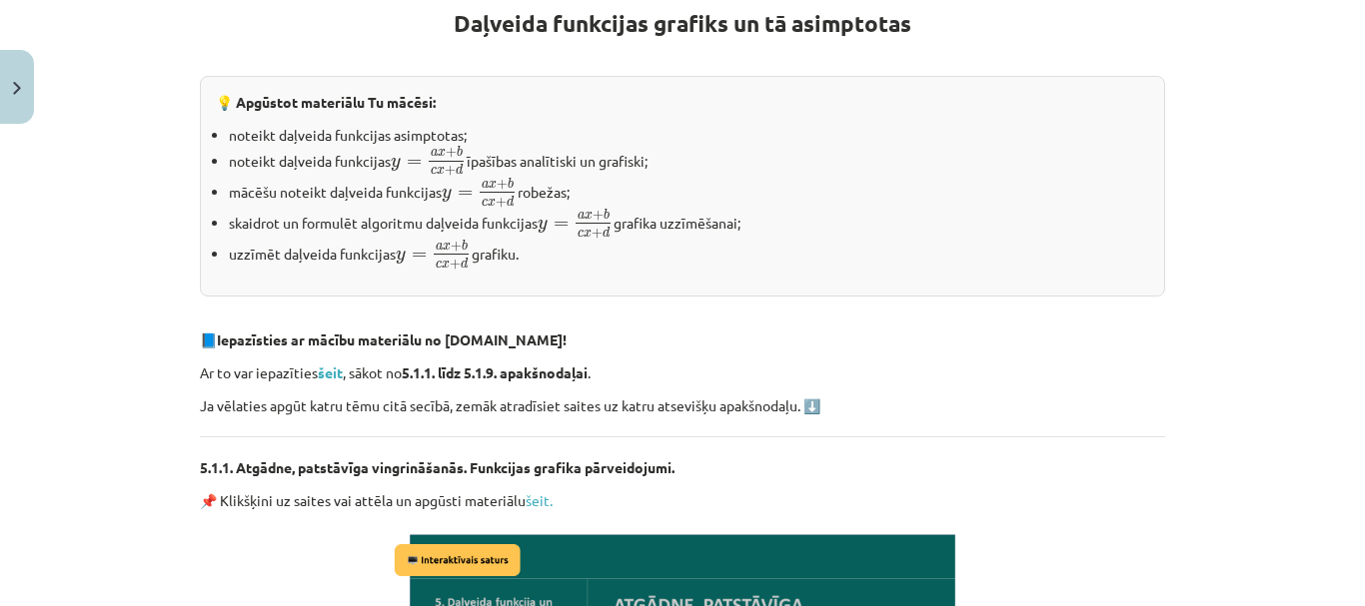
scroll to position [350, 0]
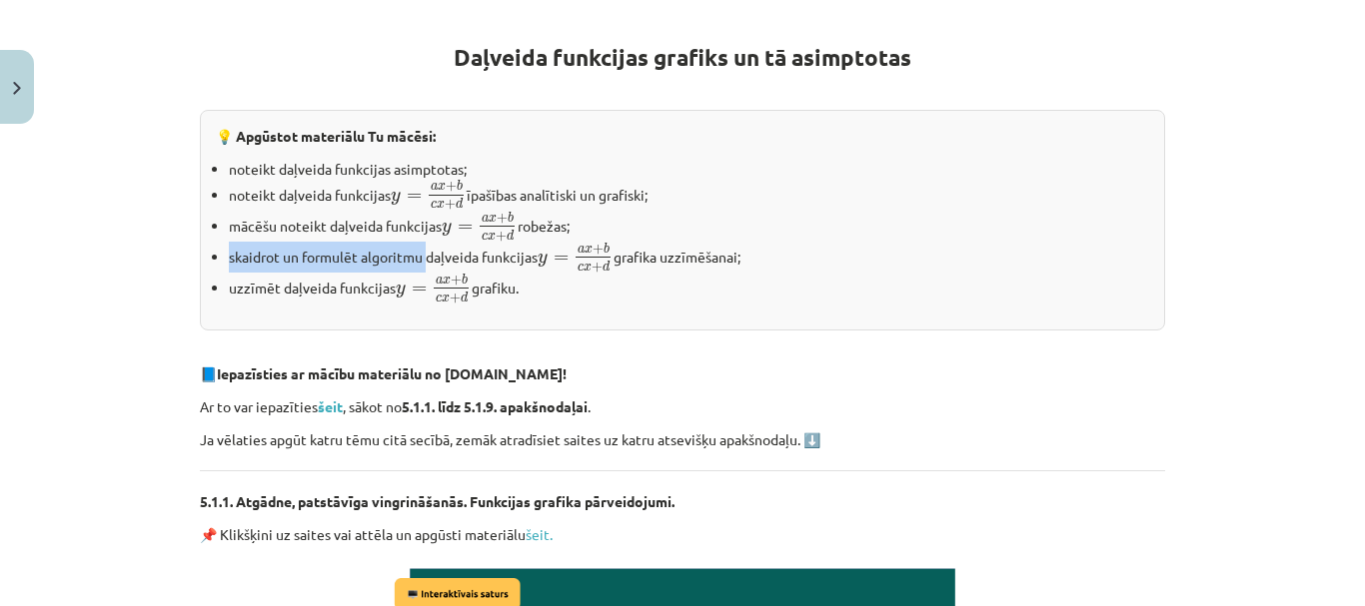
drag, startPoint x: 220, startPoint y: 256, endPoint x: 421, endPoint y: 255, distance: 200.8
click at [421, 255] on ul "noteikt daļveida funkcijas asimptotas; noteikt daļveida funkcijas y = a x + b c…" at bounding box center [682, 232] width 933 height 146
copy li "skaidrot un formulēt algoritmu"
click at [1205, 213] on div "Mācību tēma: Matemātikas ii - 12. klases 2. ieskaites mācību materiāls #6 5. tē…" at bounding box center [682, 303] width 1365 height 606
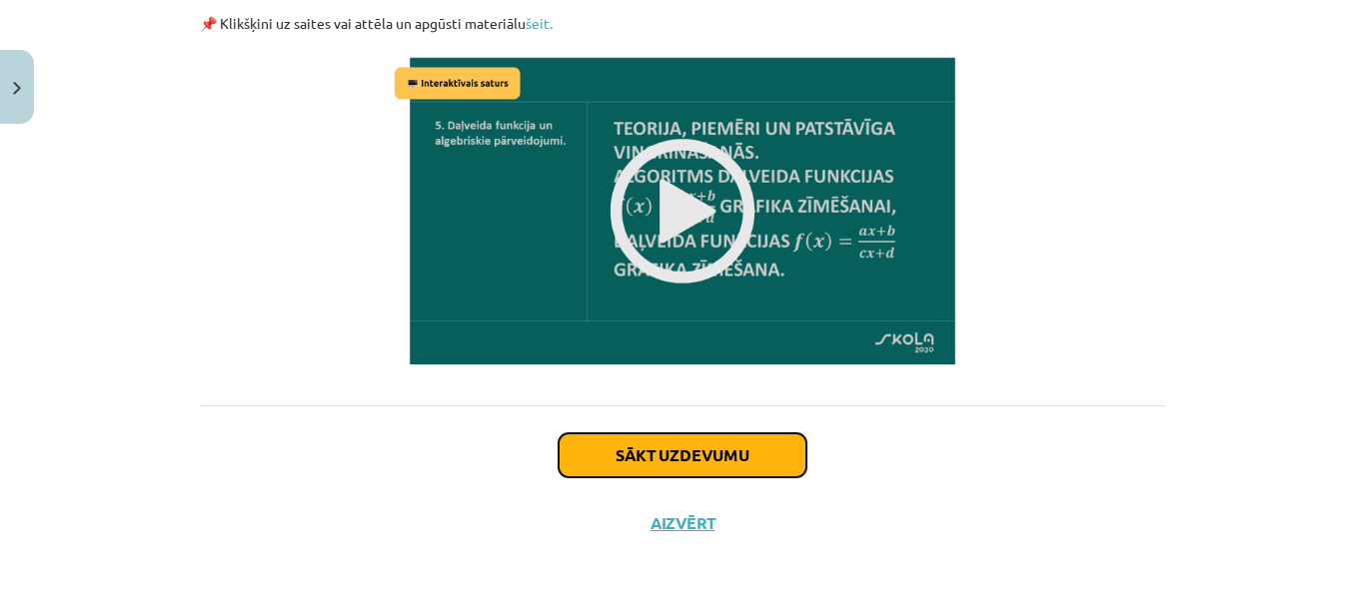
click at [716, 461] on button "Sākt uzdevumu" at bounding box center [682, 456] width 248 height 44
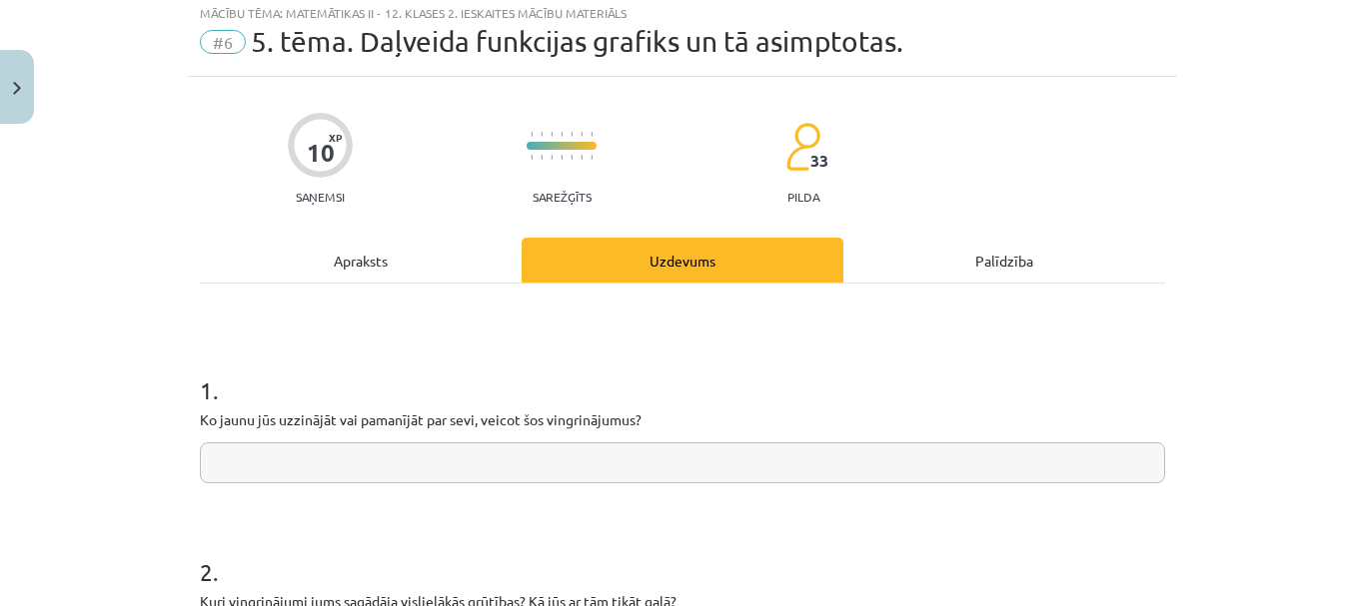
scroll to position [50, 0]
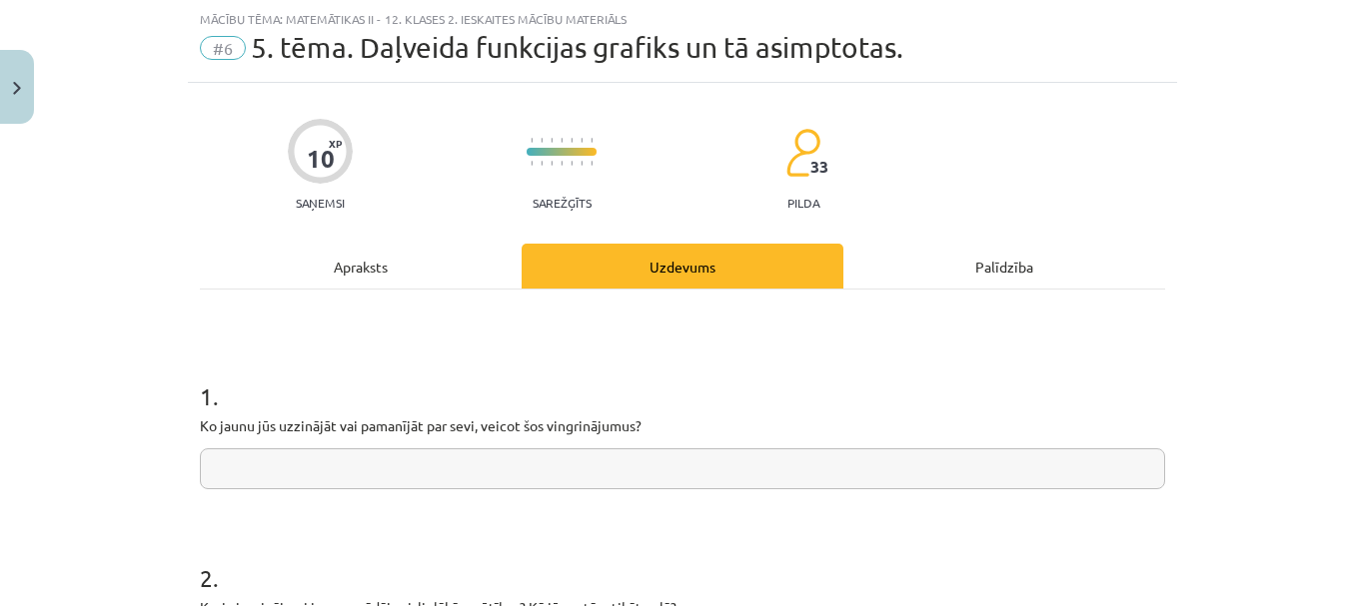
click at [432, 470] on input "text" at bounding box center [682, 469] width 965 height 41
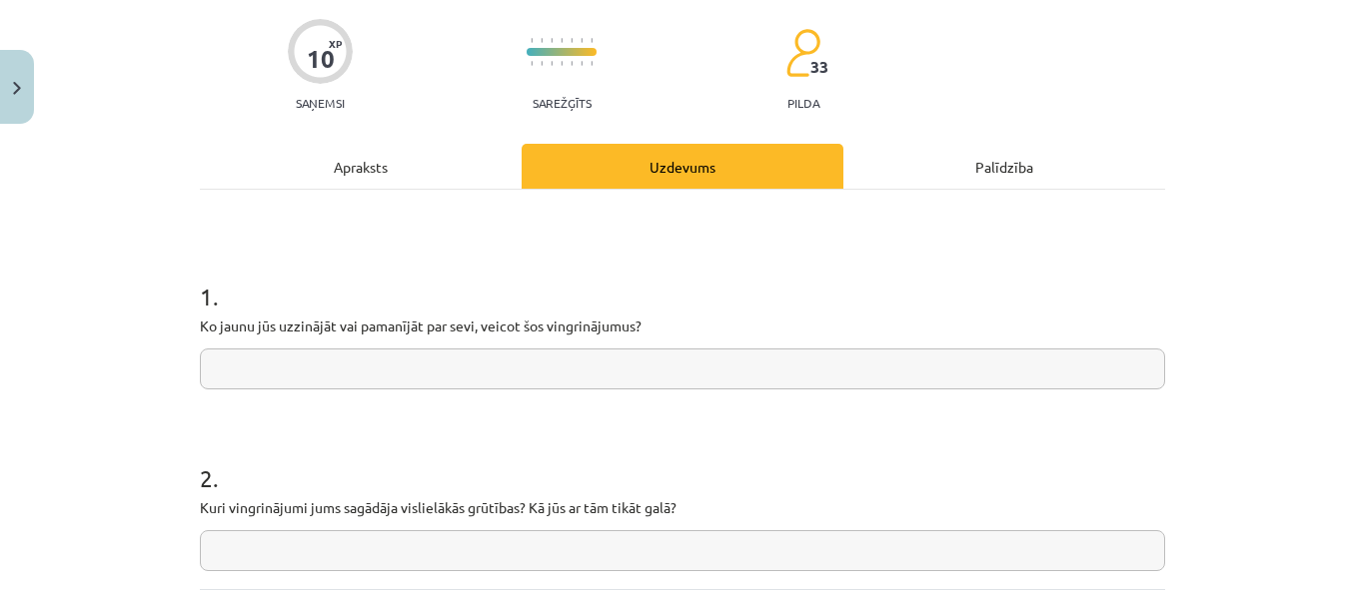
scroll to position [250, 0]
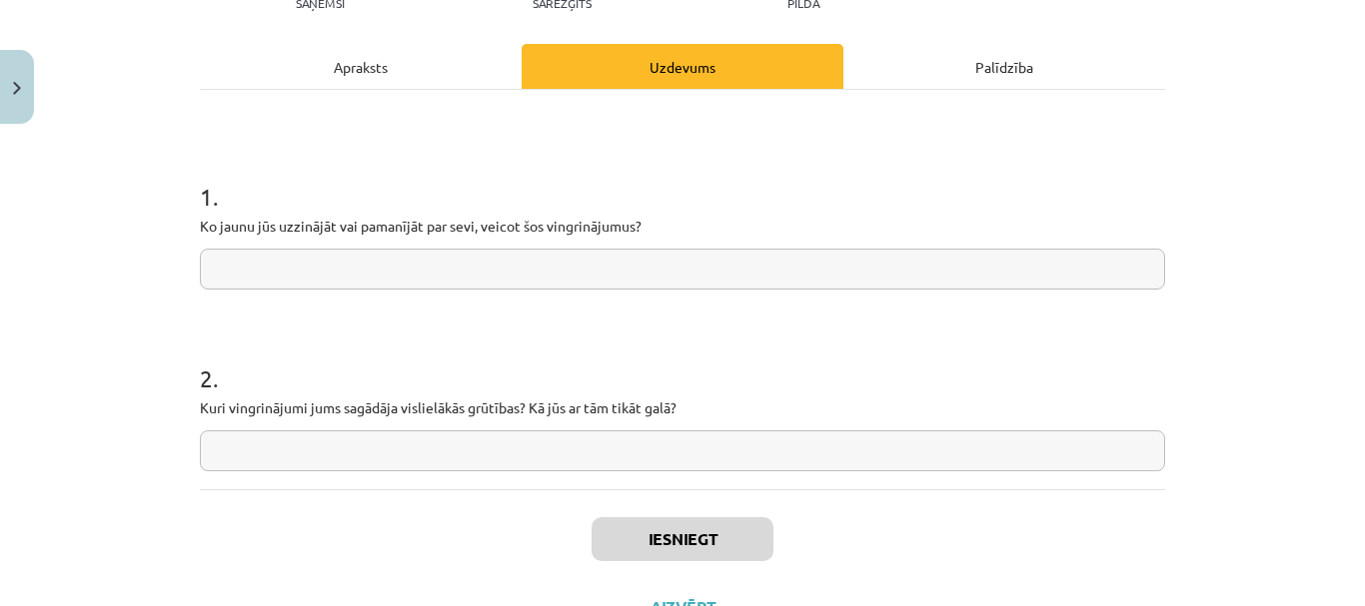
click at [430, 454] on input "text" at bounding box center [682, 451] width 965 height 41
paste input "**********"
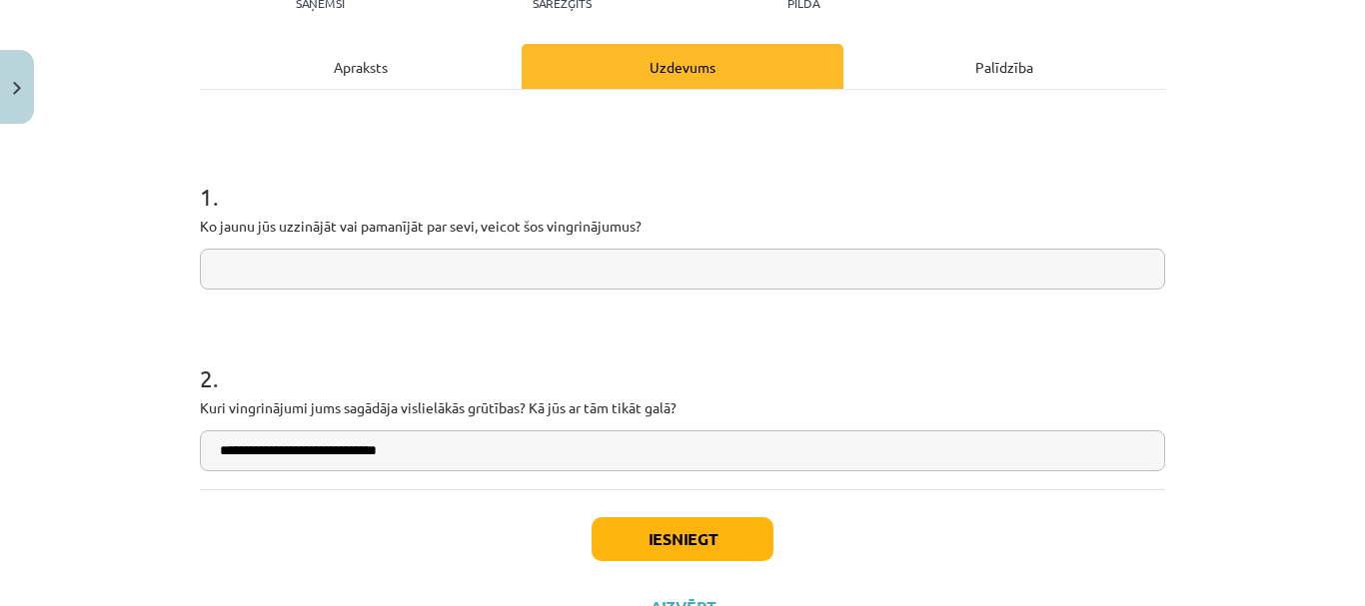
type input "**********"
click at [285, 285] on input "text" at bounding box center [682, 269] width 965 height 41
click at [690, 545] on button "Iesniegt" at bounding box center [682, 539] width 182 height 44
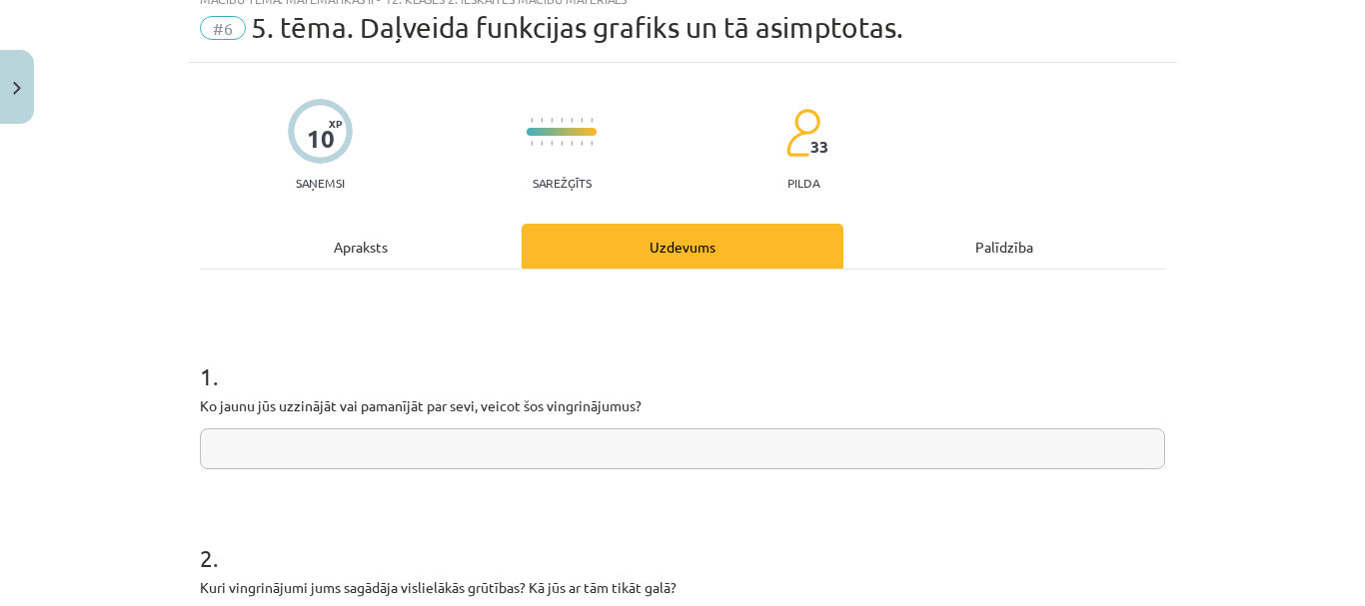
scroll to position [0, 0]
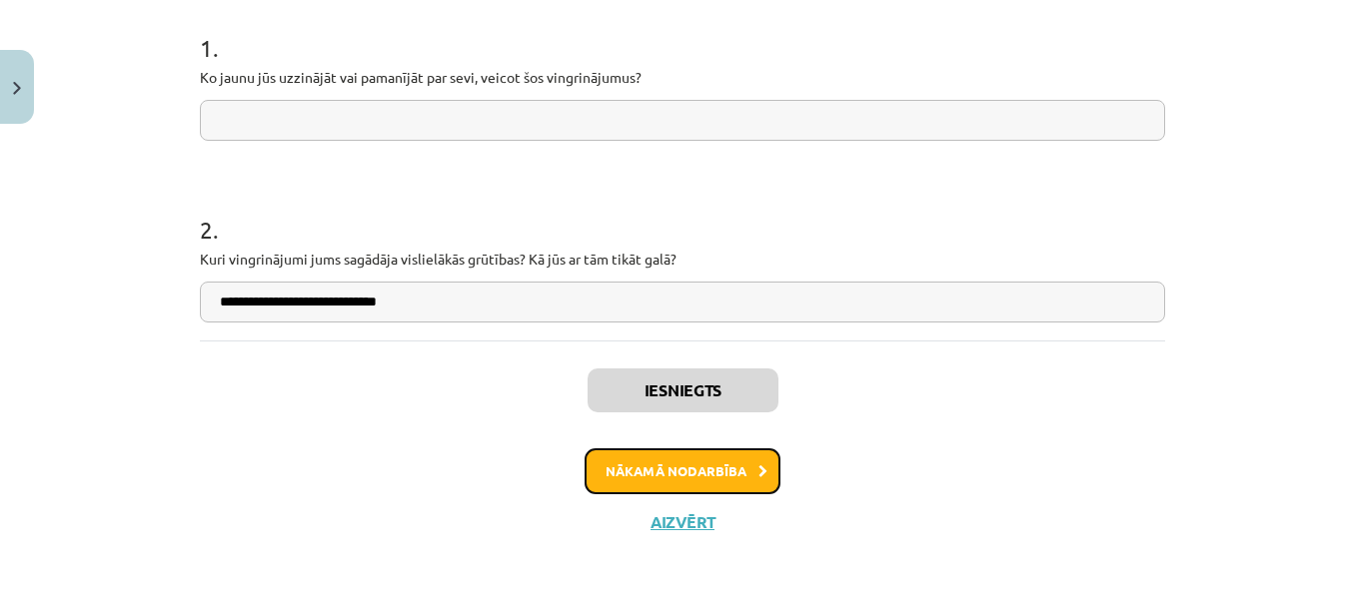
click at [687, 472] on button "Nākamā nodarbība" at bounding box center [682, 472] width 196 height 46
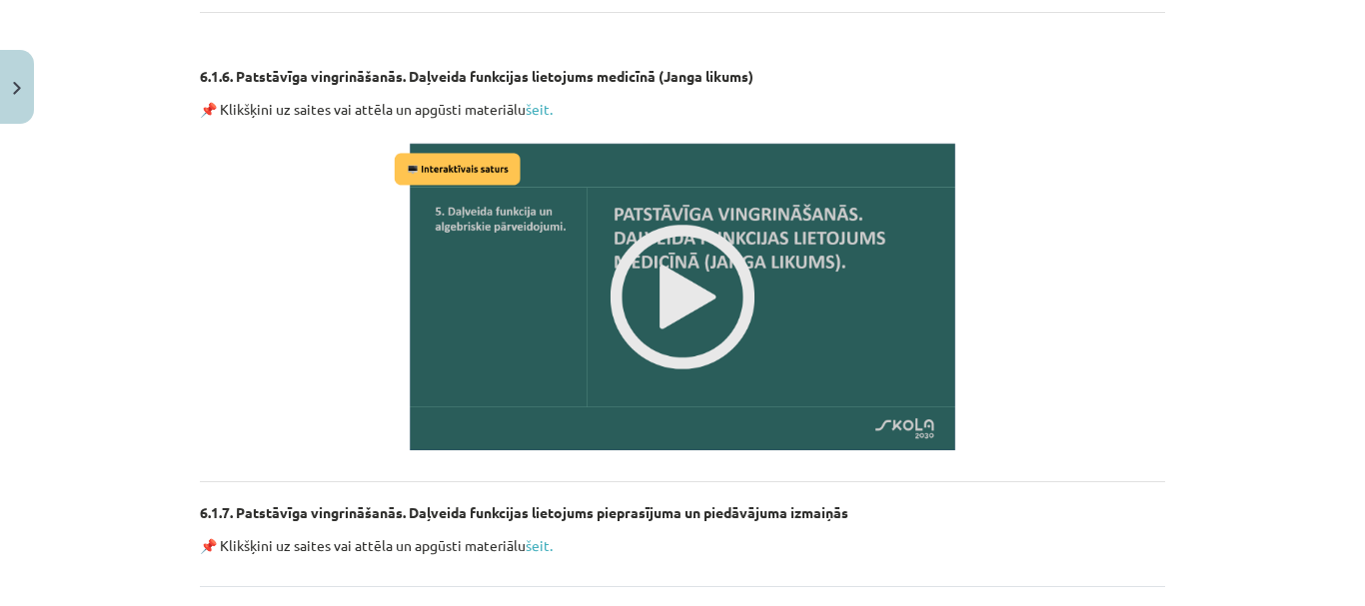
scroll to position [2977, 0]
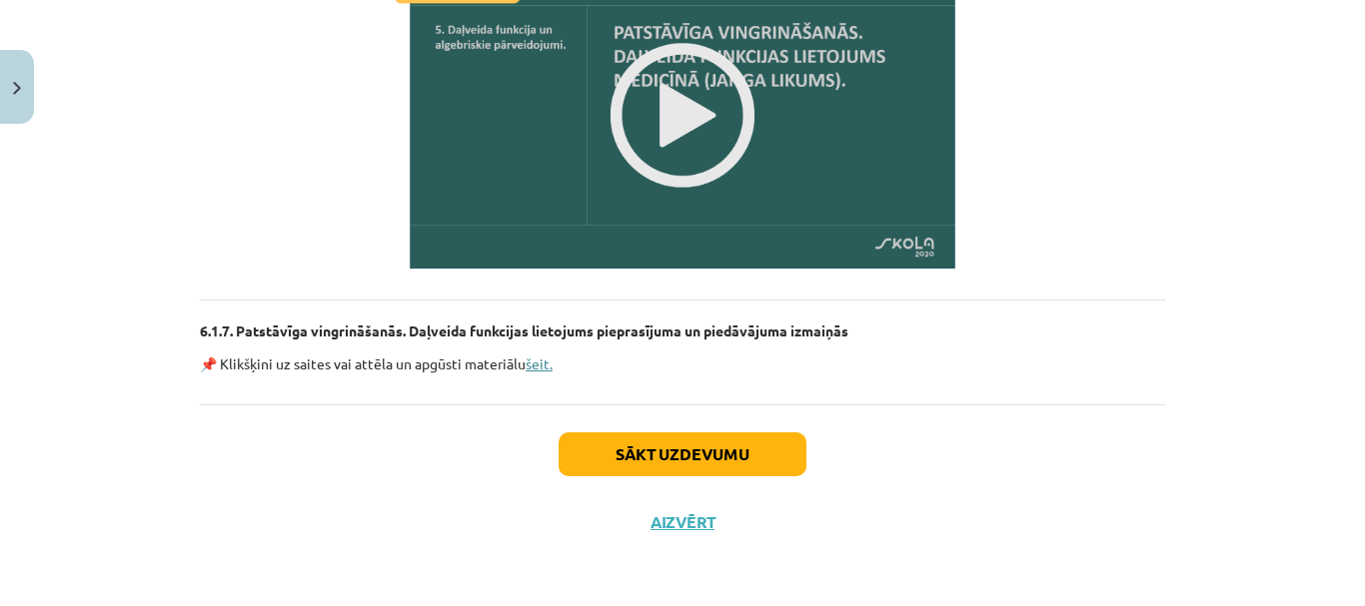
click at [537, 362] on link "šeit." at bounding box center [538, 364] width 27 height 18
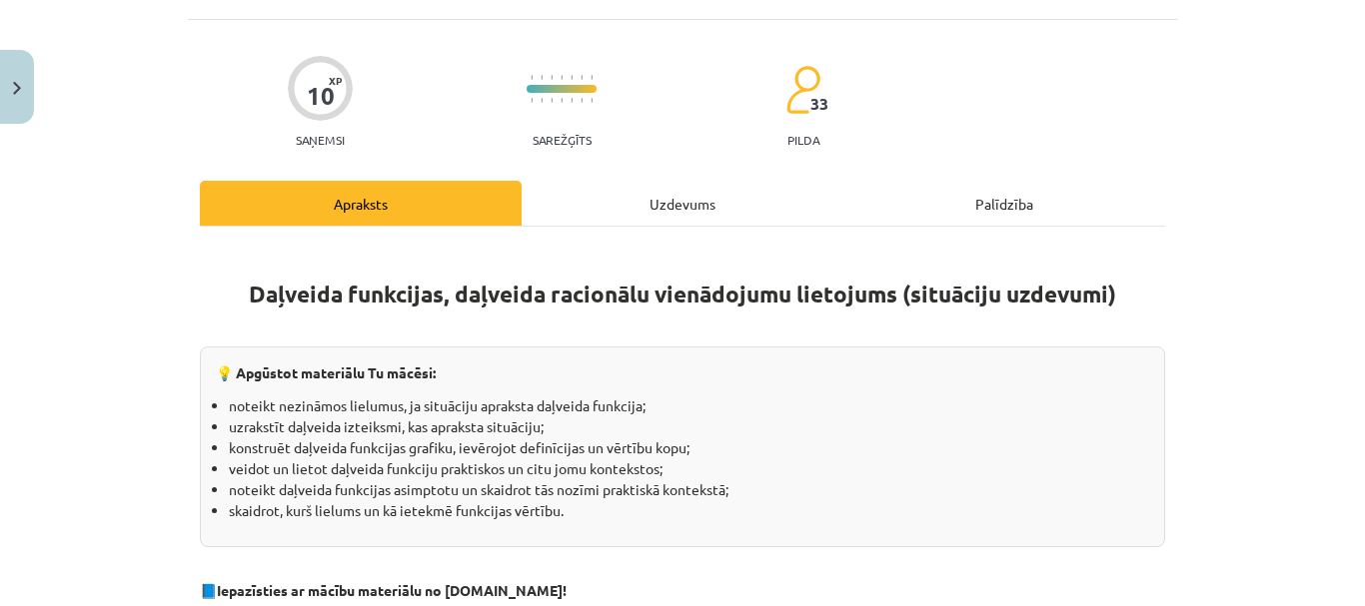
scroll to position [75, 0]
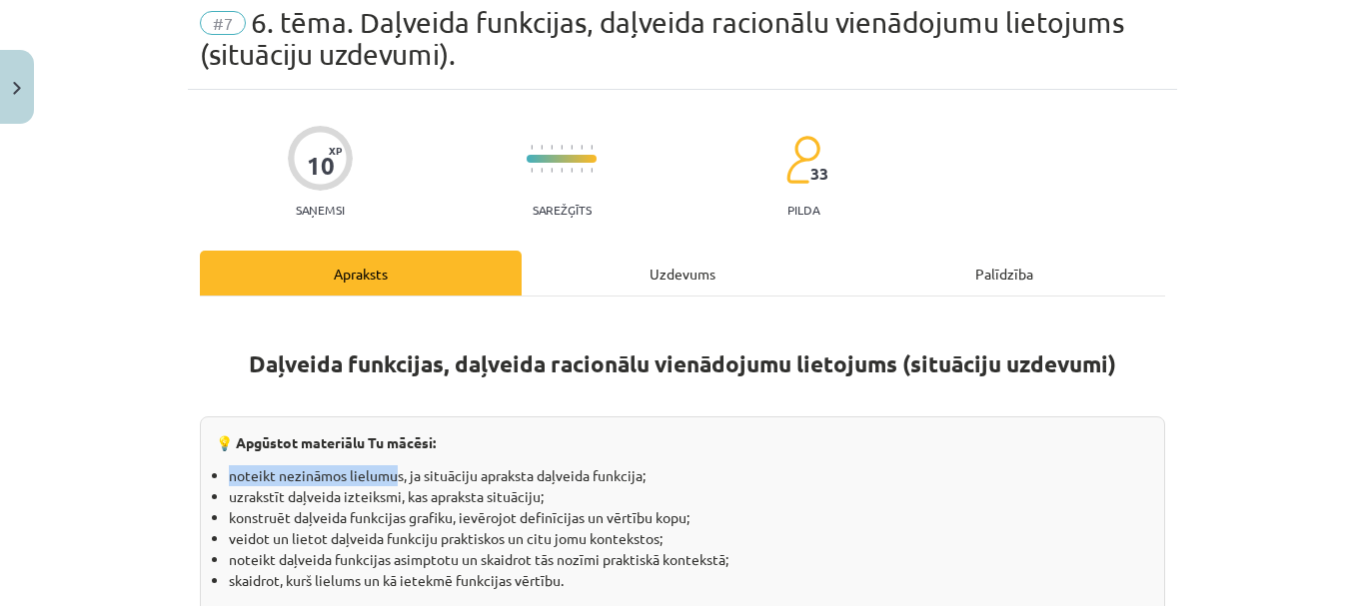
drag, startPoint x: 222, startPoint y: 467, endPoint x: 386, endPoint y: 466, distance: 163.8
click at [386, 466] on li "noteikt nezināmos lielumus, ja situāciju apraksta daļveida funkcija;" at bounding box center [689, 476] width 920 height 21
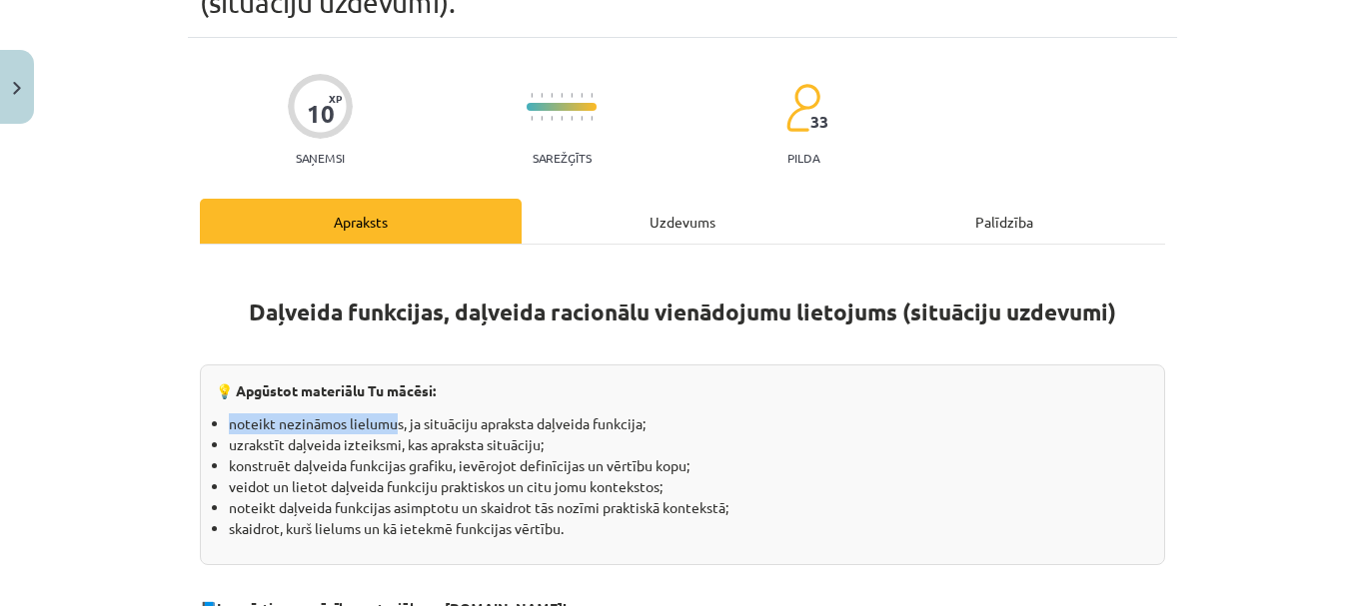
scroll to position [175, 0]
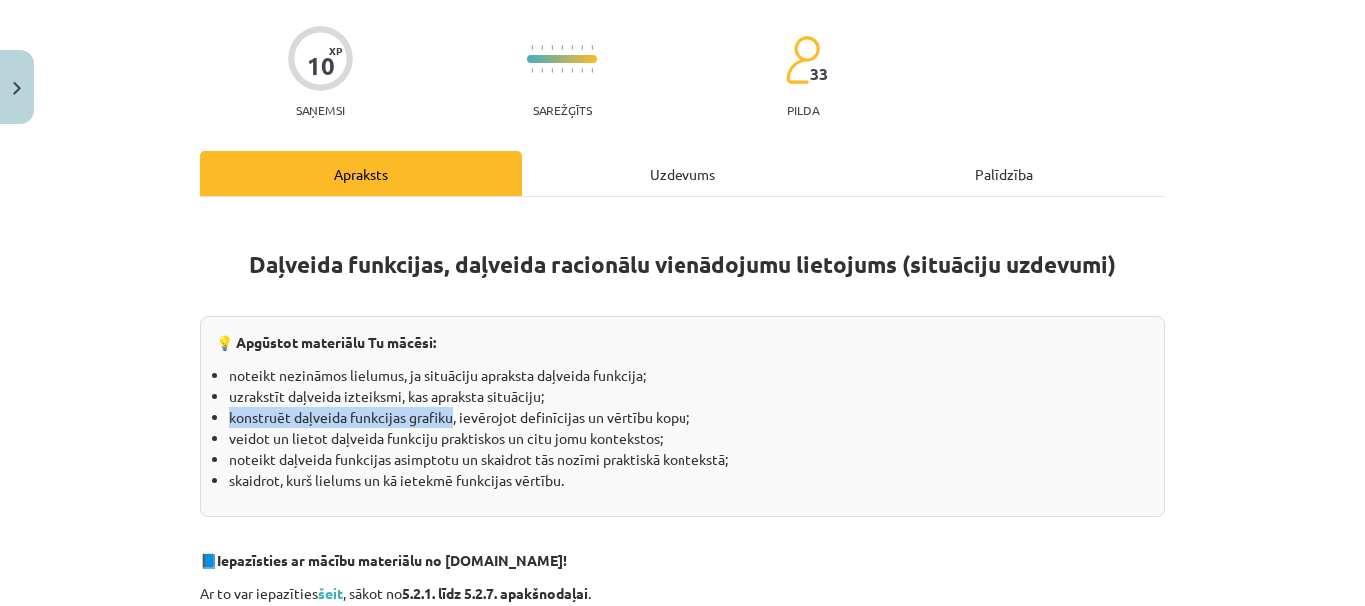
drag, startPoint x: 222, startPoint y: 412, endPoint x: 447, endPoint y: 411, distance: 224.8
click at [447, 411] on li "konstruēt daļveida funkcijas grafiku, ievērojot definīcijas un vērtību kopu;" at bounding box center [689, 418] width 920 height 21
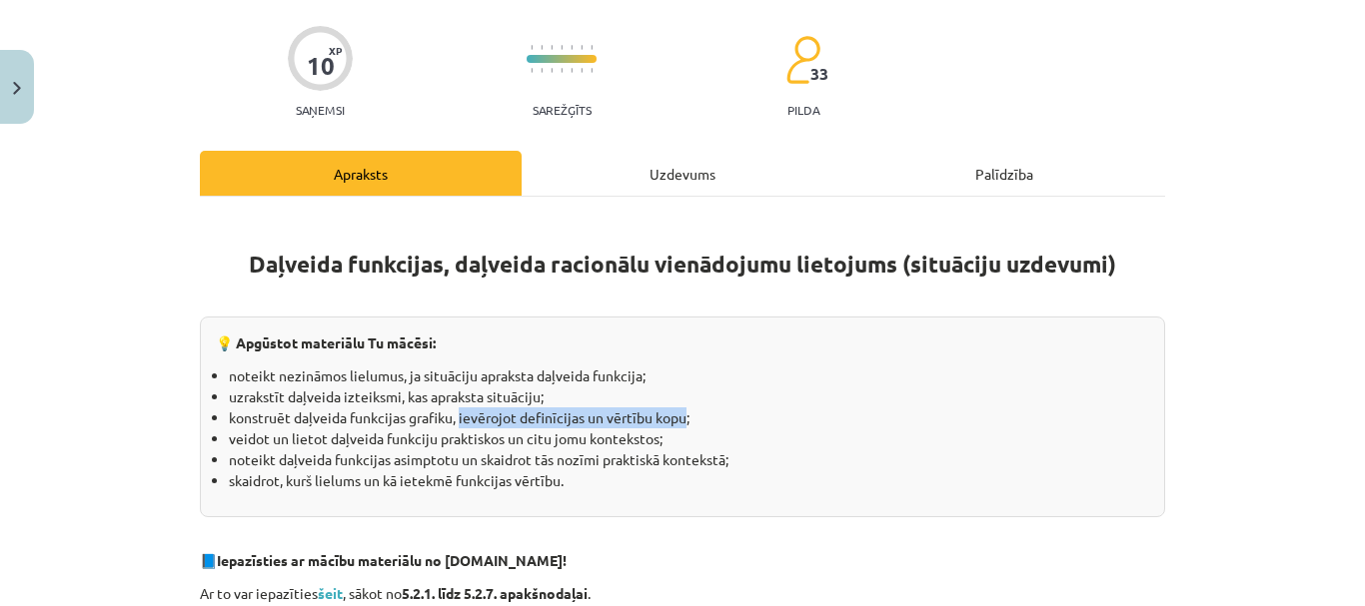
drag, startPoint x: 454, startPoint y: 417, endPoint x: 676, endPoint y: 424, distance: 222.9
click at [676, 424] on li "konstruēt daļveida funkcijas grafiku, ievērojot definīcijas un vērtību kopu;" at bounding box center [689, 418] width 920 height 21
copy li "ievērojot definīcijas un vērtību kopu"
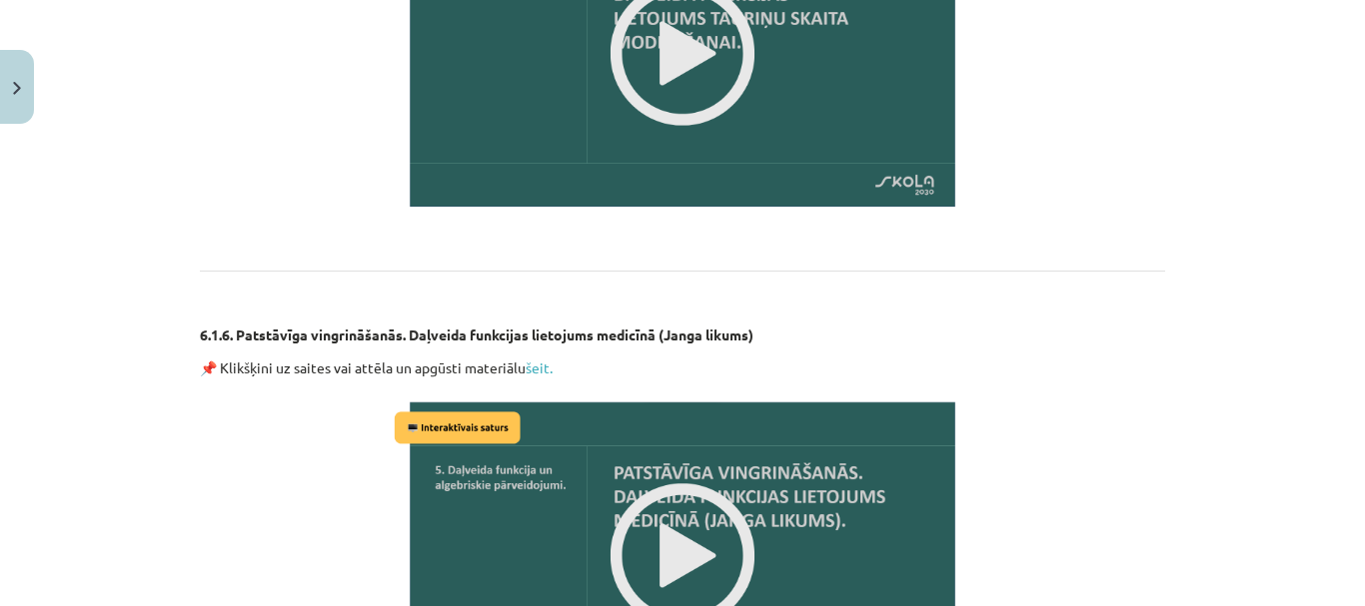
scroll to position [2977, 0]
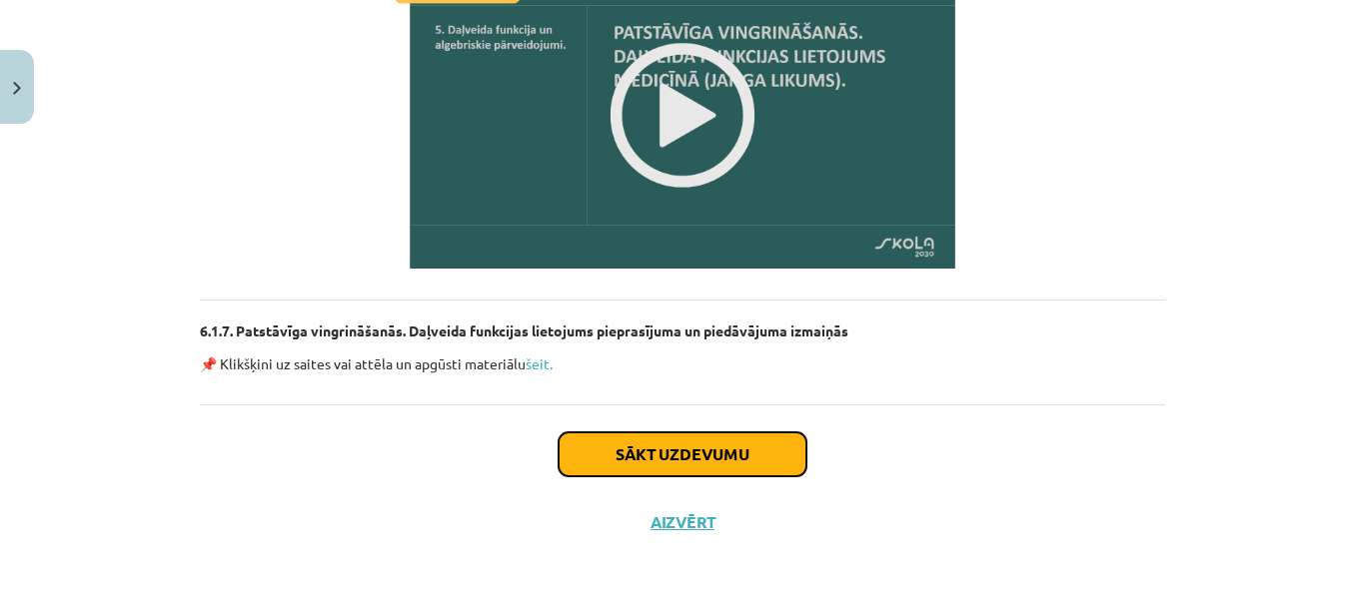
click at [620, 457] on button "Sākt uzdevumu" at bounding box center [682, 455] width 248 height 44
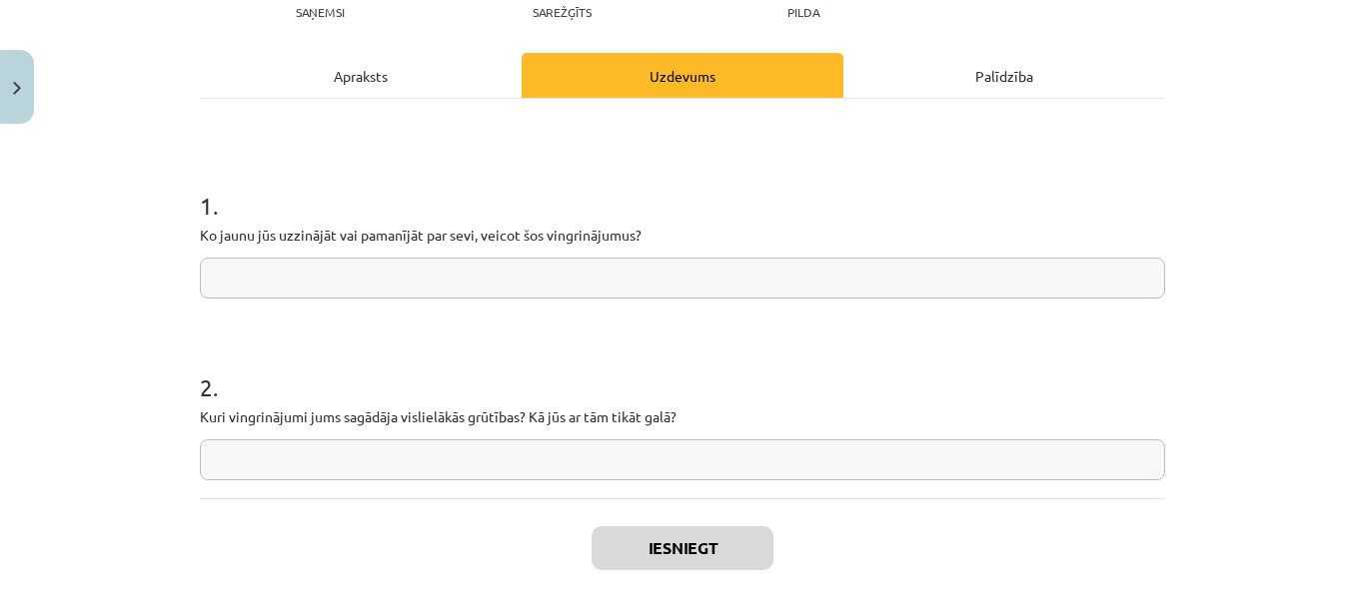
scroll to position [350, 0]
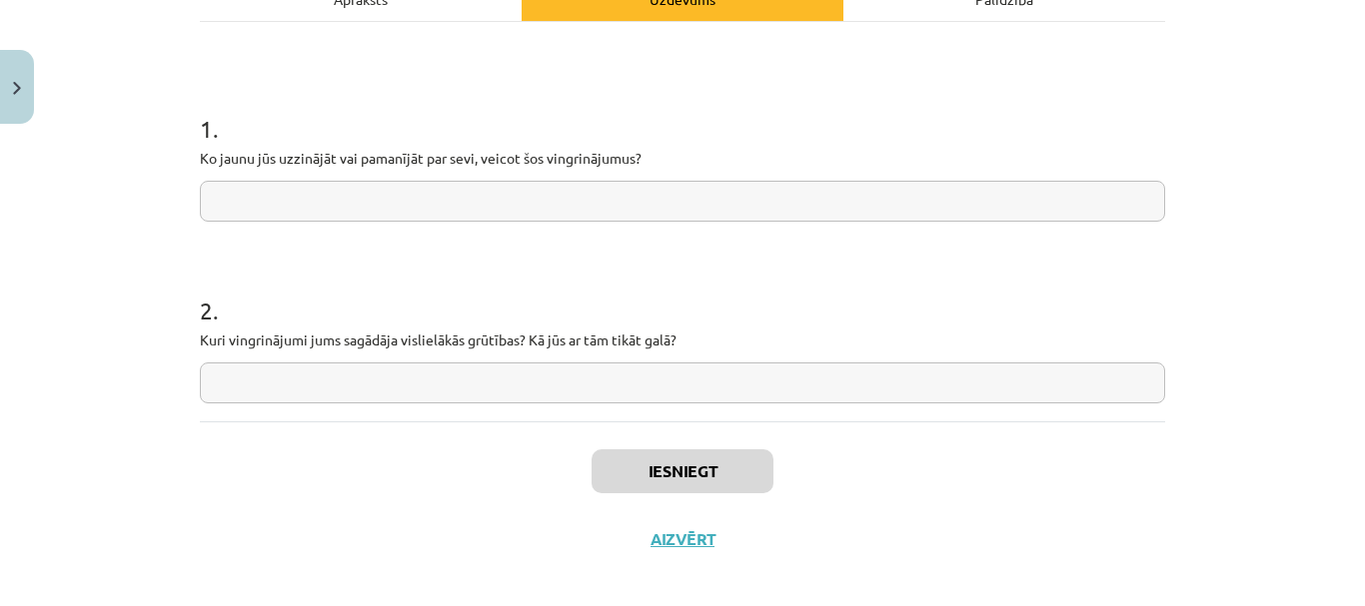
click at [398, 382] on input "text" at bounding box center [682, 383] width 965 height 41
paste input "**********"
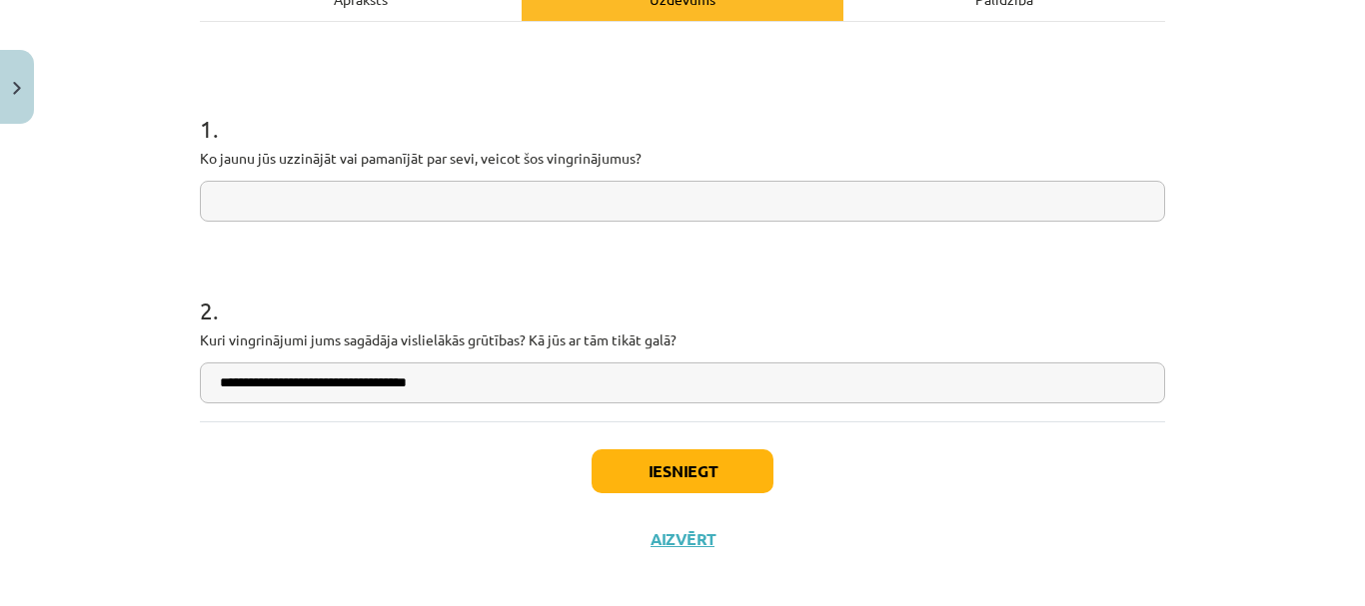
type input "**********"
click at [385, 207] on input "text" at bounding box center [682, 201] width 965 height 41
type input "**********"
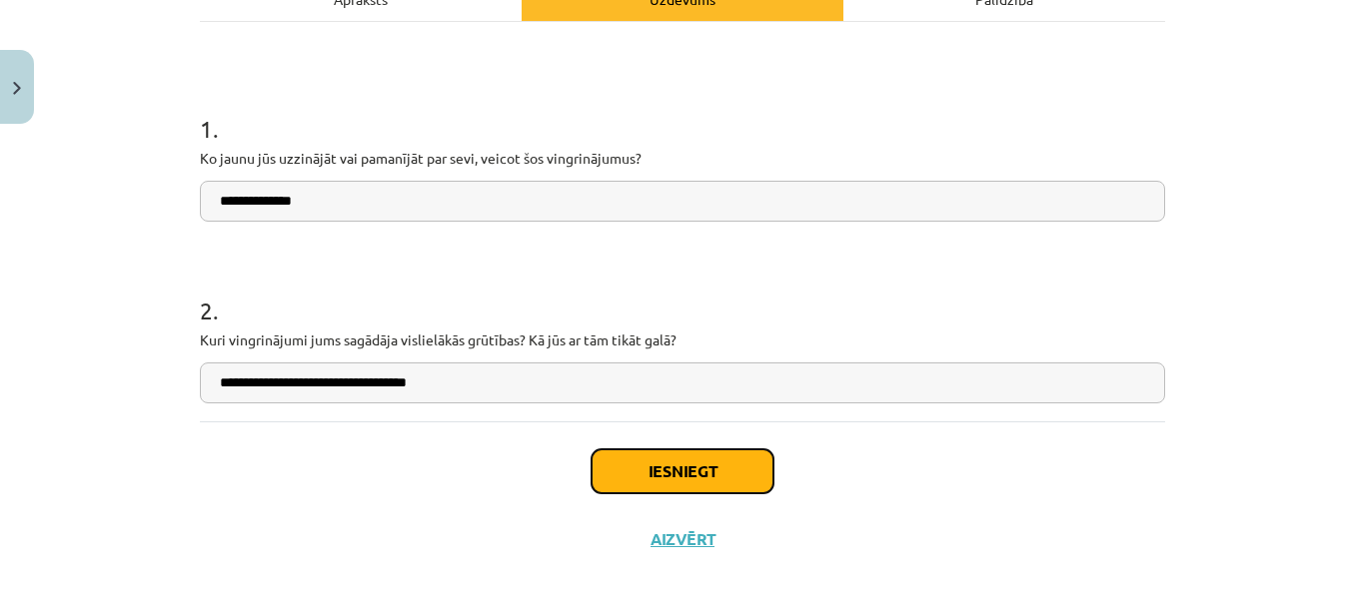
click at [629, 454] on button "Iesniegt" at bounding box center [682, 472] width 182 height 44
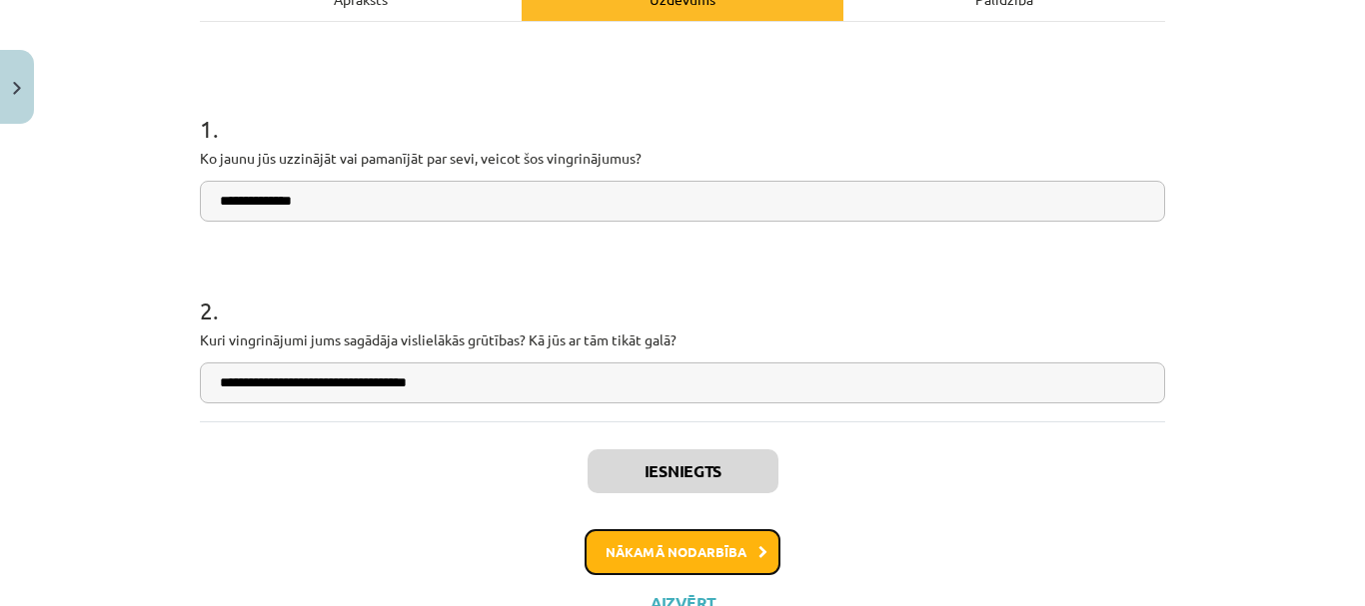
click at [676, 564] on button "Nākamā nodarbība" at bounding box center [682, 552] width 196 height 46
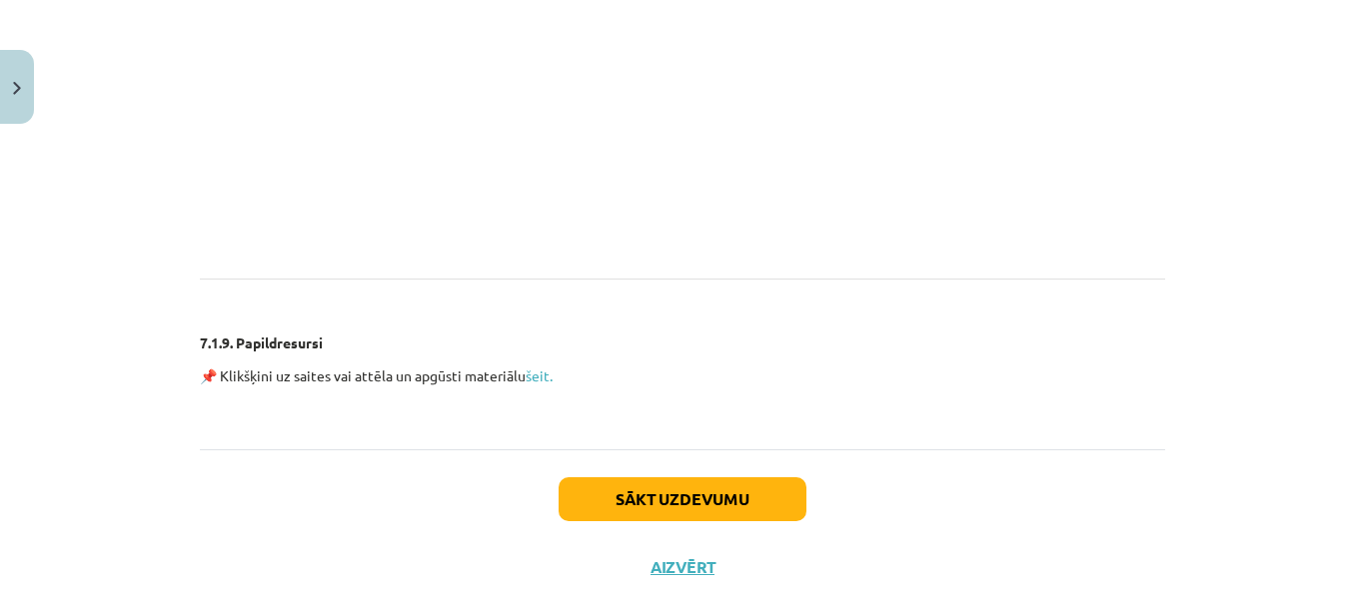
scroll to position [5004, 0]
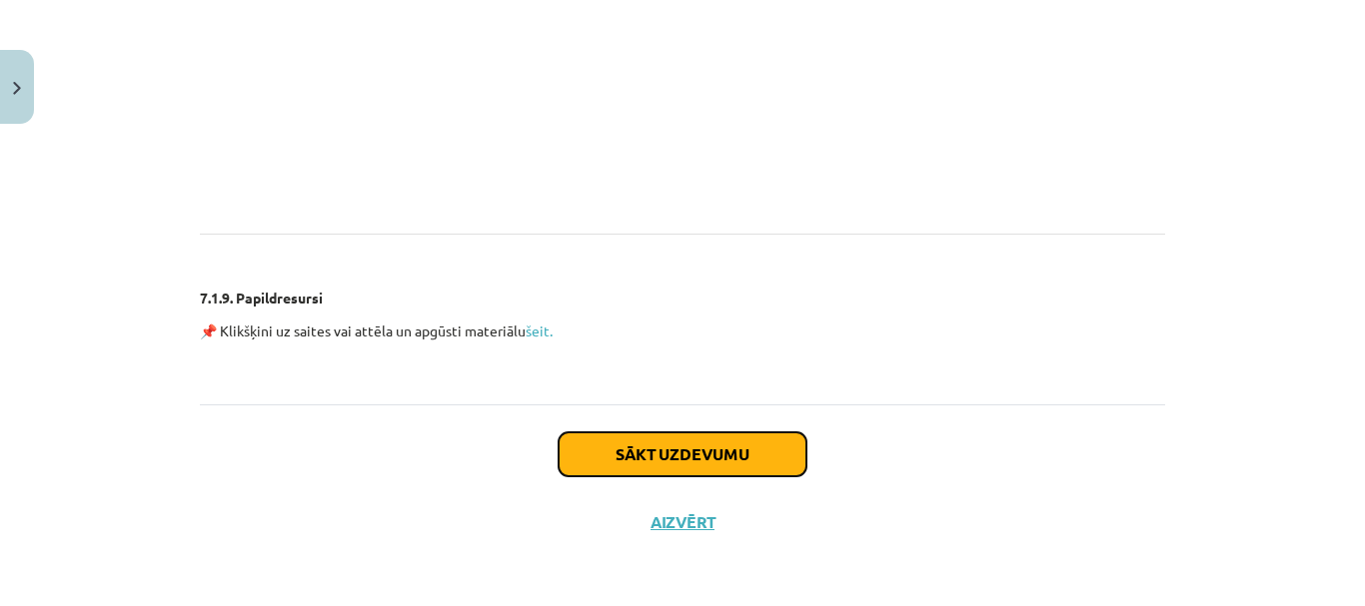
click at [726, 449] on button "Sākt uzdevumu" at bounding box center [682, 455] width 248 height 44
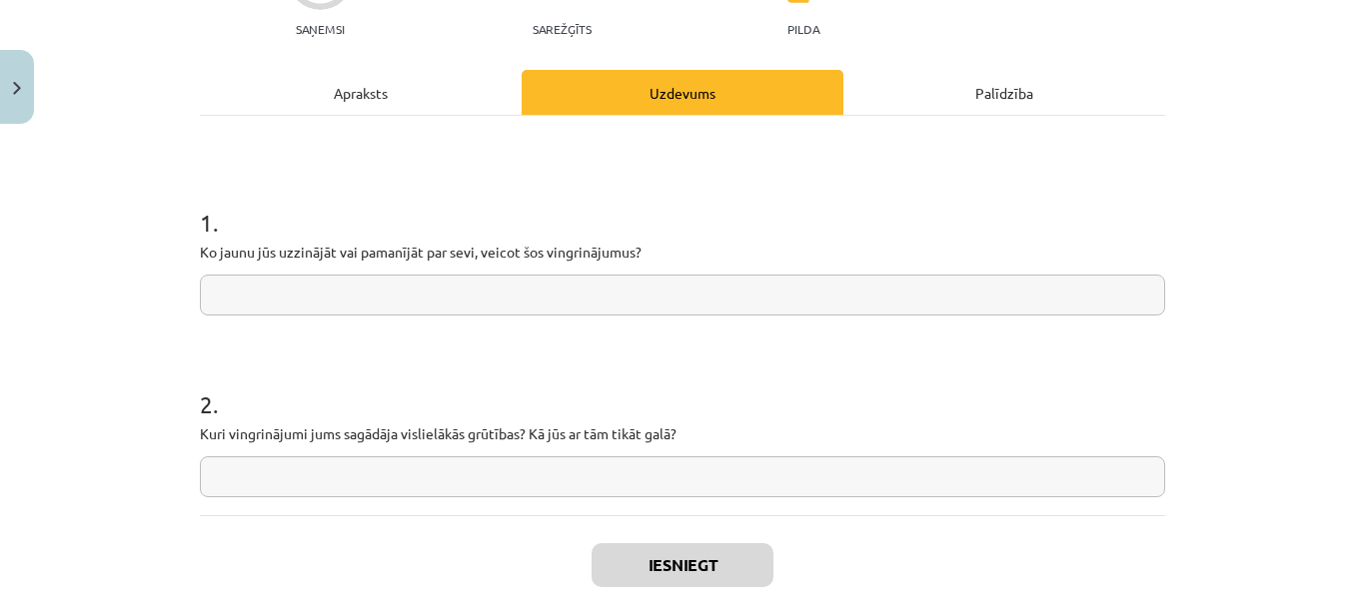
scroll to position [250, 0]
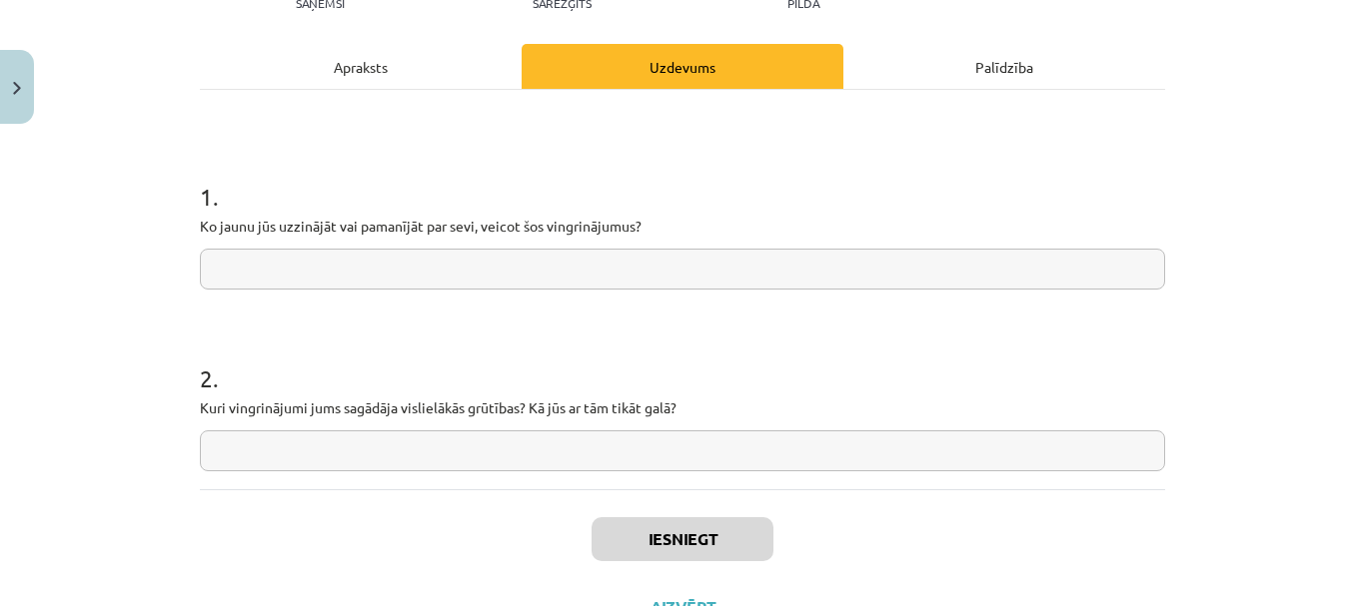
click at [425, 275] on input "text" at bounding box center [682, 269] width 965 height 41
click at [370, 457] on input "text" at bounding box center [682, 451] width 965 height 41
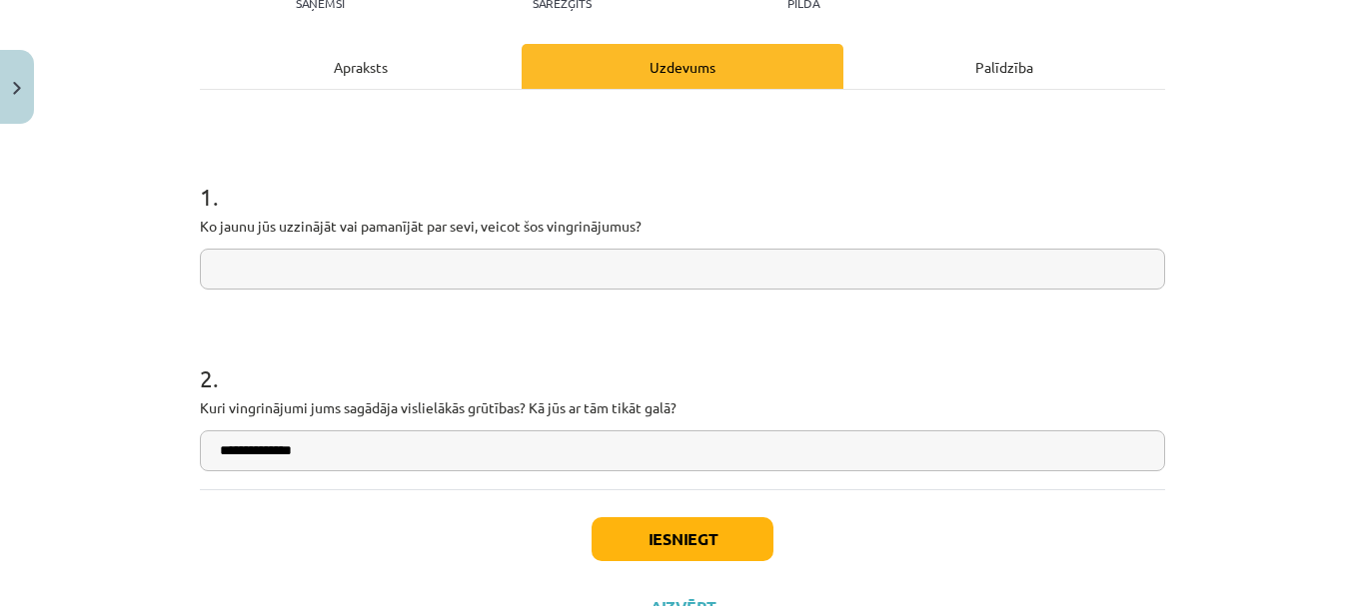
type input "**********"
click at [376, 269] on input "text" at bounding box center [682, 269] width 965 height 41
click at [674, 531] on button "Iesniegt" at bounding box center [682, 539] width 182 height 44
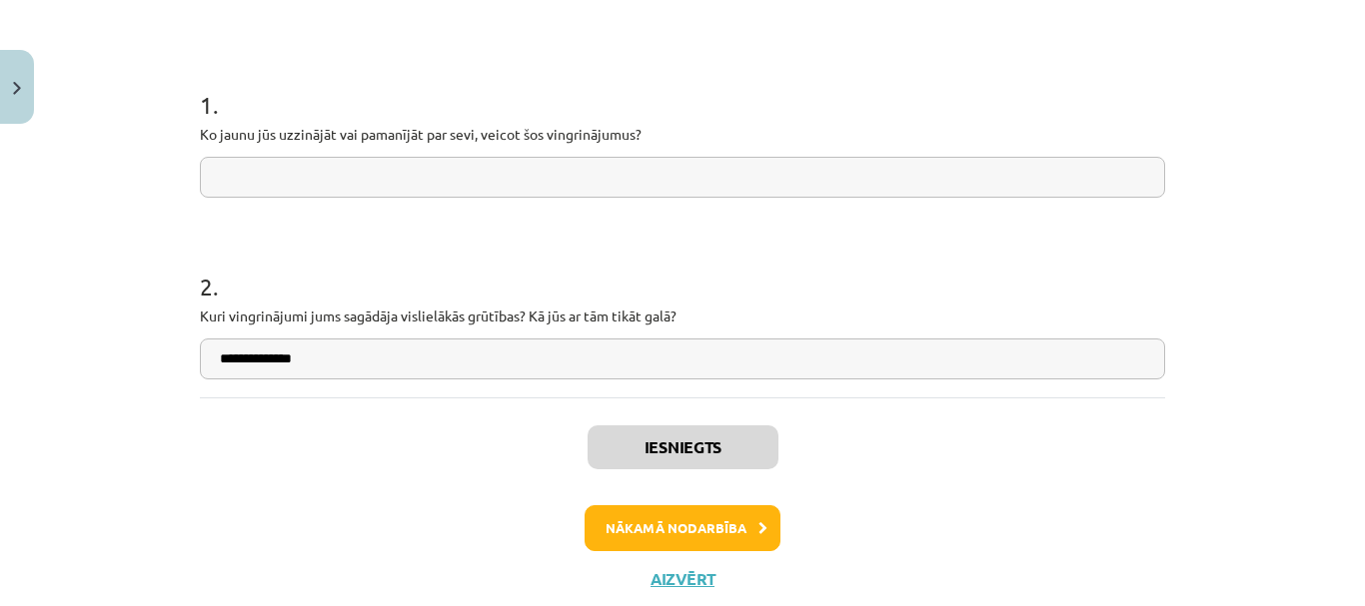
scroll to position [399, 0]
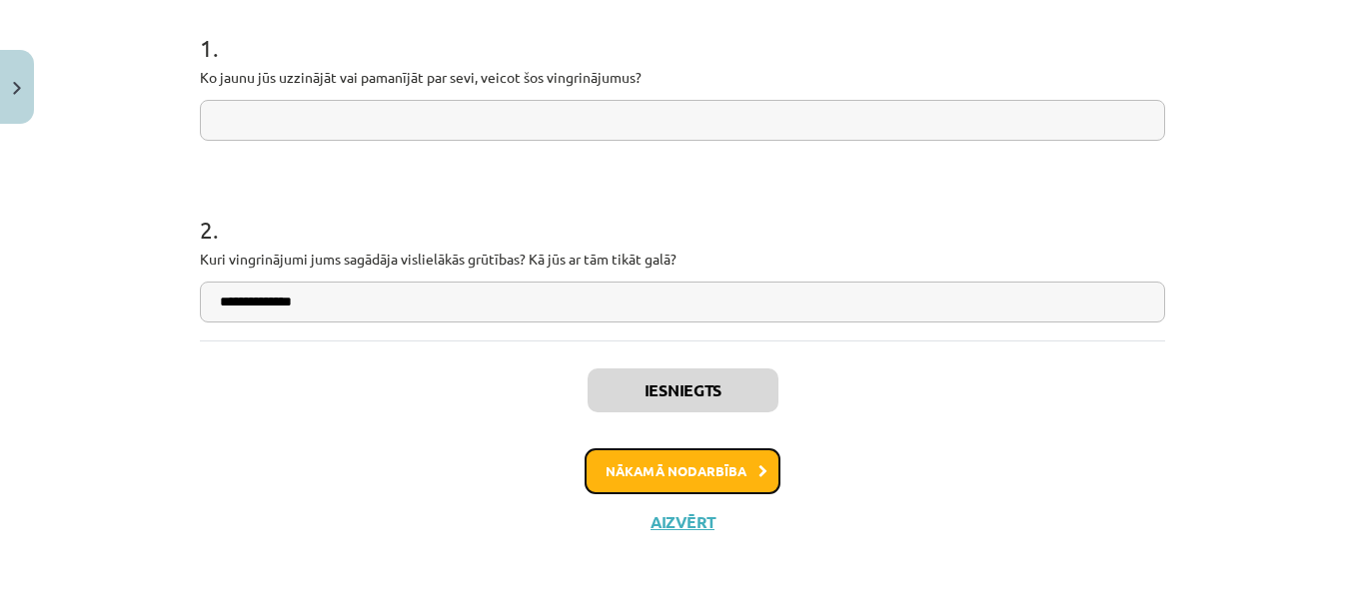
click at [758, 468] on icon at bounding box center [762, 472] width 9 height 13
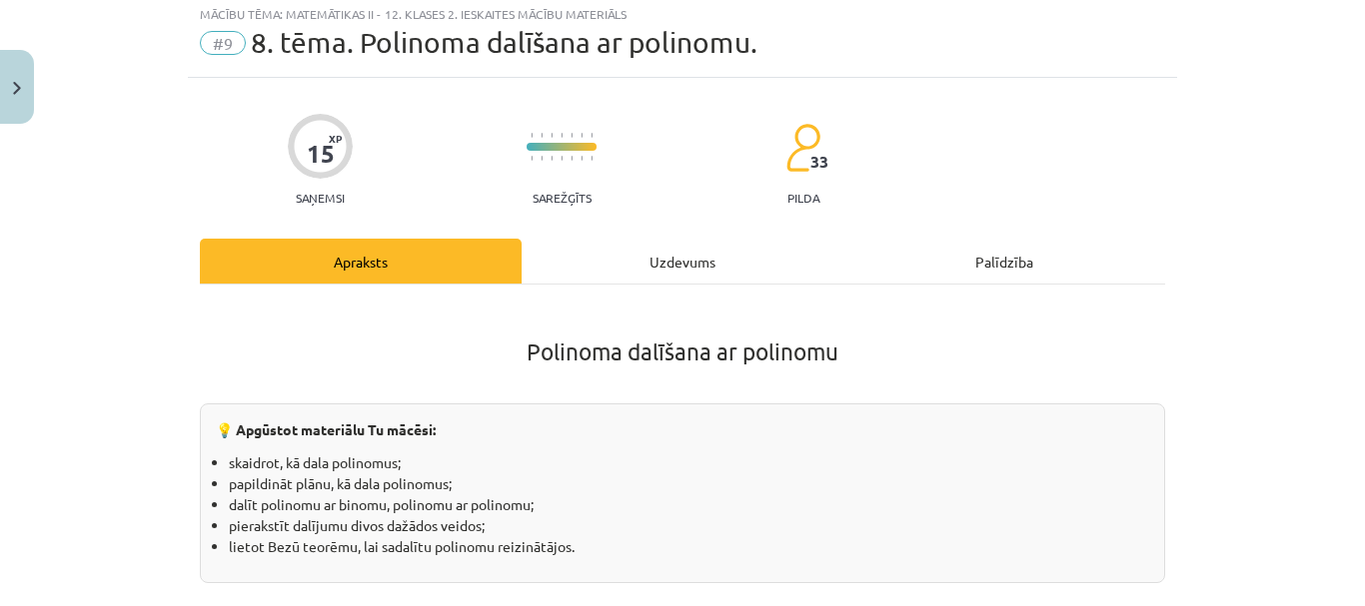
scroll to position [50, 0]
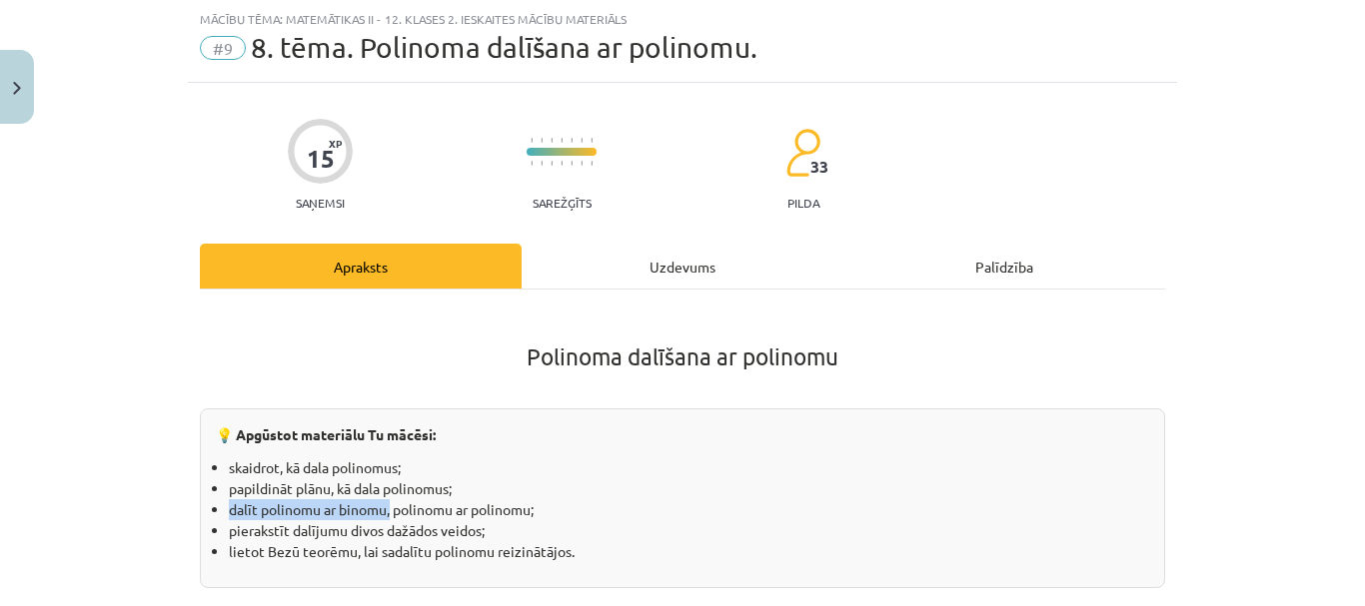
drag, startPoint x: 223, startPoint y: 512, endPoint x: 385, endPoint y: 510, distance: 161.9
click at [385, 510] on ul "skaidrot, kā dala polinomus; papildināt plānu, kā dala polinomus; dalīt polinom…" at bounding box center [682, 510] width 933 height 105
copy li "dalīt polinomu ar binomu,"
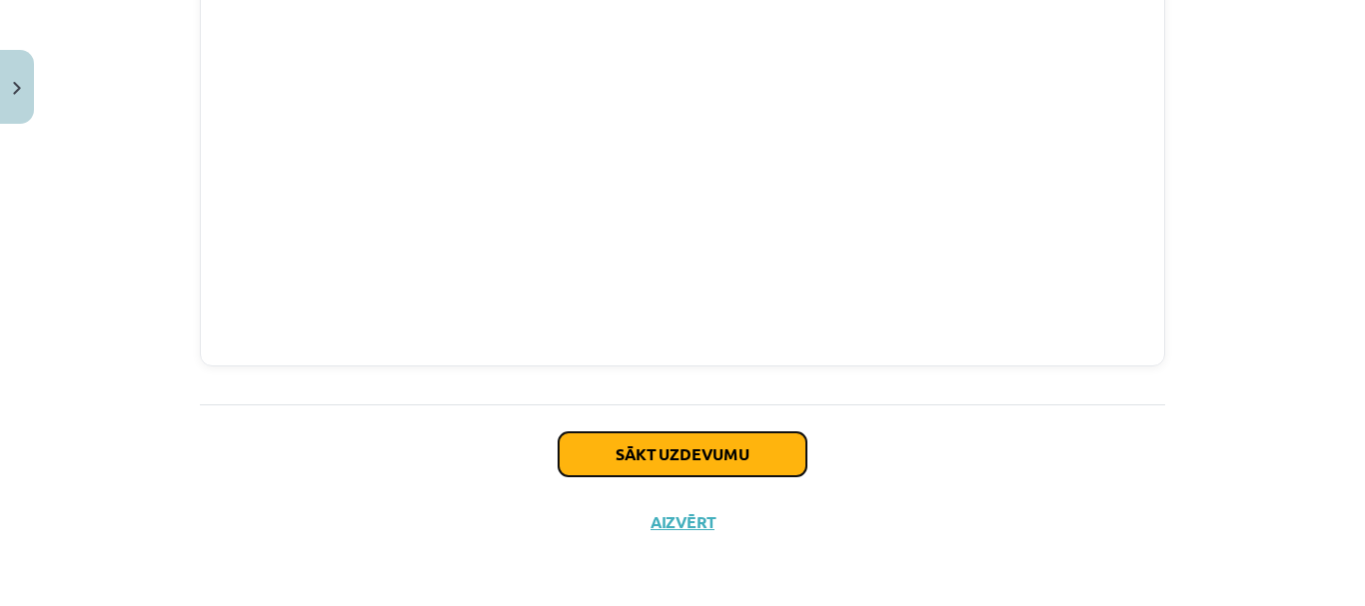
click at [769, 433] on button "Sākt uzdevumu" at bounding box center [682, 455] width 248 height 44
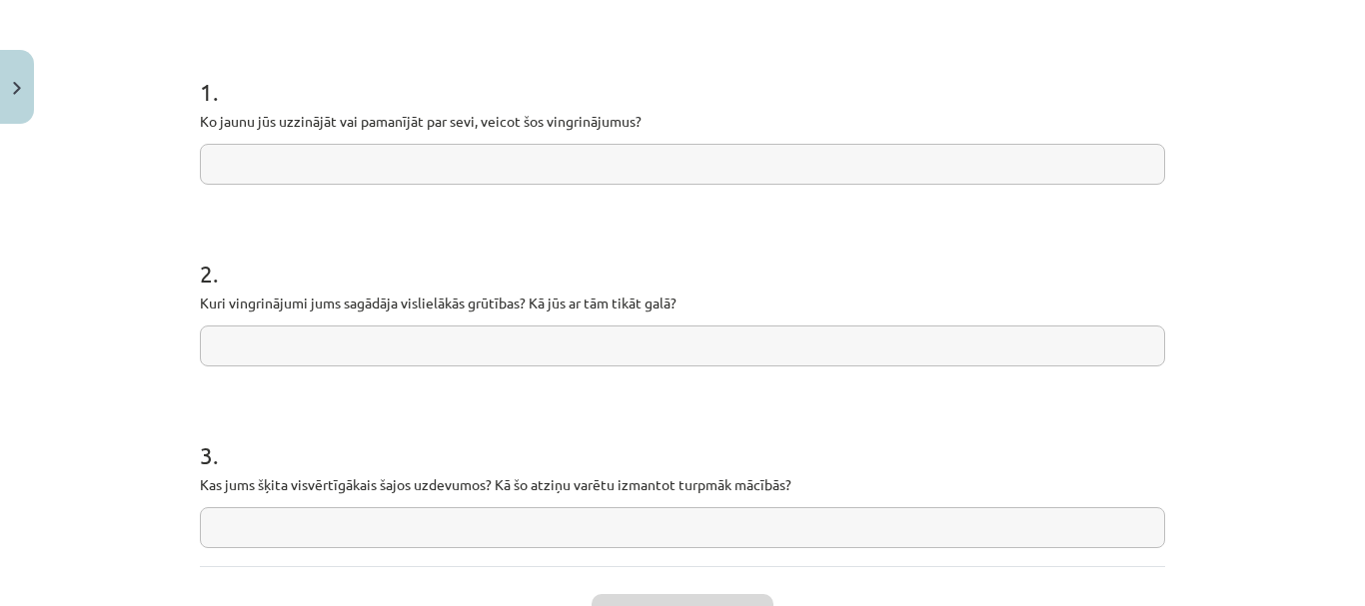
scroll to position [516, 0]
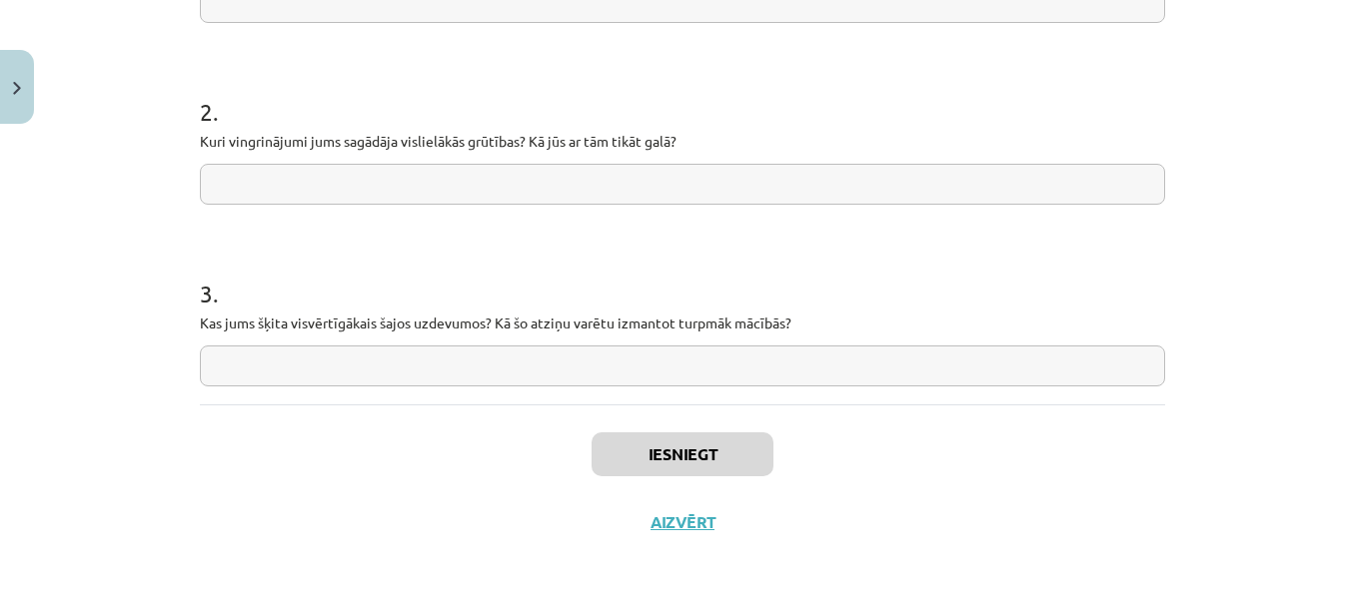
click at [397, 181] on input "text" at bounding box center [682, 184] width 965 height 41
paste input "**********"
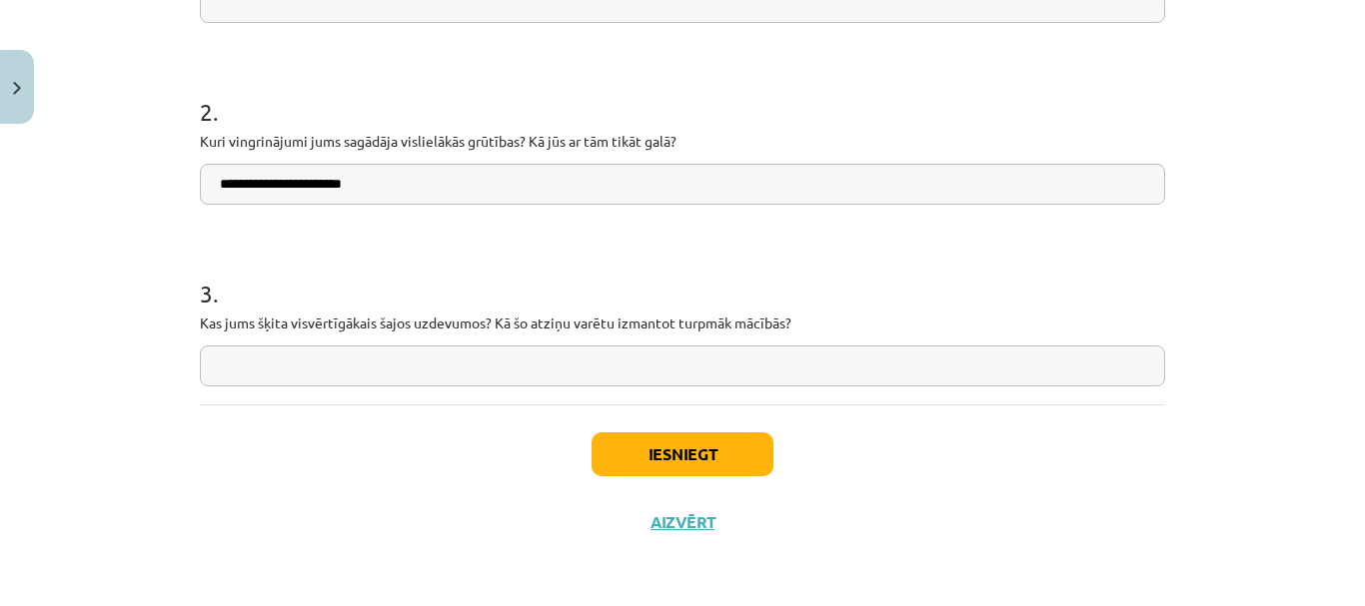
type input "**********"
click at [306, 365] on input "text" at bounding box center [682, 366] width 965 height 41
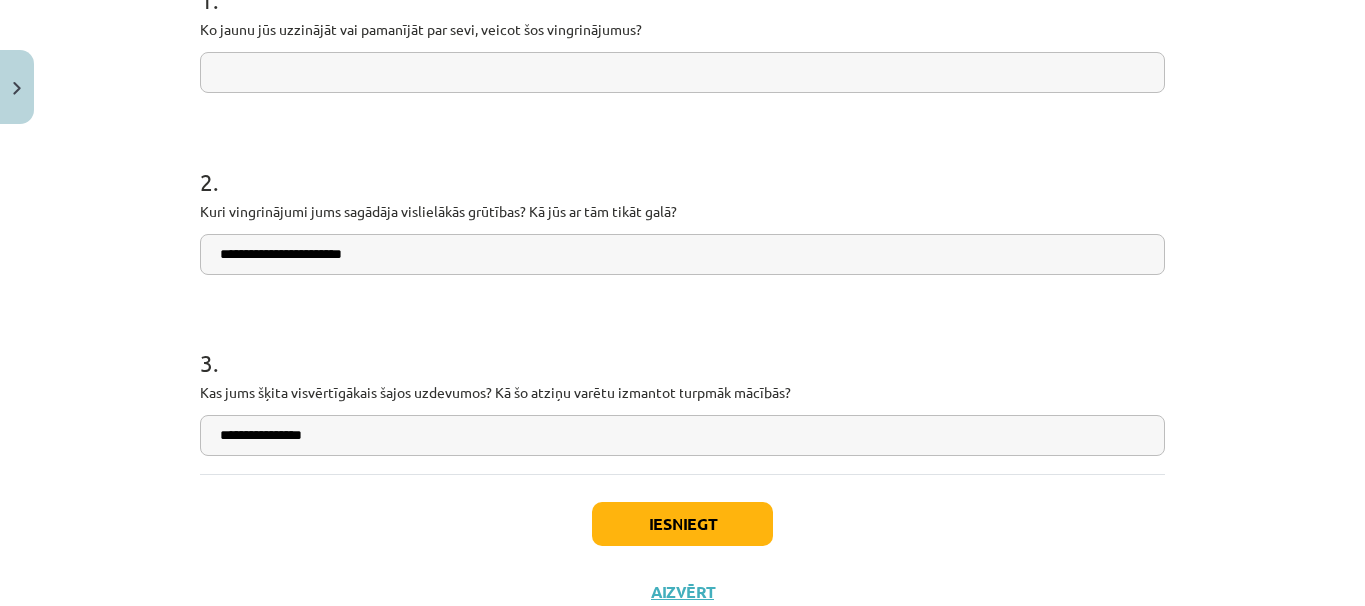
scroll to position [417, 0]
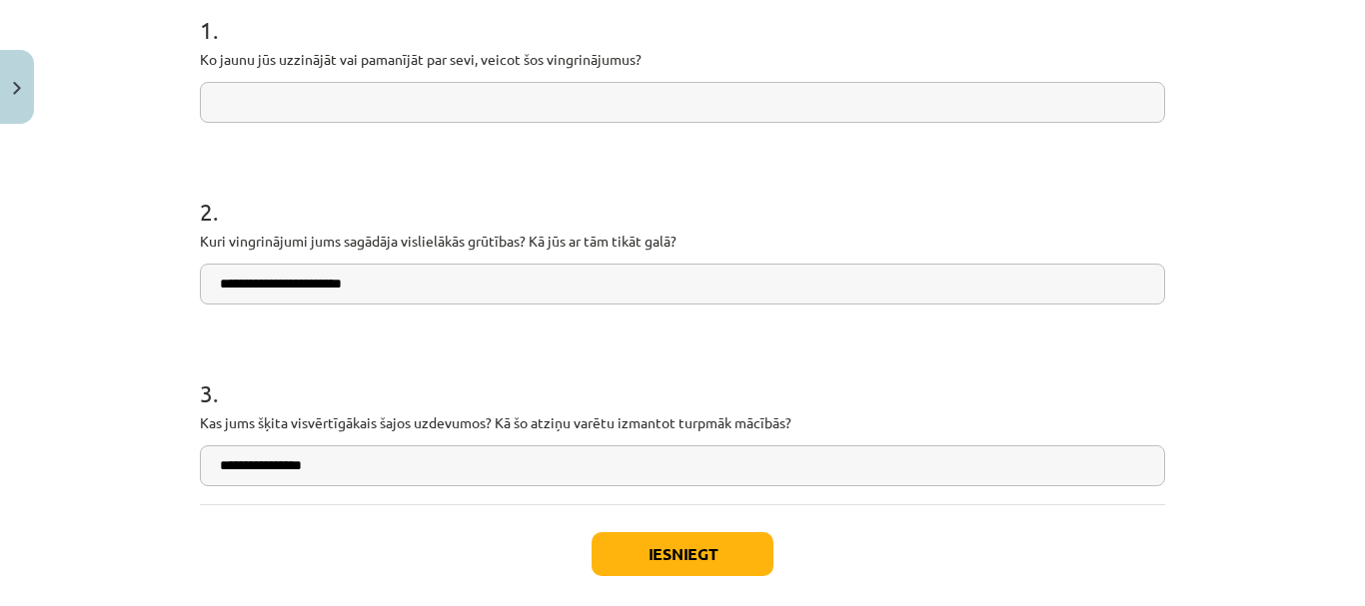
type input "**********"
click at [612, 561] on button "Iesniegt" at bounding box center [682, 554] width 182 height 44
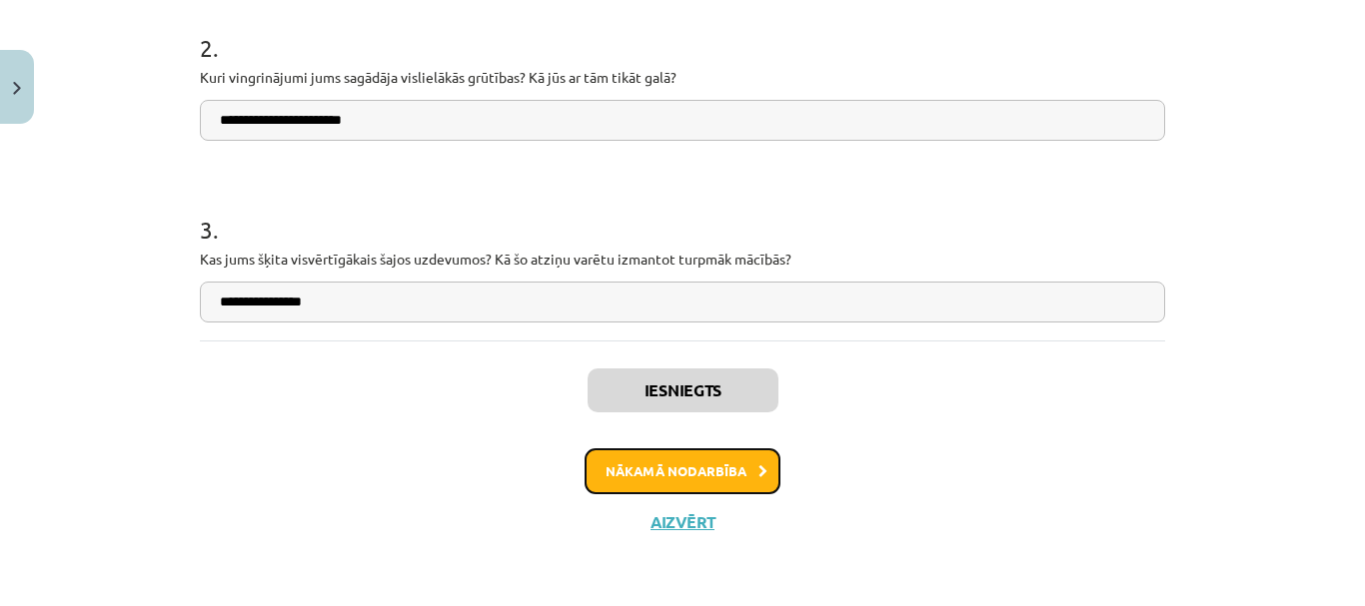
click at [725, 466] on button "Nākamā nodarbība" at bounding box center [682, 472] width 196 height 46
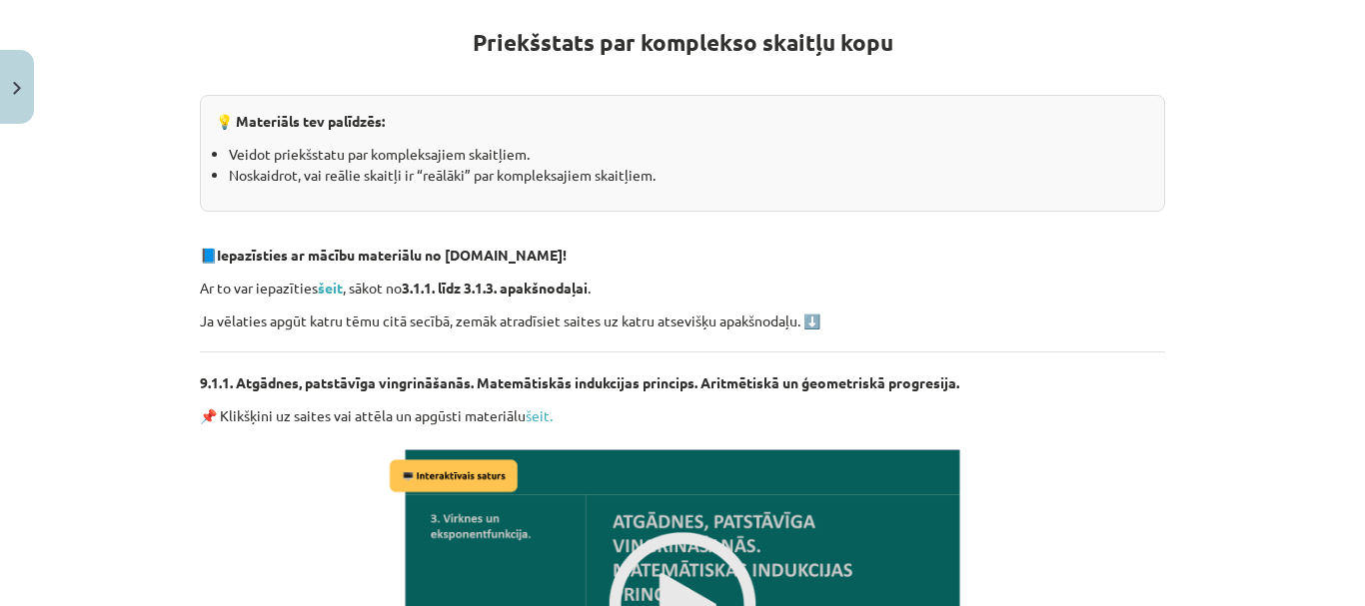
scroll to position [350, 0]
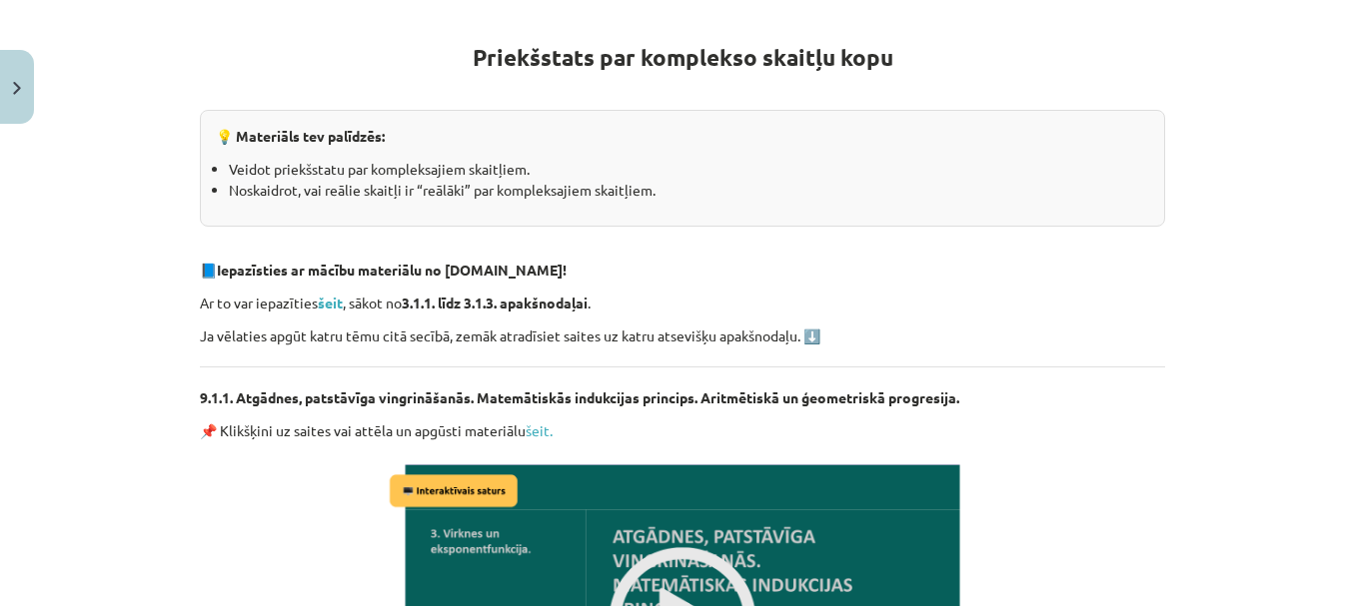
click at [219, 168] on ul "Veidot priekšstatu par kompleksajiem skaitļiem. Noskaidrot, vai reālie skaitļi …" at bounding box center [682, 180] width 933 height 42
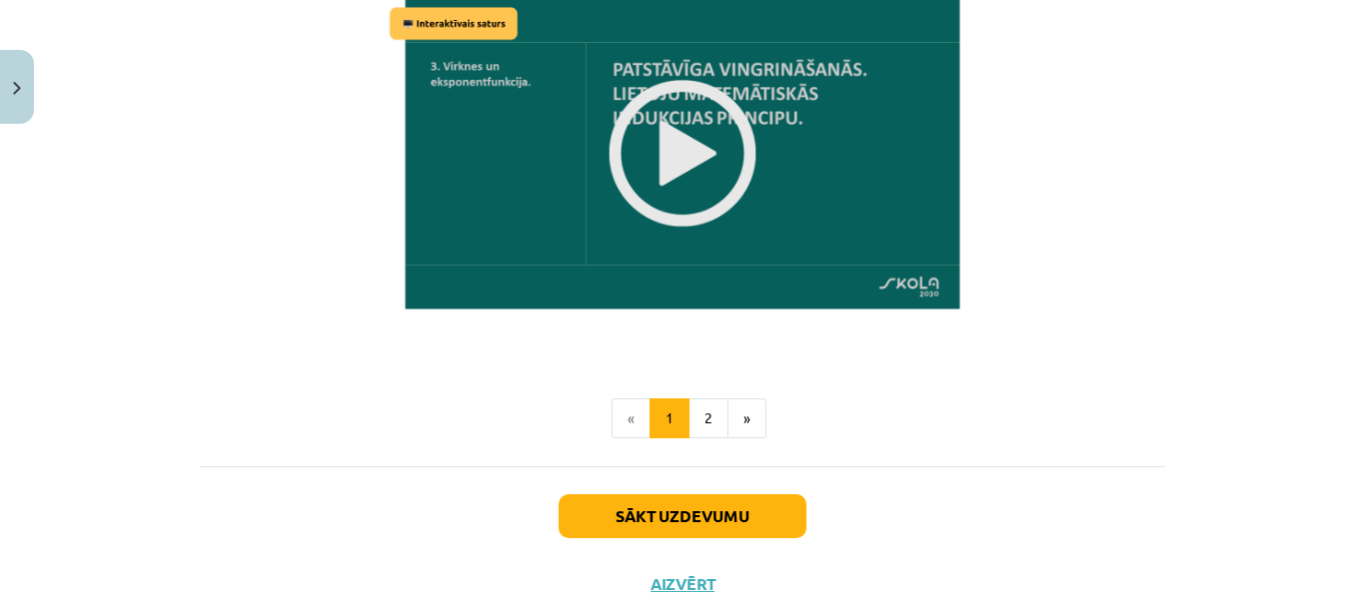
scroll to position [1761, 0]
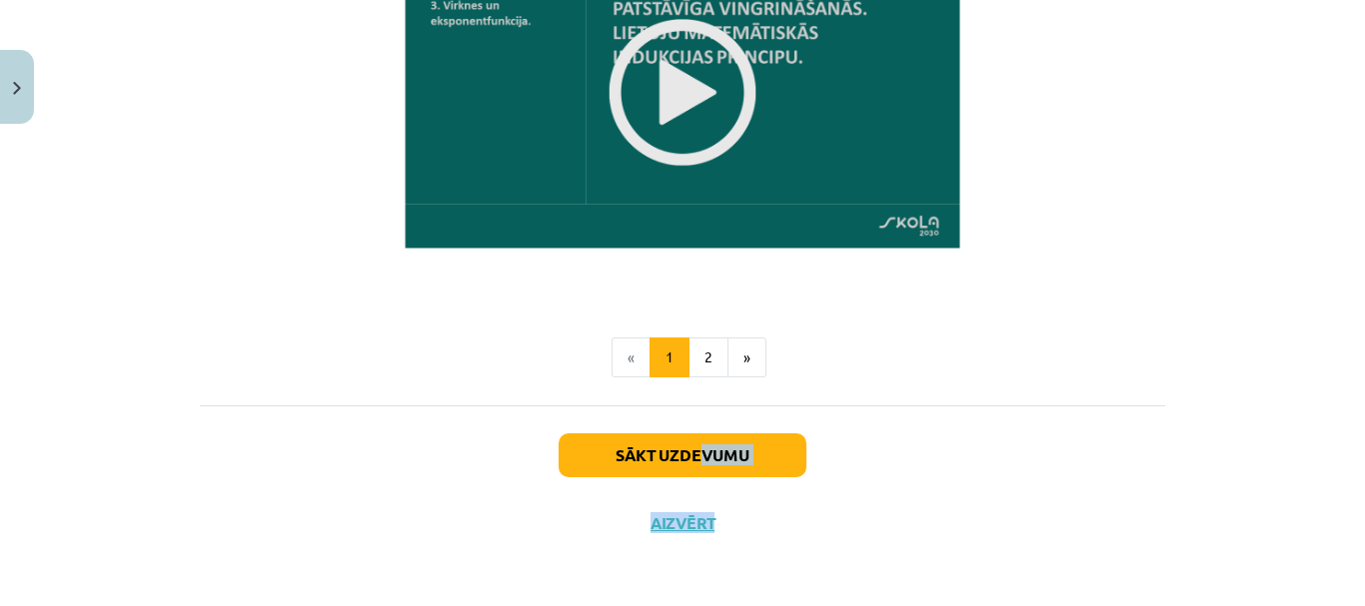
drag, startPoint x: 715, startPoint y: 478, endPoint x: 691, endPoint y: 441, distance: 44.1
click at [691, 442] on div "Sākt uzdevumu Aizvērt" at bounding box center [682, 476] width 965 height 140
click at [697, 356] on button "2" at bounding box center [708, 358] width 40 height 40
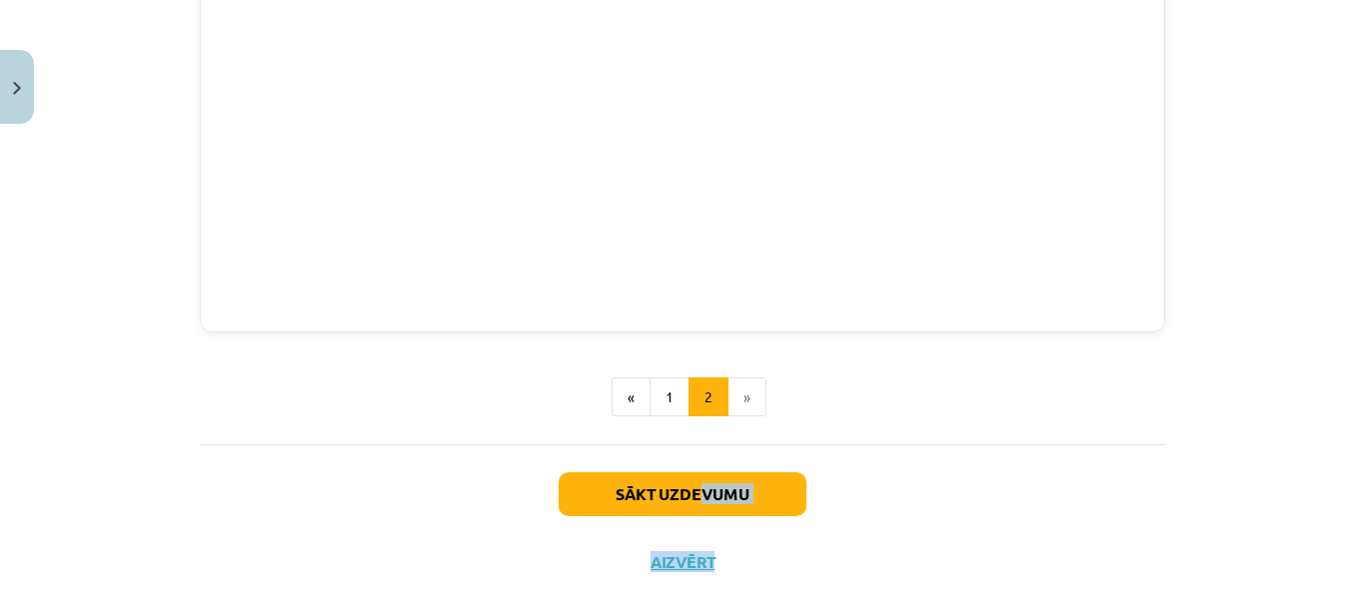
scroll to position [611, 0]
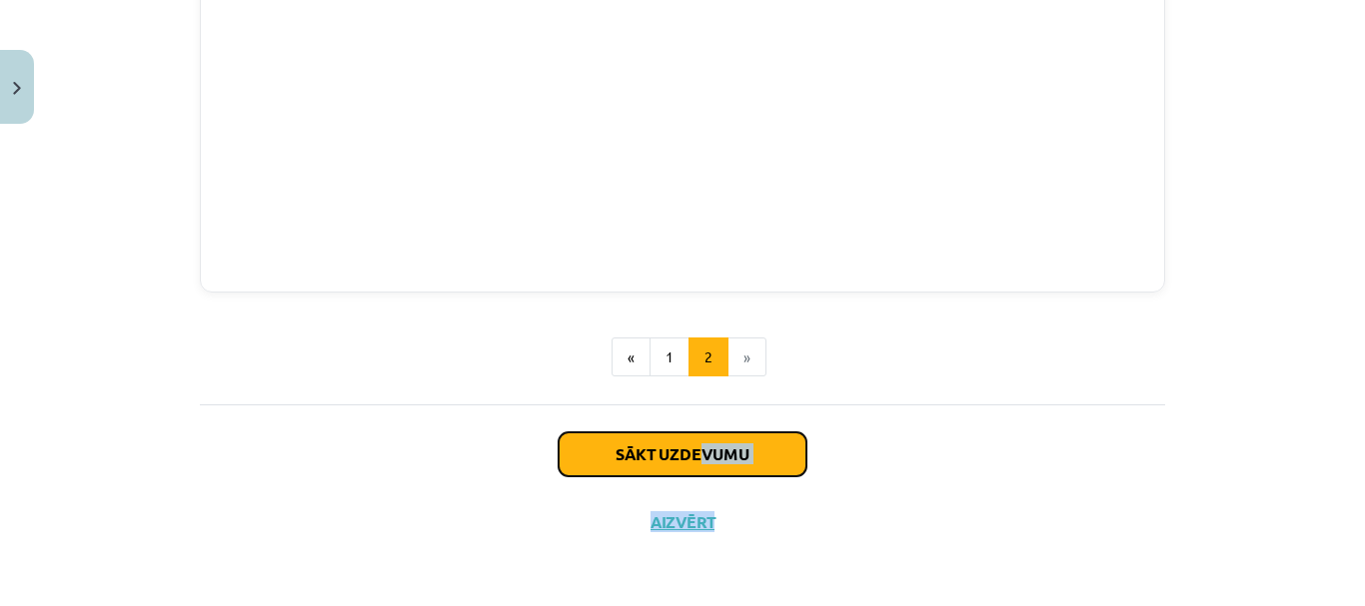
click at [692, 434] on button "Sākt uzdevumu" at bounding box center [682, 455] width 248 height 44
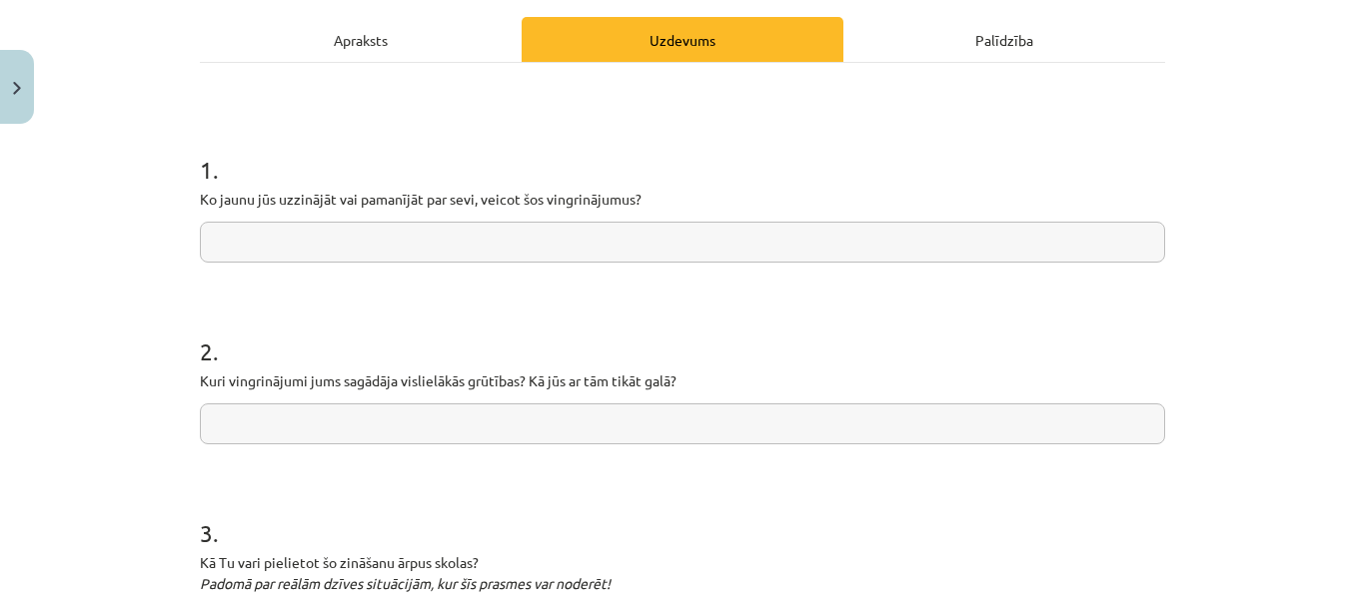
scroll to position [537, 0]
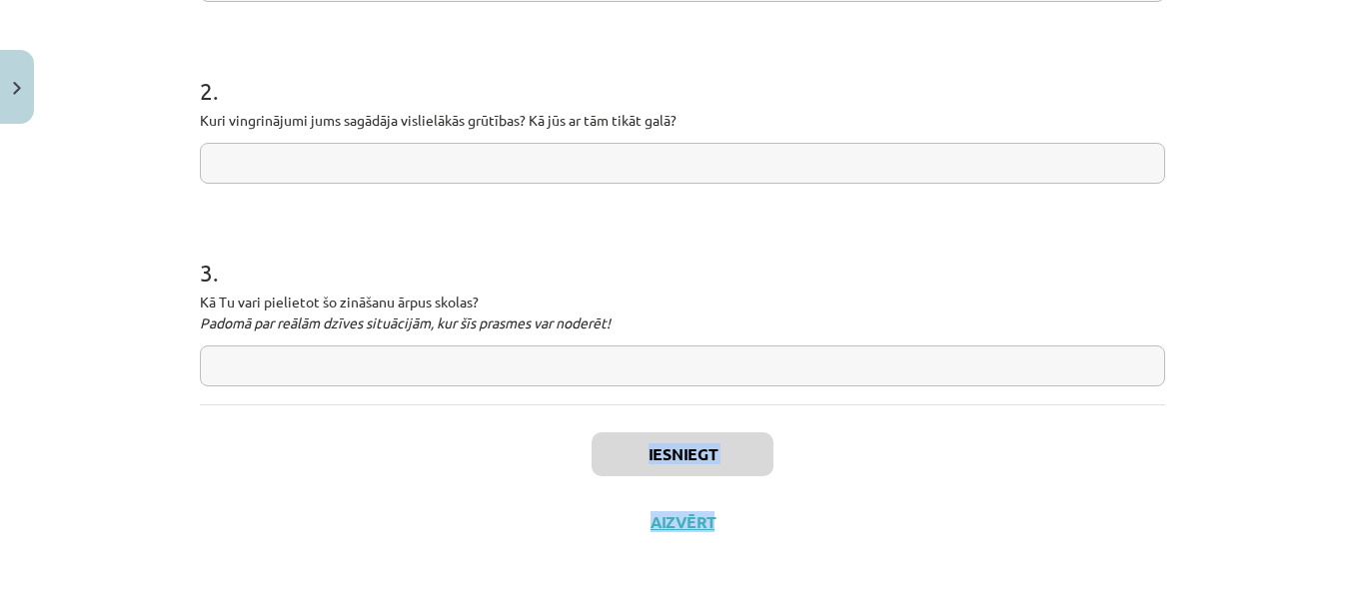
click at [918, 501] on div "Iesniegt Aizvērt" at bounding box center [682, 475] width 965 height 140
click at [671, 362] on input "text" at bounding box center [682, 366] width 965 height 41
type input "*"
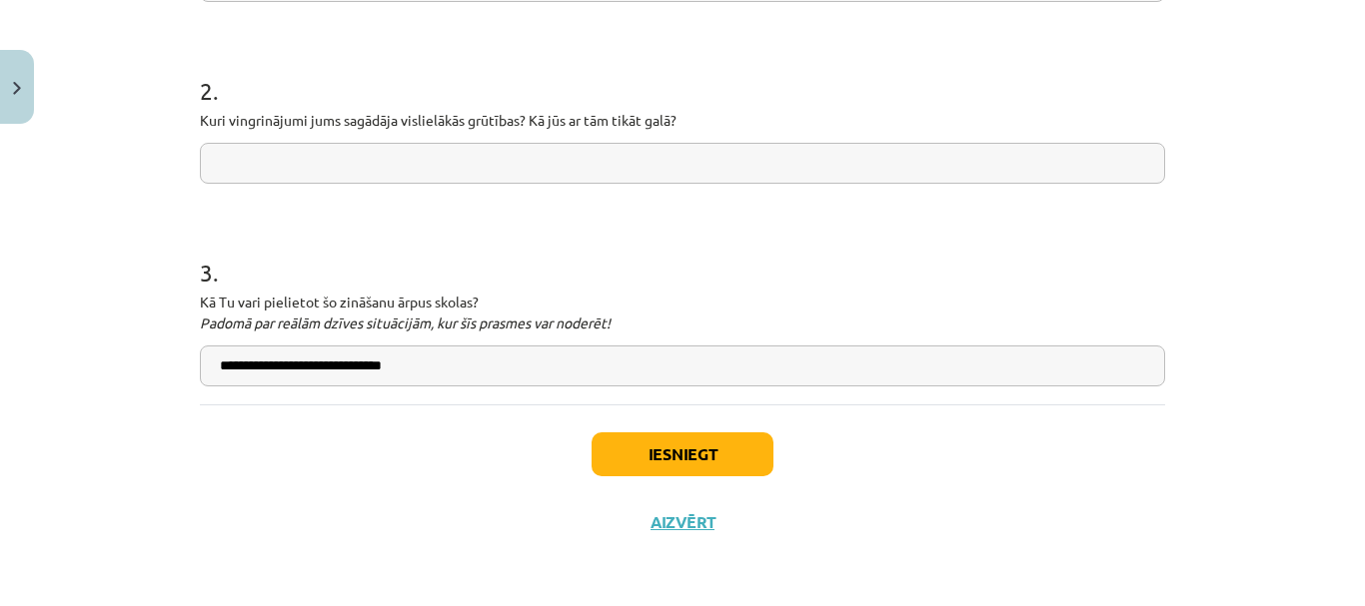
type input "**********"
click at [405, 174] on input "text" at bounding box center [682, 163] width 965 height 41
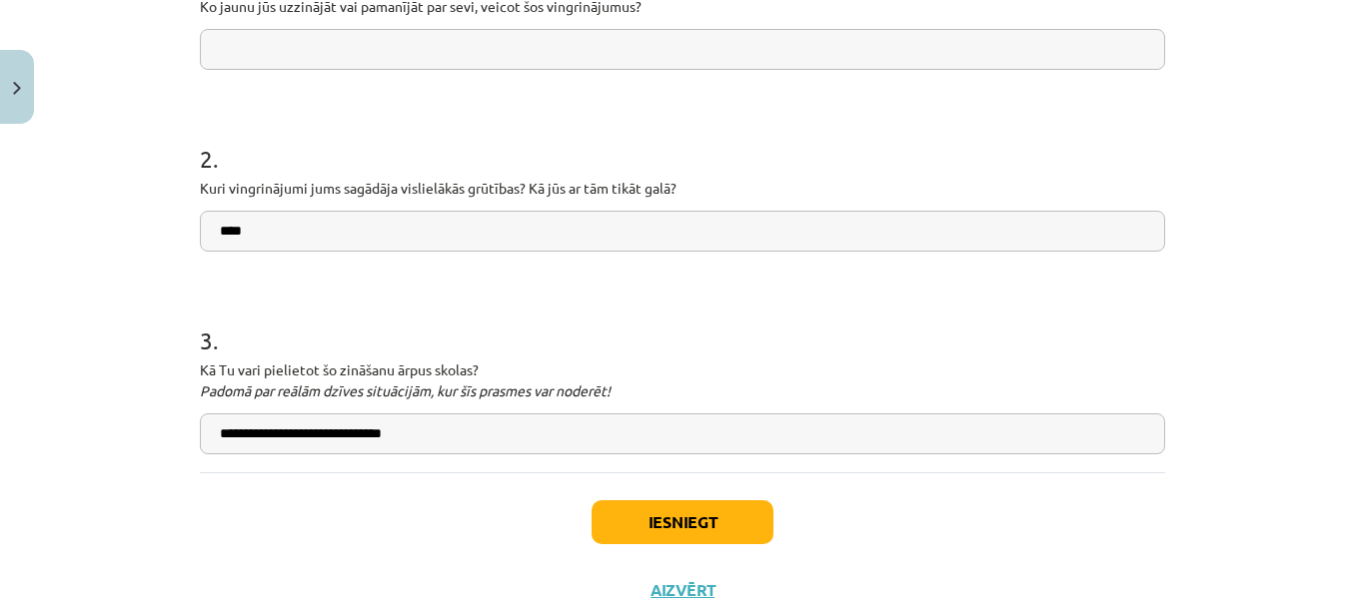
scroll to position [438, 0]
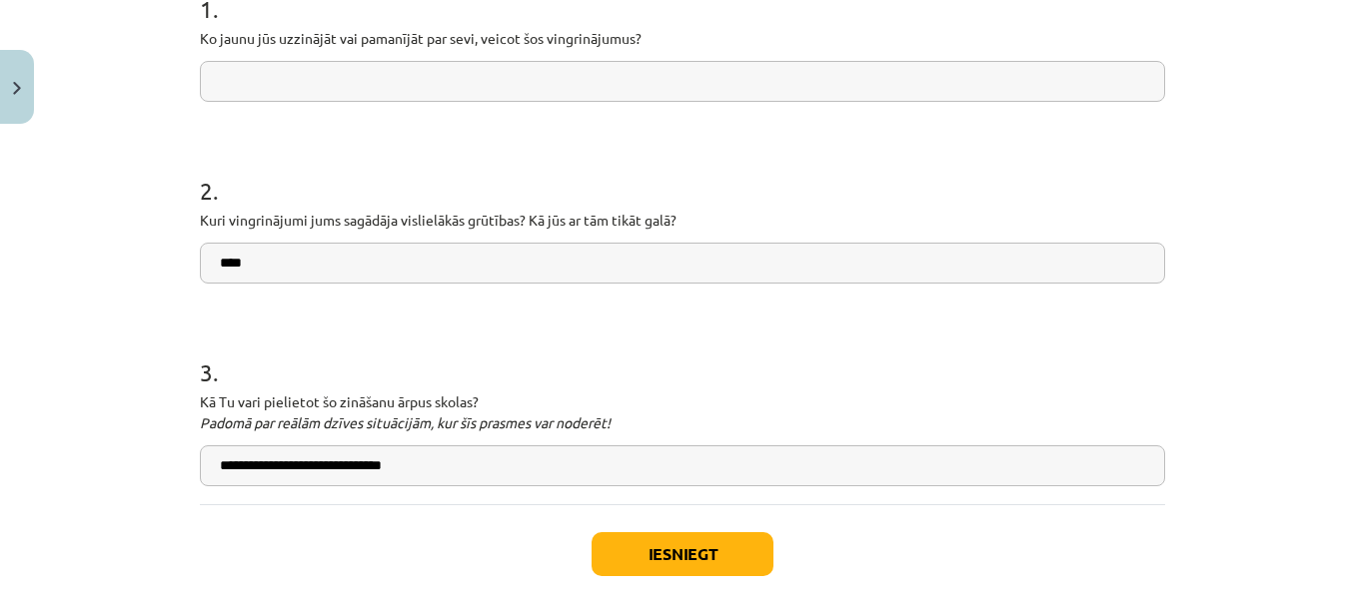
type input "****"
click at [410, 79] on input "text" at bounding box center [682, 81] width 965 height 41
click at [689, 570] on button "Iesniegt" at bounding box center [682, 554] width 182 height 44
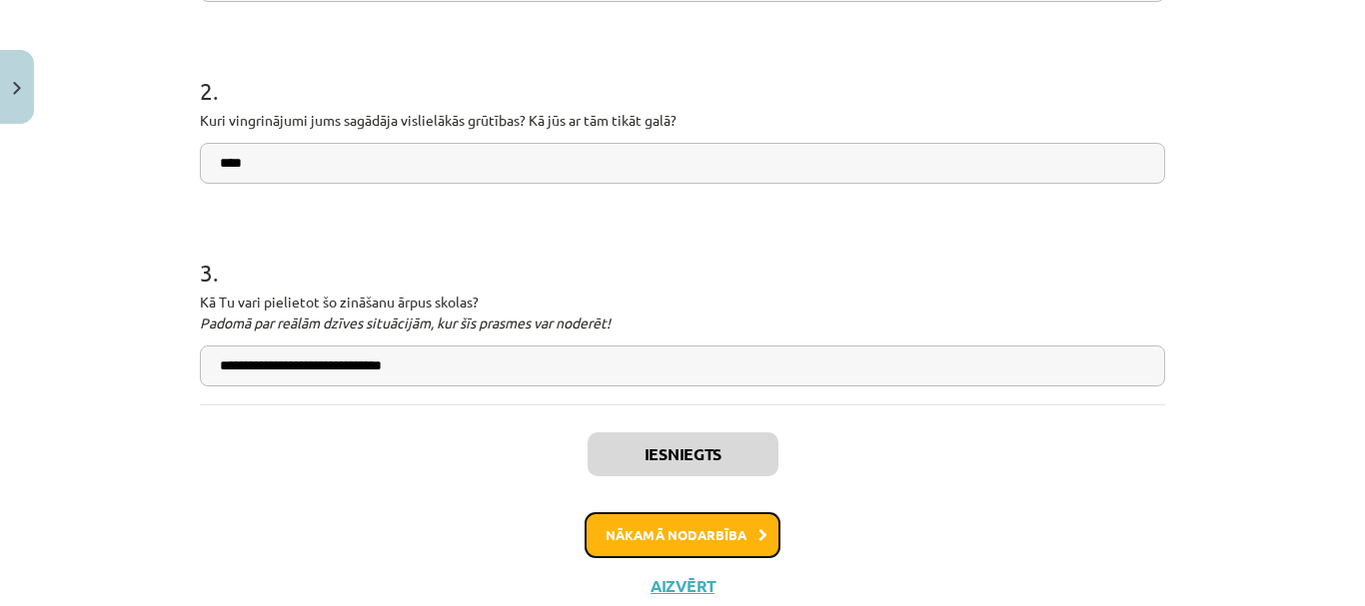
click at [688, 551] on button "Nākamā nodarbība" at bounding box center [682, 535] width 196 height 46
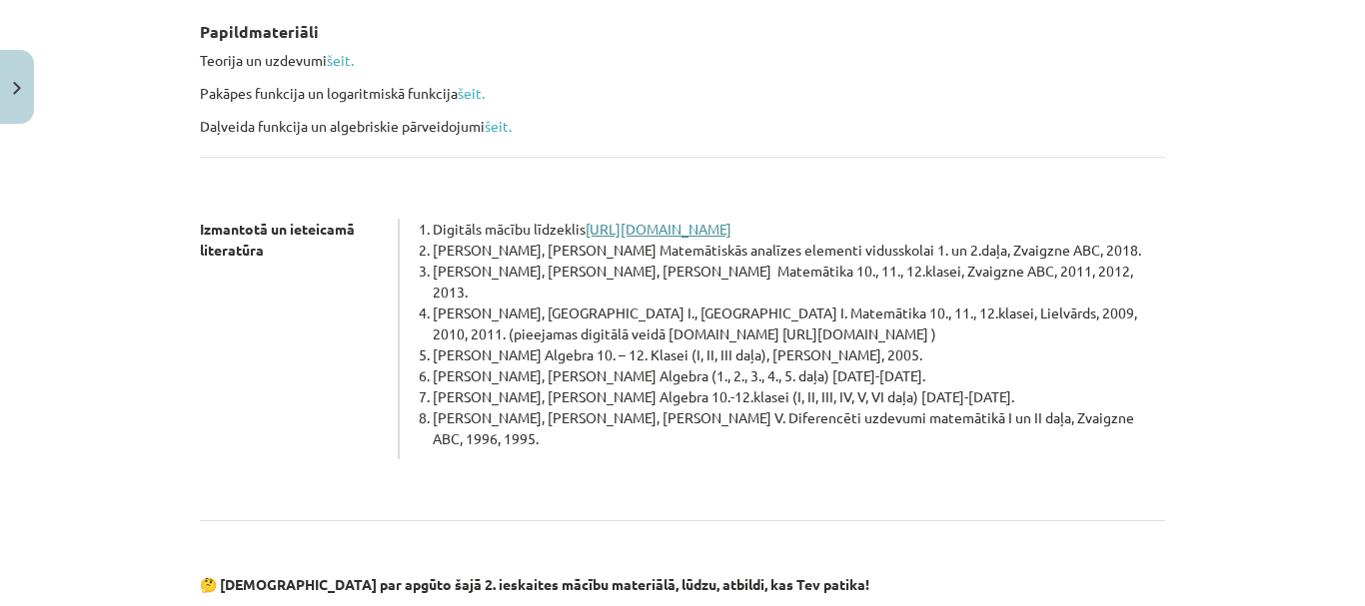
scroll to position [528, 0]
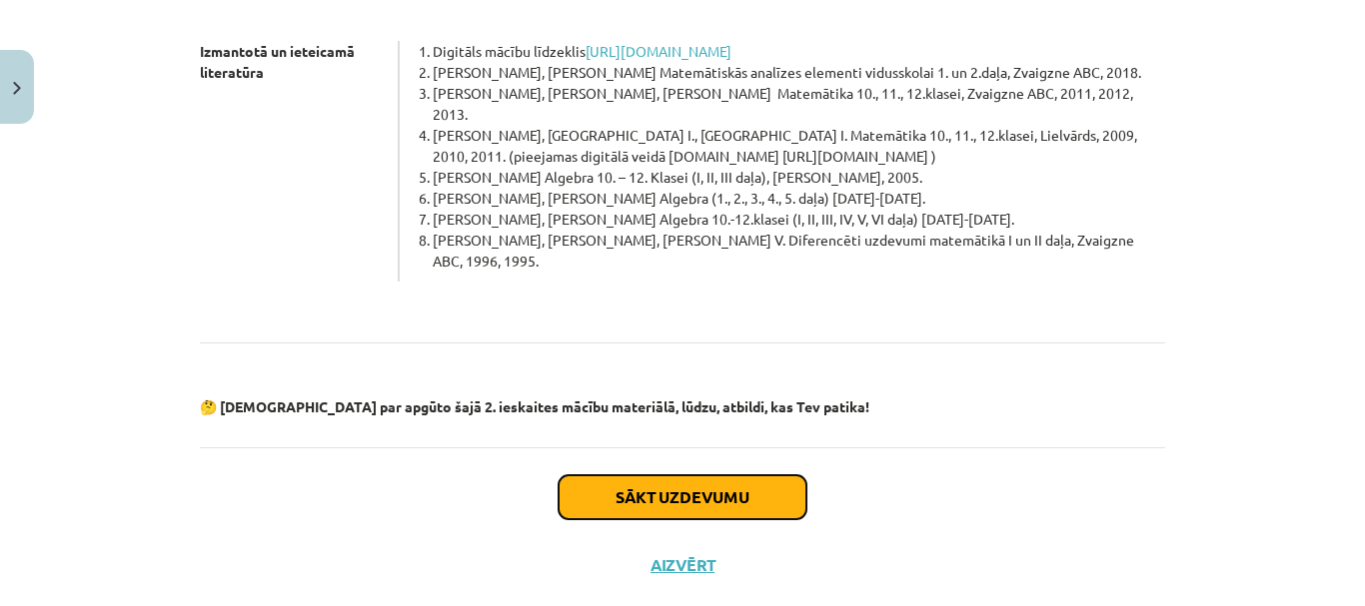
click at [664, 476] on button "Sākt uzdevumu" at bounding box center [682, 498] width 248 height 44
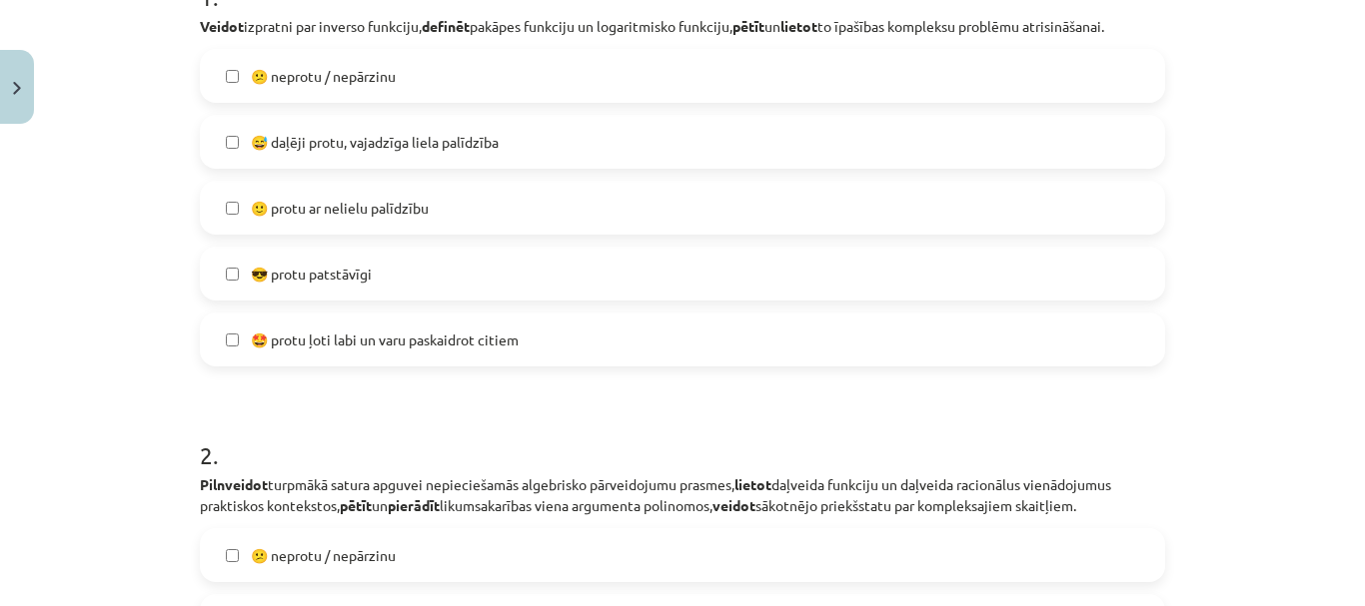
click at [467, 205] on label "🙂 protu ar nelielu palīdzību" at bounding box center [682, 208] width 961 height 50
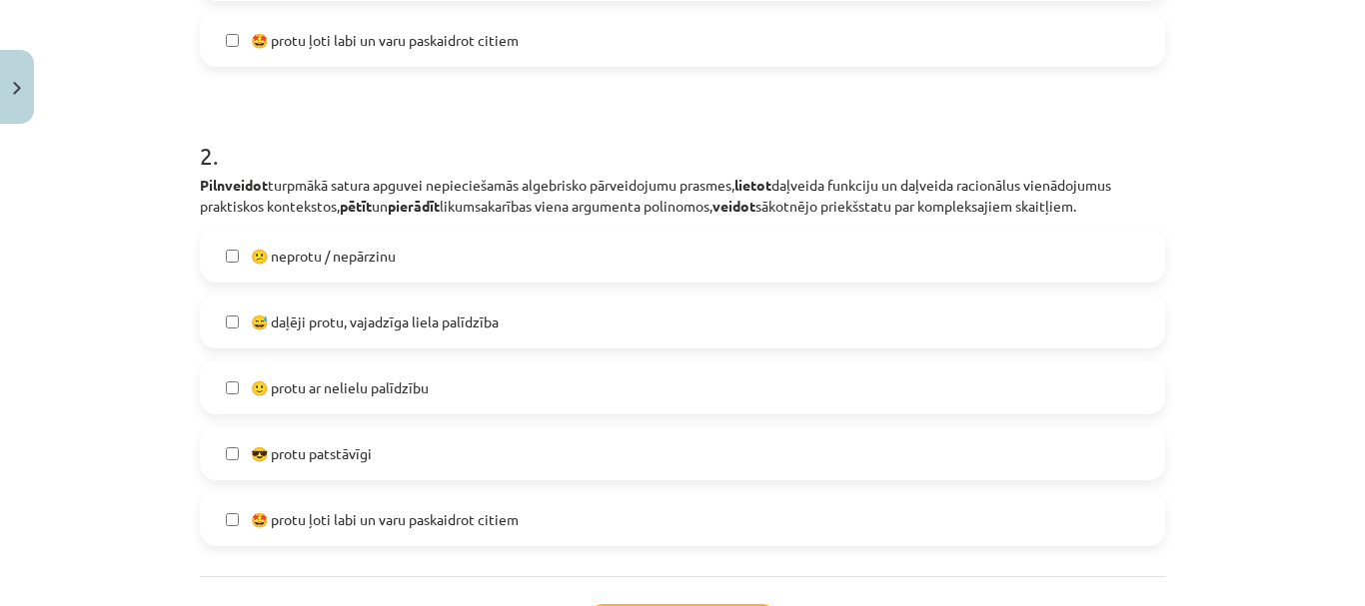
click at [517, 352] on div "😕 neprotu / nepārzinu  😅 daļēji protu, vajadzīga liela palīdzība 🙂 protu ar nel…" at bounding box center [682, 388] width 965 height 318
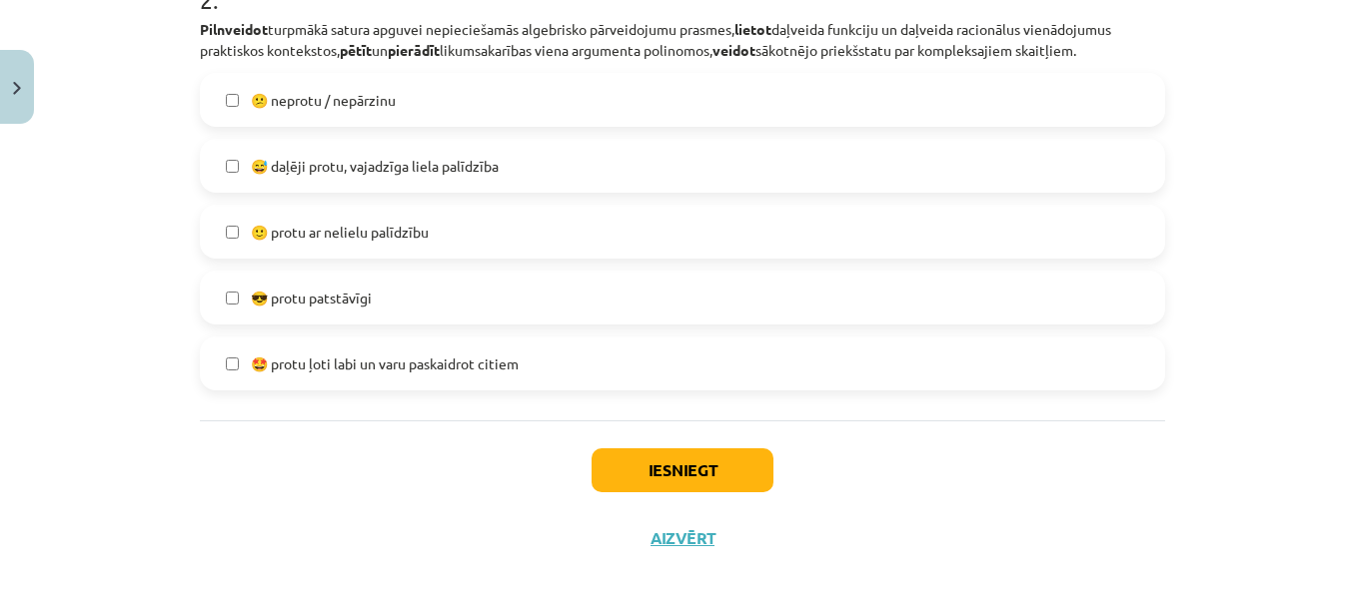
scroll to position [921, 0]
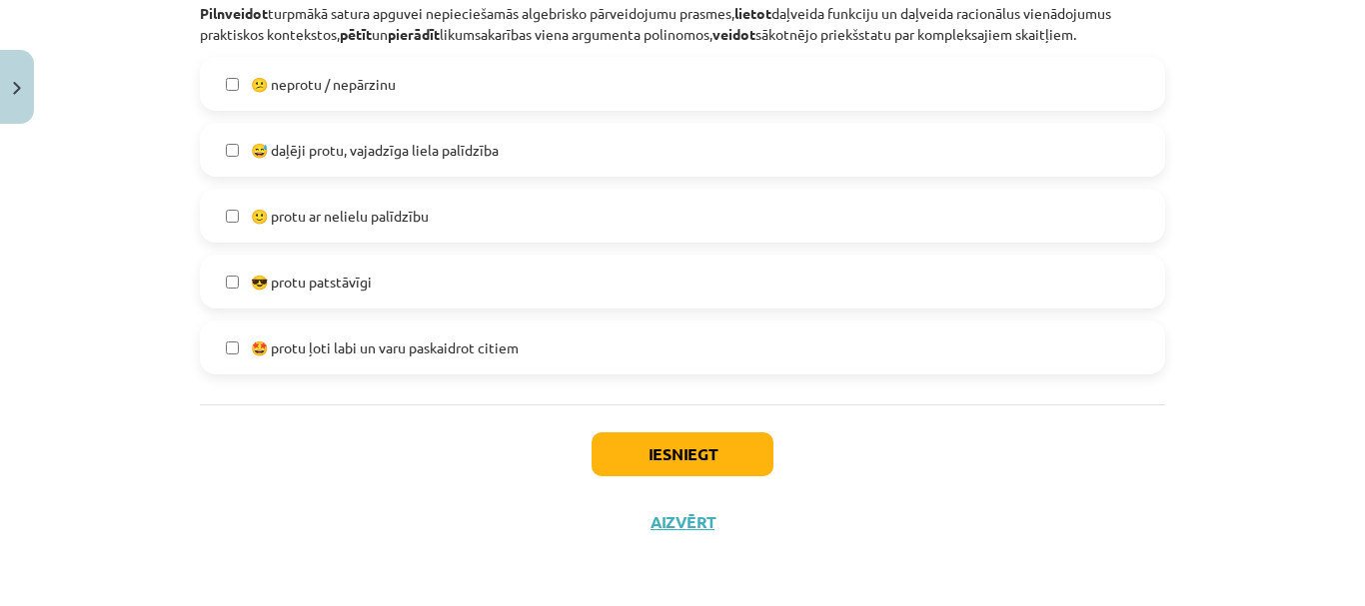
click at [465, 166] on label "😅 daļēji protu, vajadzīga liela palīdzība" at bounding box center [682, 150] width 961 height 50
click at [616, 450] on button "Iesniegt" at bounding box center [682, 455] width 182 height 44
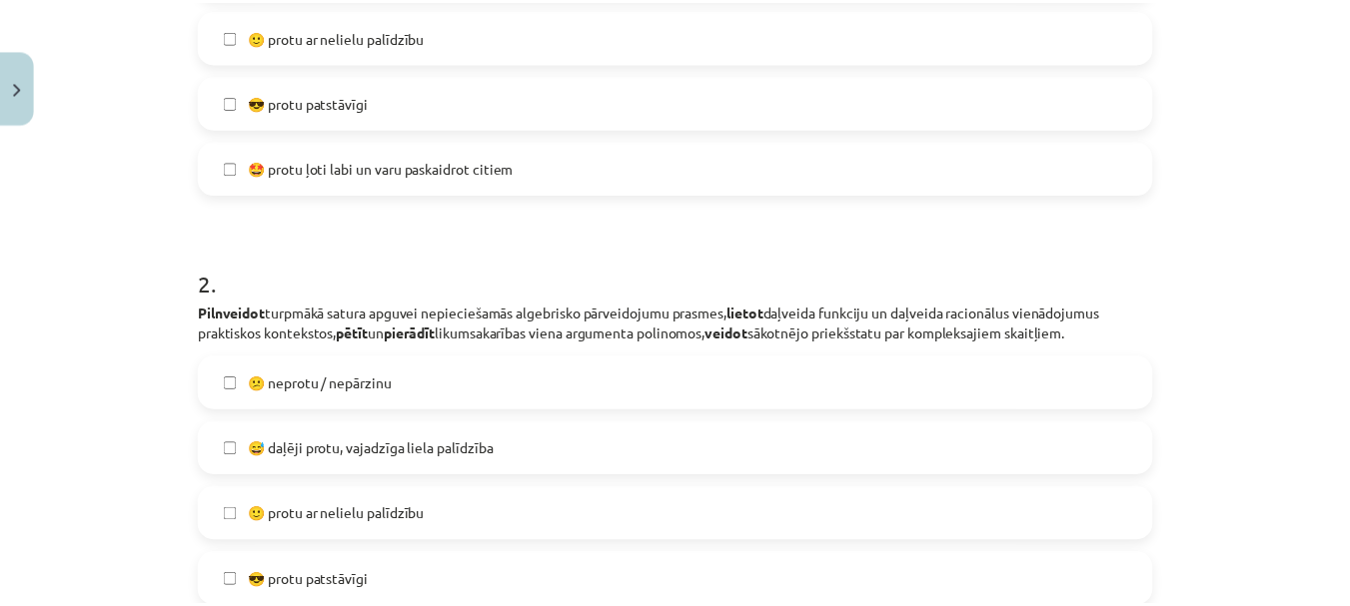
scroll to position [778, 0]
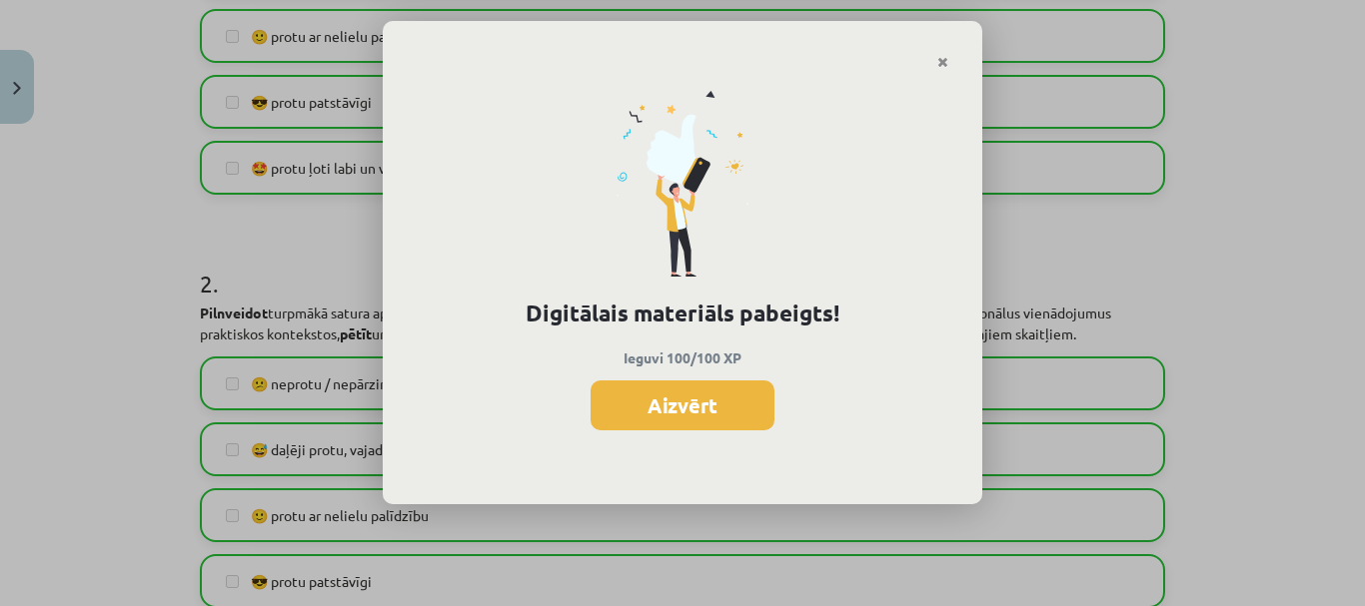
click at [686, 426] on button "Aizvērt" at bounding box center [682, 406] width 184 height 50
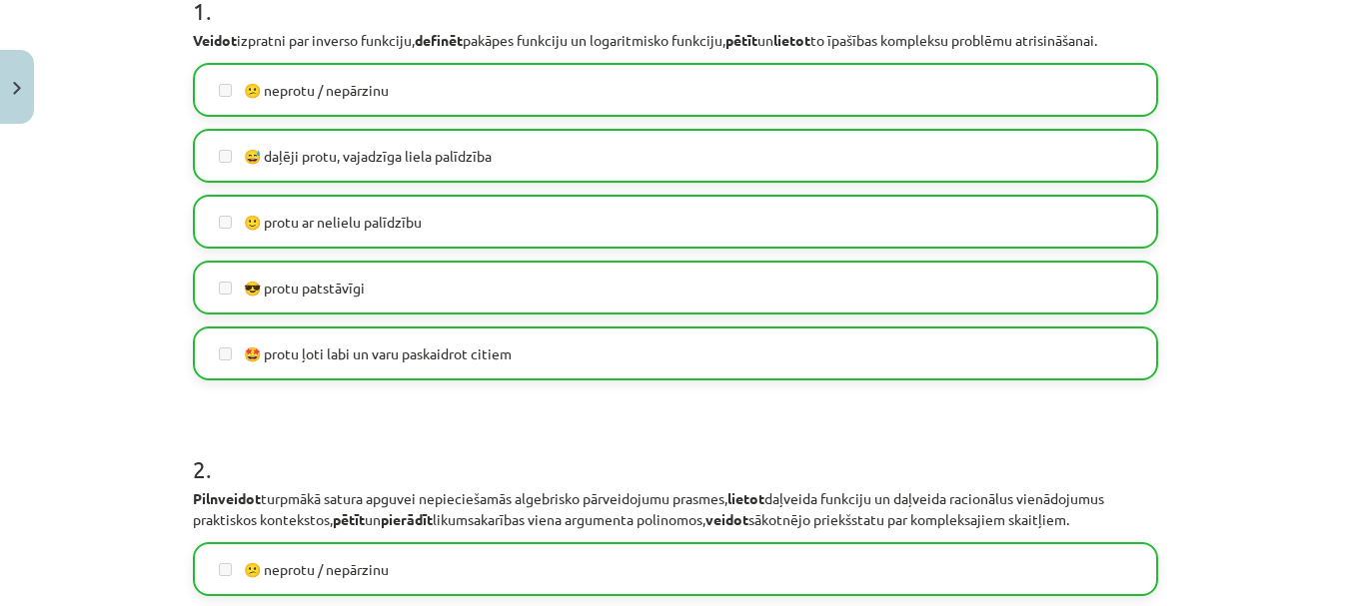
scroll to position [422, 0]
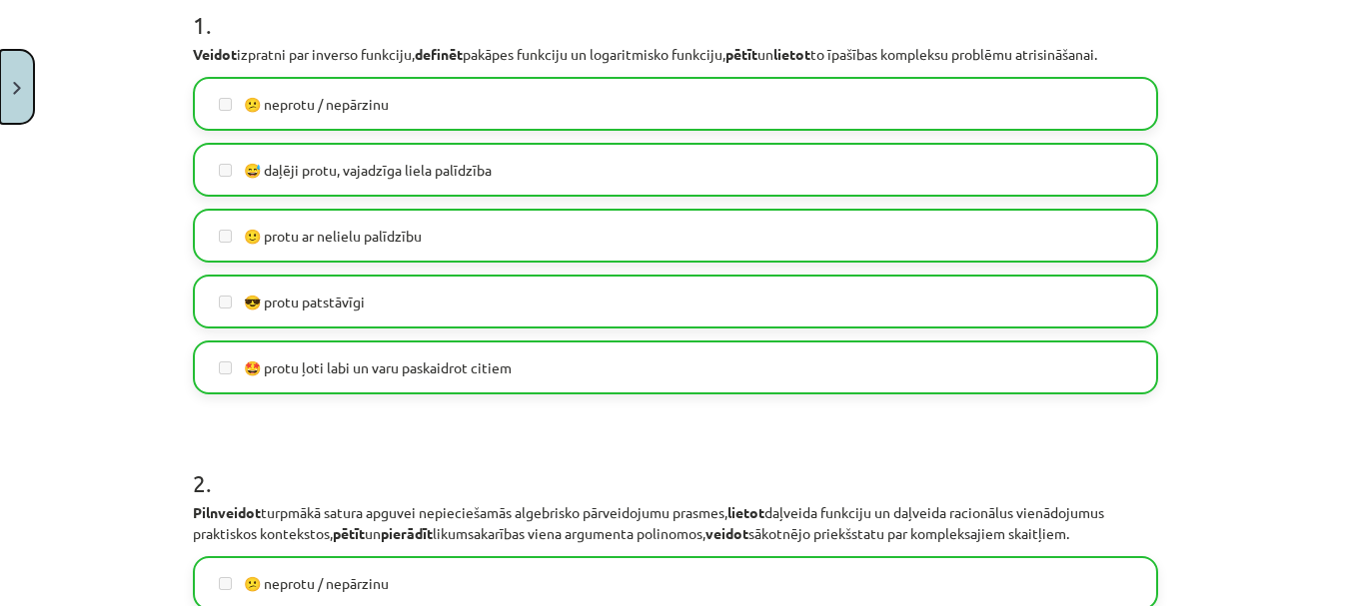
click at [27, 97] on button "Close" at bounding box center [17, 87] width 34 height 74
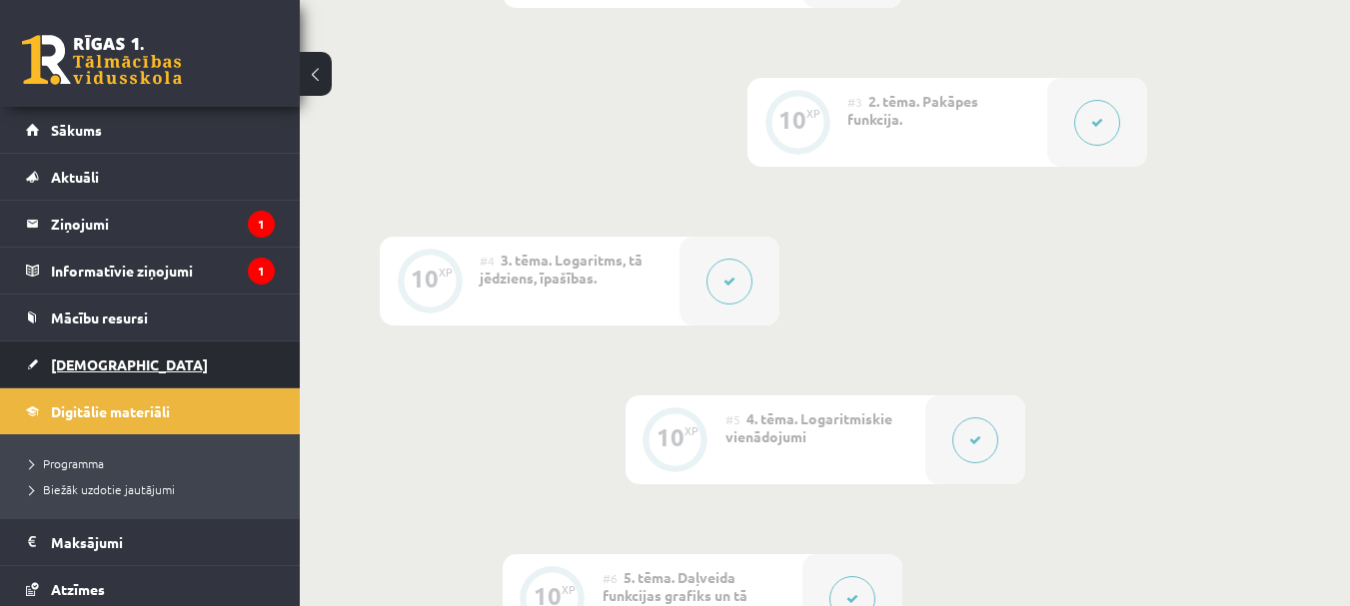
click at [81, 369] on span "[DEMOGRAPHIC_DATA]" at bounding box center [129, 365] width 157 height 18
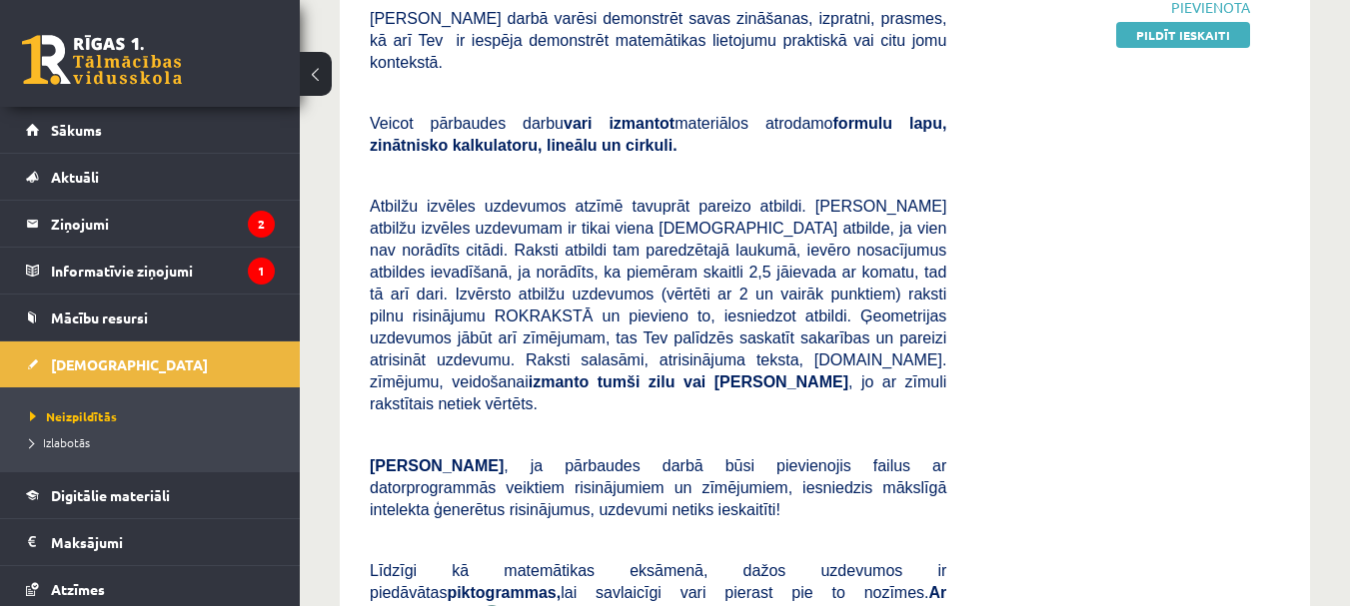
scroll to position [300, 0]
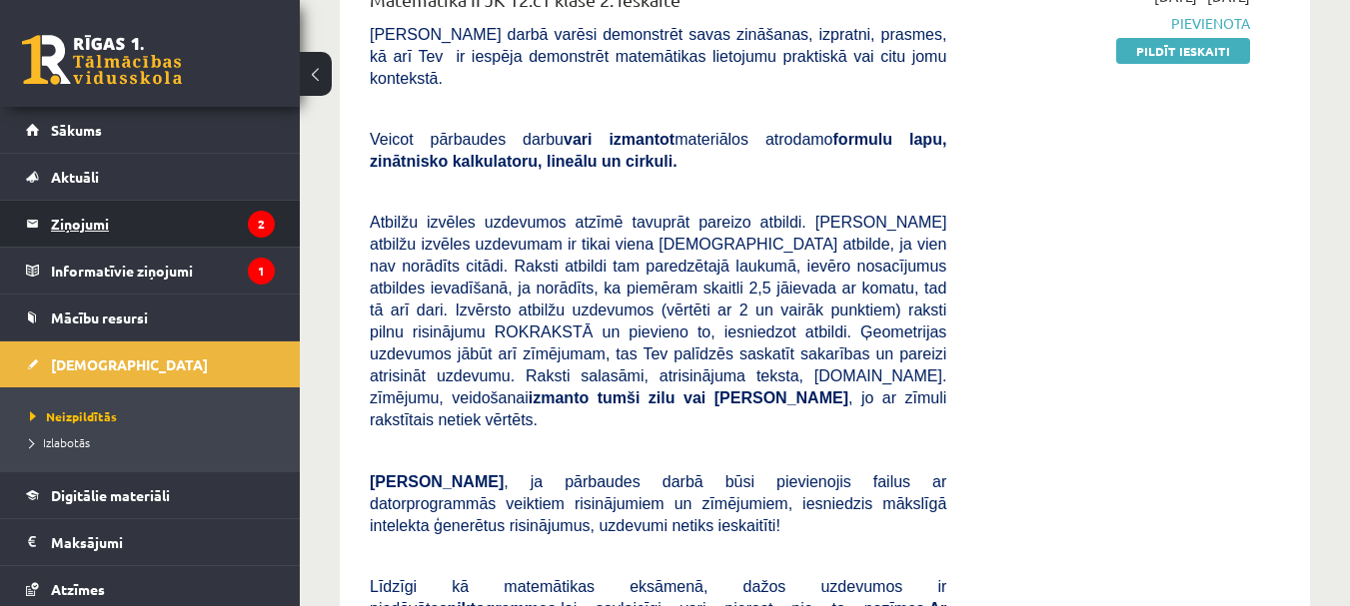
click at [116, 236] on legend "Ziņojumi 2" at bounding box center [163, 224] width 224 height 46
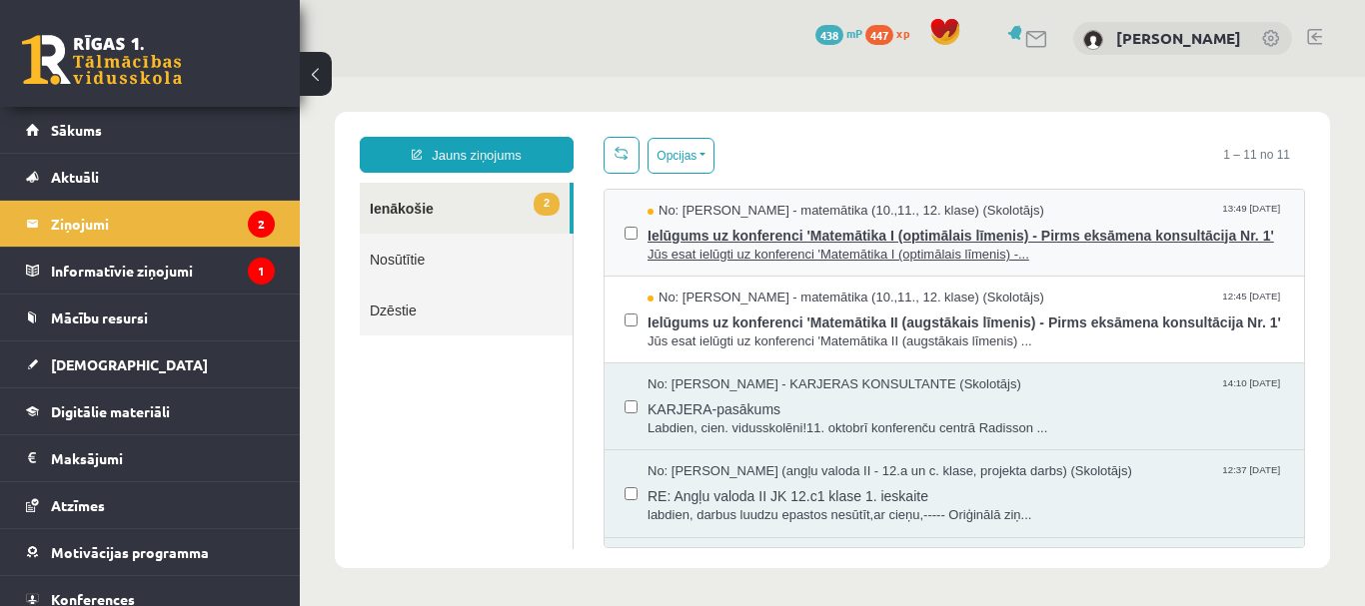
click at [757, 246] on span "Ielūgums uz konferenci 'Matemātika I (optimālais līmenis) - Pirms eksāmena kons…" at bounding box center [965, 233] width 636 height 25
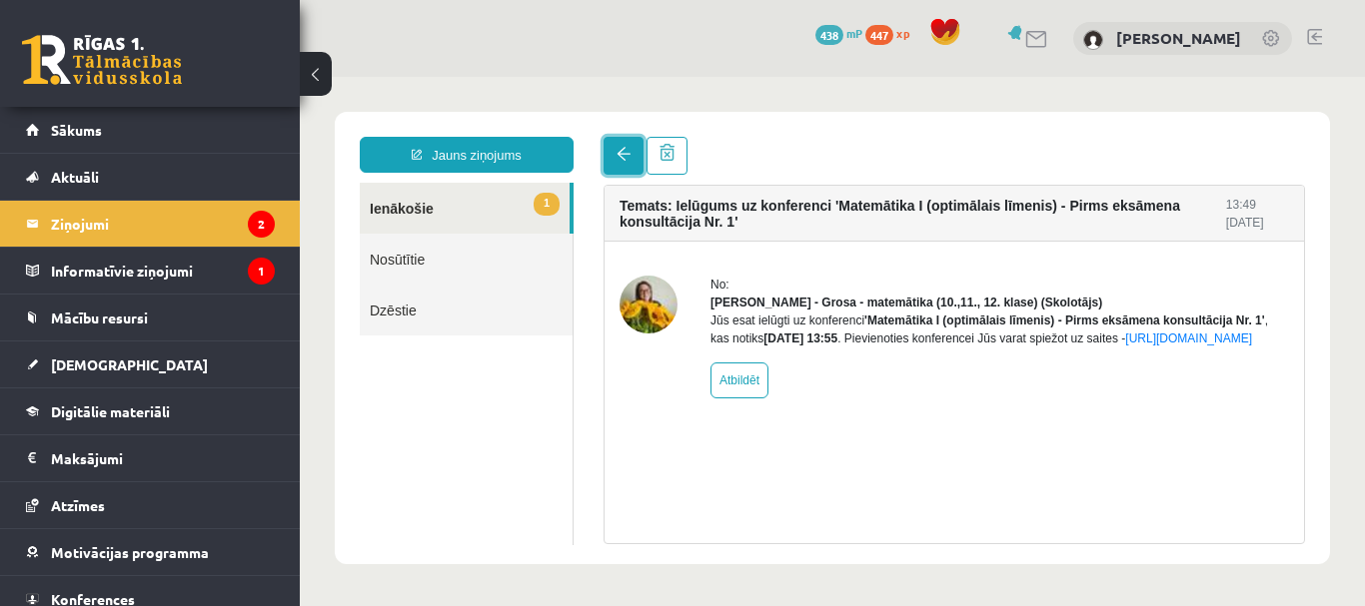
click at [621, 147] on link at bounding box center [623, 156] width 40 height 38
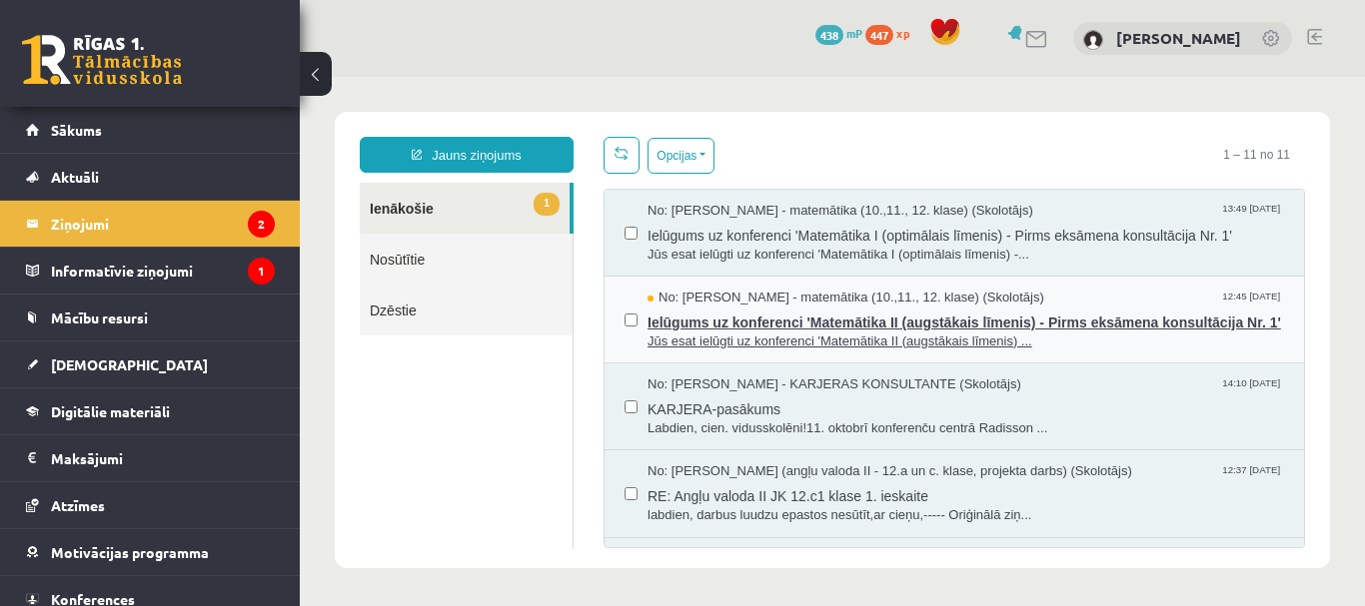
click at [776, 352] on span "Jūs esat ielūgti uz konferenci 'Matemātika II (augstākais līmenis) ..." at bounding box center [965, 342] width 636 height 19
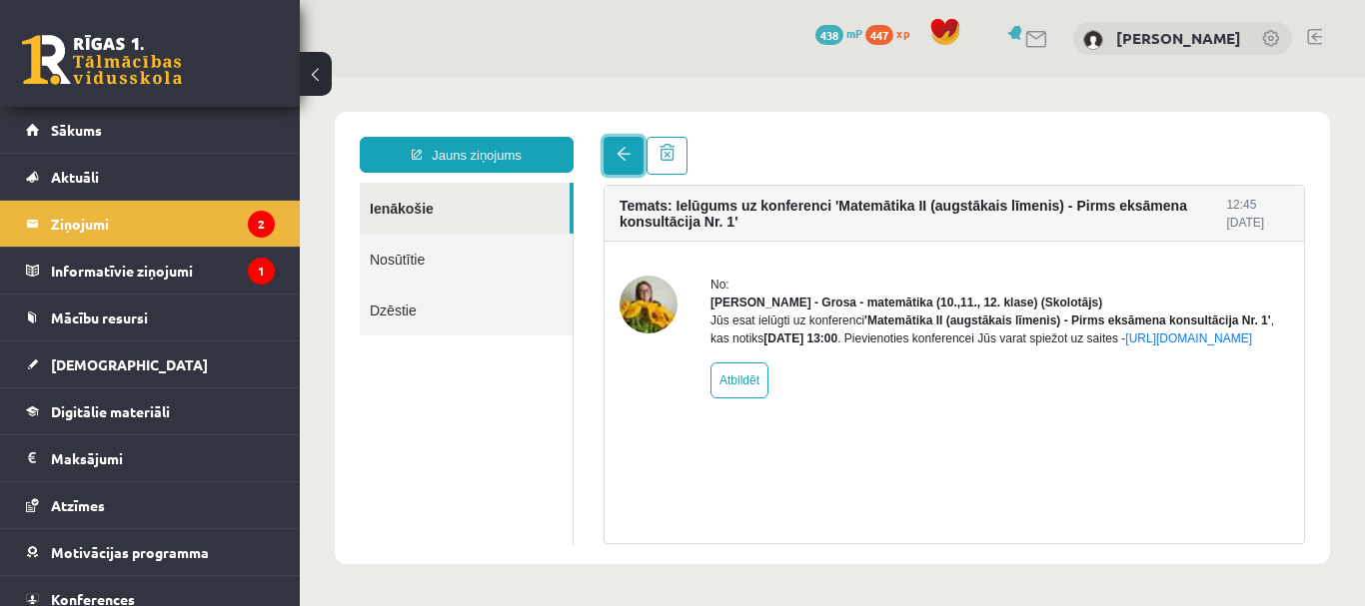
click at [632, 159] on link at bounding box center [623, 156] width 40 height 38
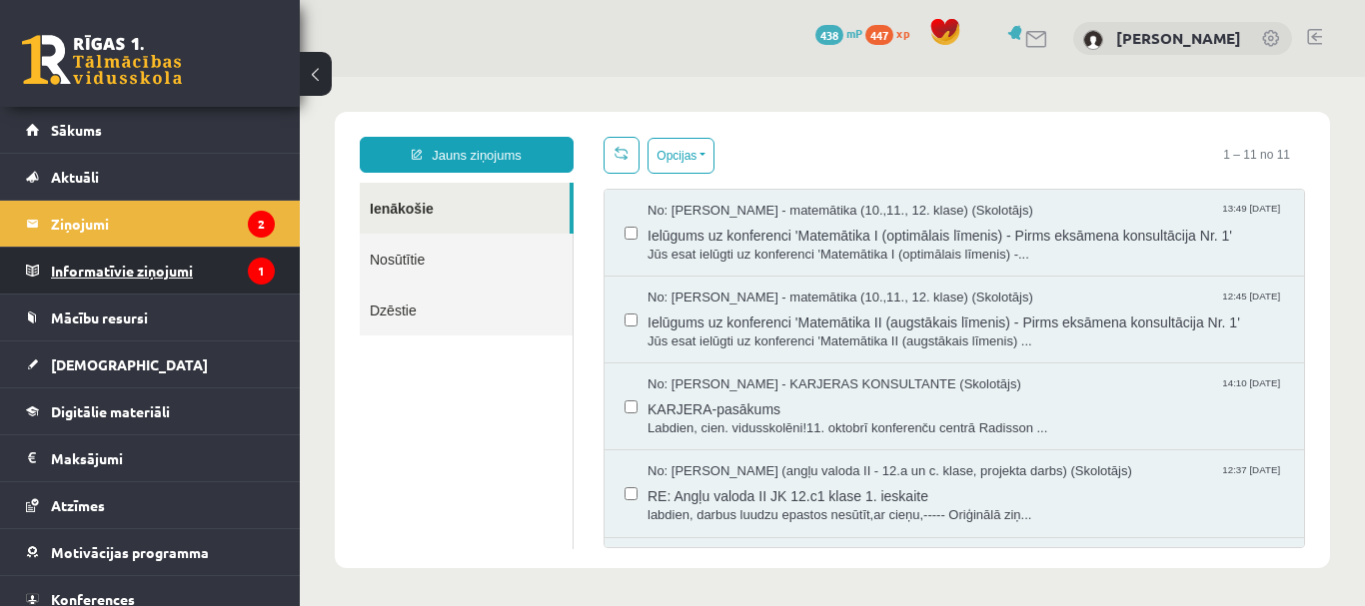
click at [172, 265] on legend "Informatīvie ziņojumi 1" at bounding box center [163, 271] width 224 height 46
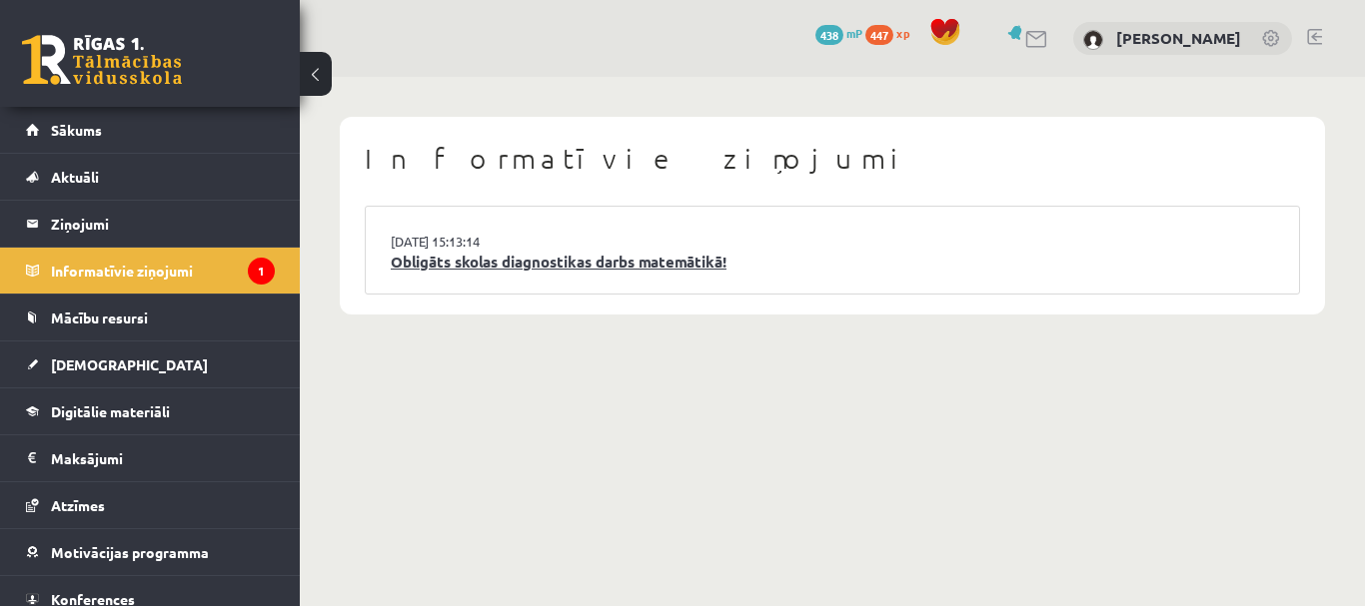
click at [729, 259] on link "Obligāts skolas diagnostikas darbs matemātikā!" at bounding box center [832, 262] width 883 height 23
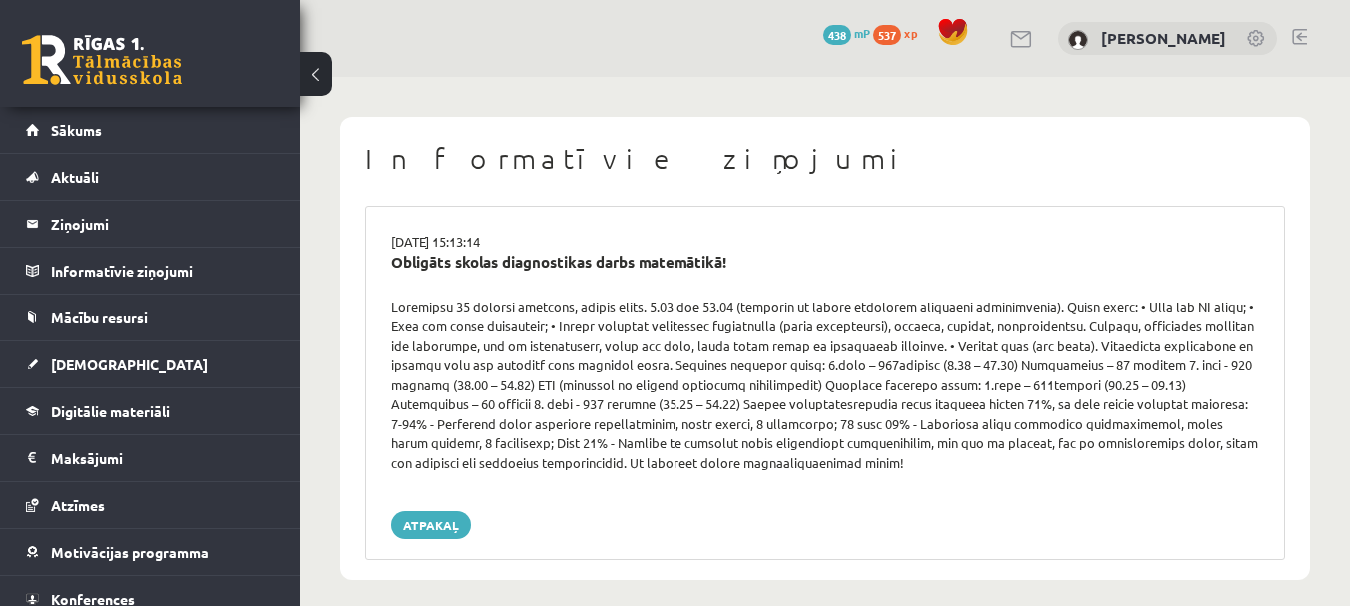
scroll to position [14, 0]
